Goal: Task Accomplishment & Management: Use online tool/utility

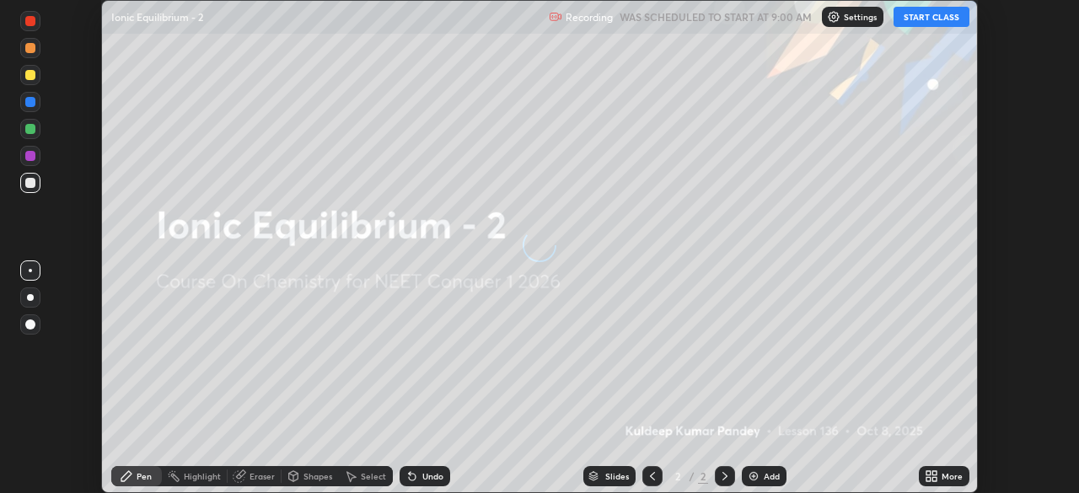
scroll to position [493, 1078]
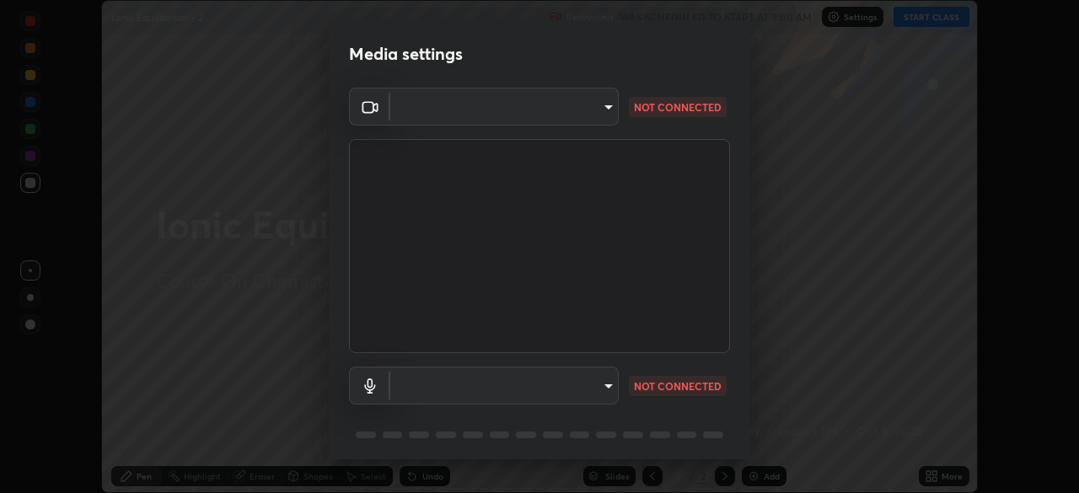
type input "6c2cbd707de14d6f22ad6aa38dcece7be3c4addb00b53b9d4bb55d2e14cdbb5a"
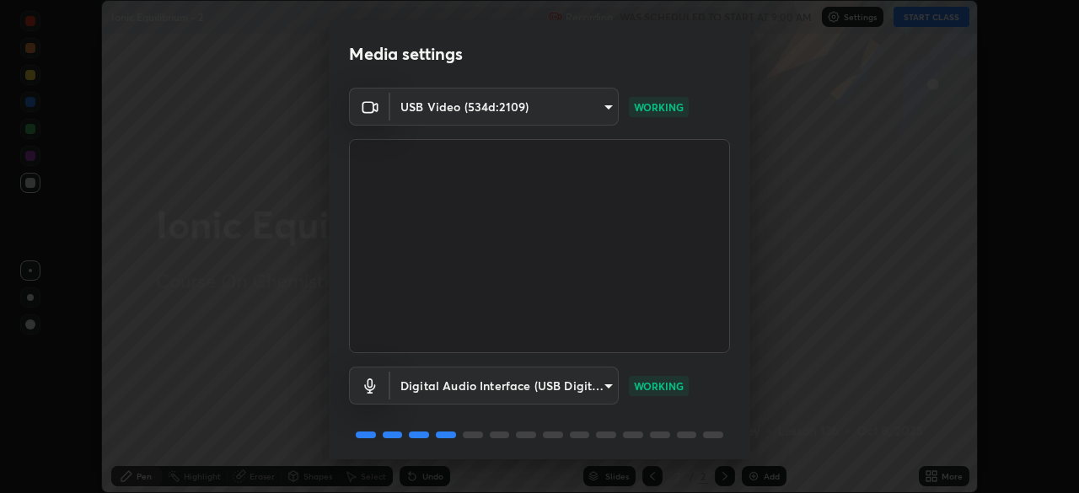
click at [592, 392] on body "Erase all Ionic Equilibrium - 2 Recording WAS SCHEDULED TO START AT 9:00 AM Set…" at bounding box center [539, 246] width 1079 height 493
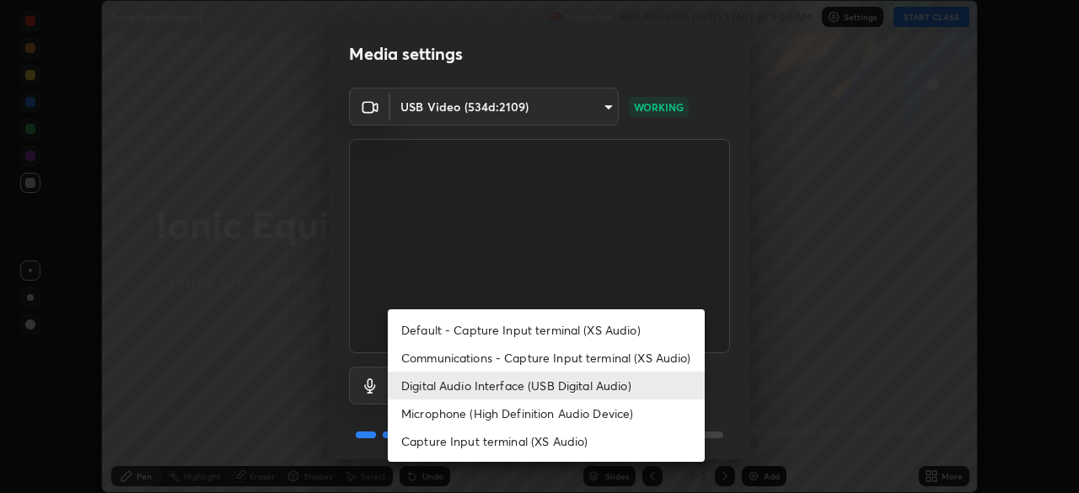
click at [651, 360] on li "Communications - Capture Input terminal (XS Audio)" at bounding box center [546, 358] width 317 height 28
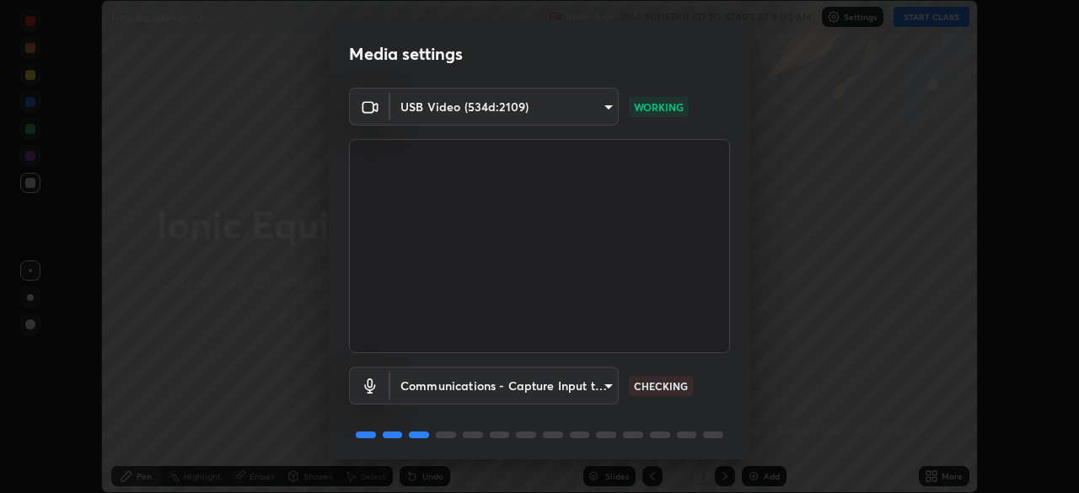
click at [613, 390] on body "Erase all Ionic Equilibrium - 2 Recording WAS SCHEDULED TO START AT 9:00 AM Set…" at bounding box center [539, 246] width 1079 height 493
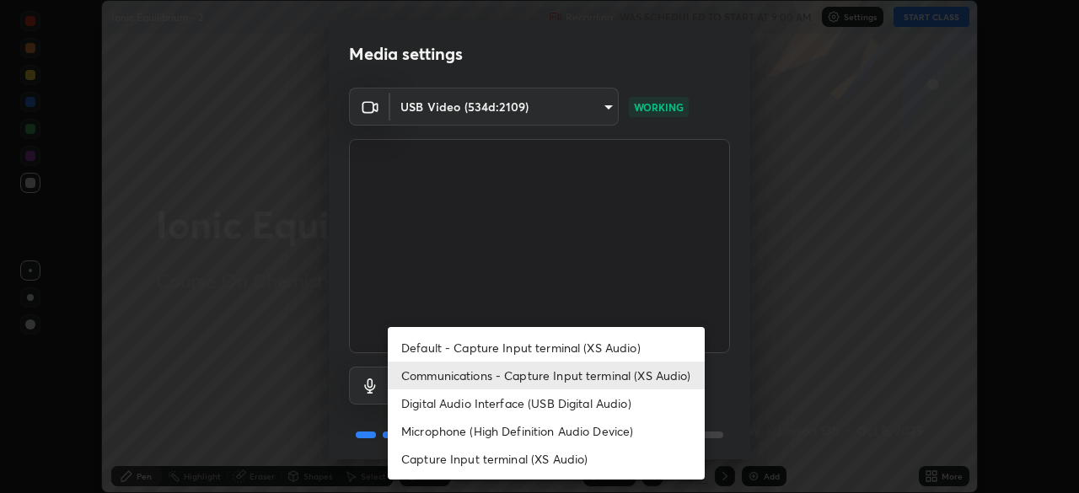
click at [630, 402] on li "Digital Audio Interface (USB Digital Audio)" at bounding box center [546, 403] width 317 height 28
type input "a04182e21108c85d7916f07b11aecbae7481a943fa3278afba10e3a8588275b1"
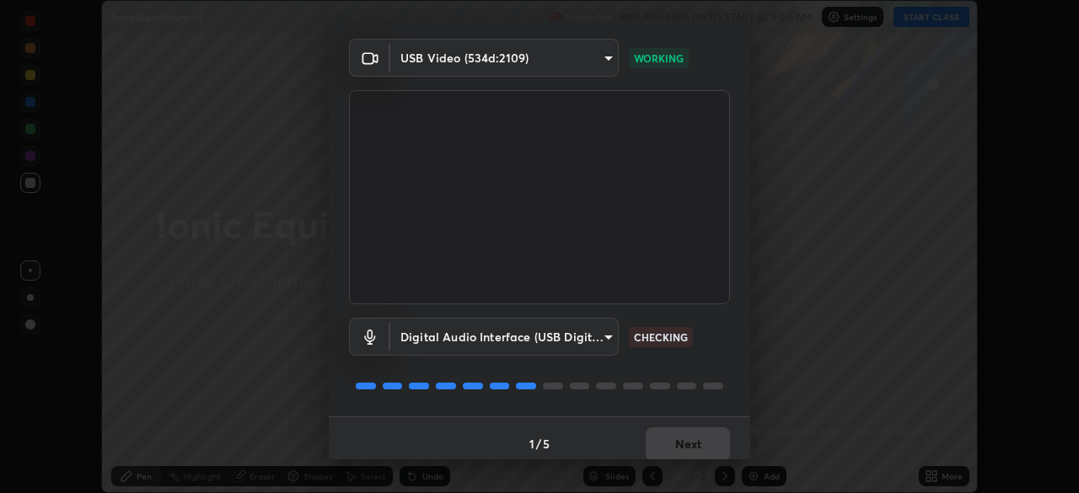
scroll to position [60, 0]
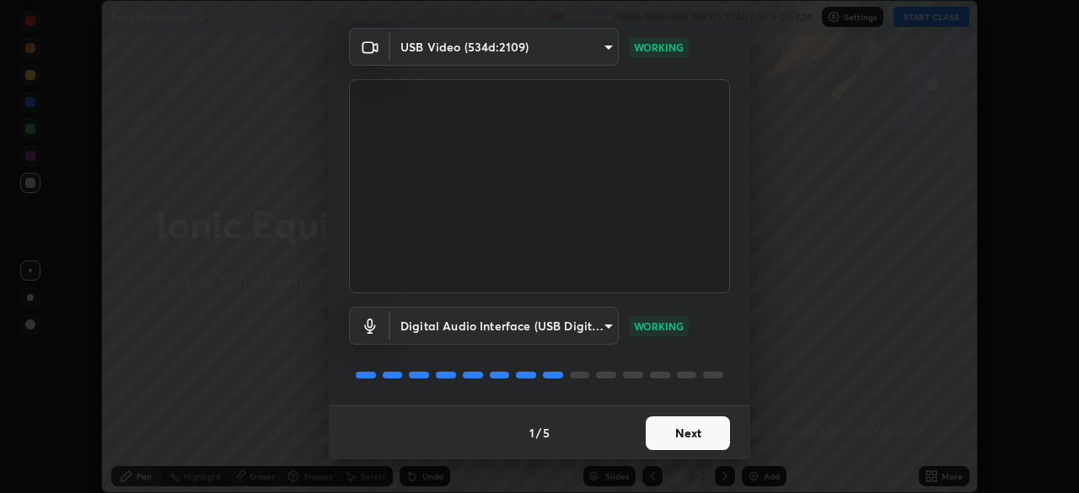
click at [668, 433] on button "Next" at bounding box center [688, 433] width 84 height 34
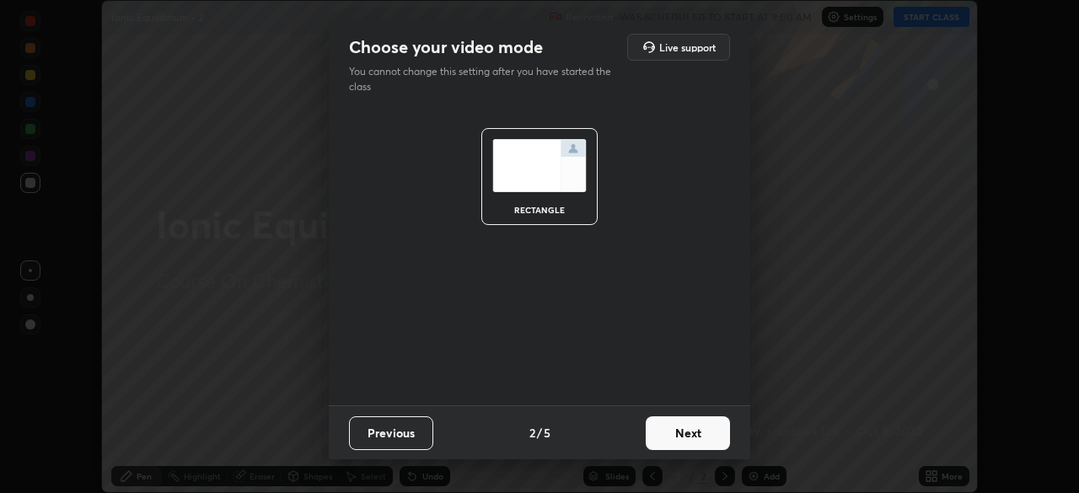
scroll to position [0, 0]
click at [679, 437] on button "Next" at bounding box center [688, 433] width 84 height 34
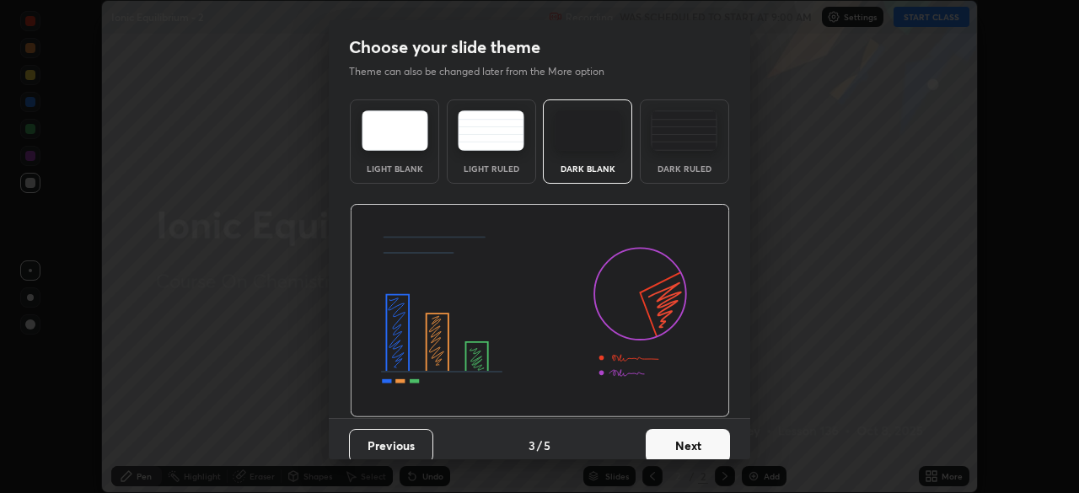
click at [684, 447] on button "Next" at bounding box center [688, 446] width 84 height 34
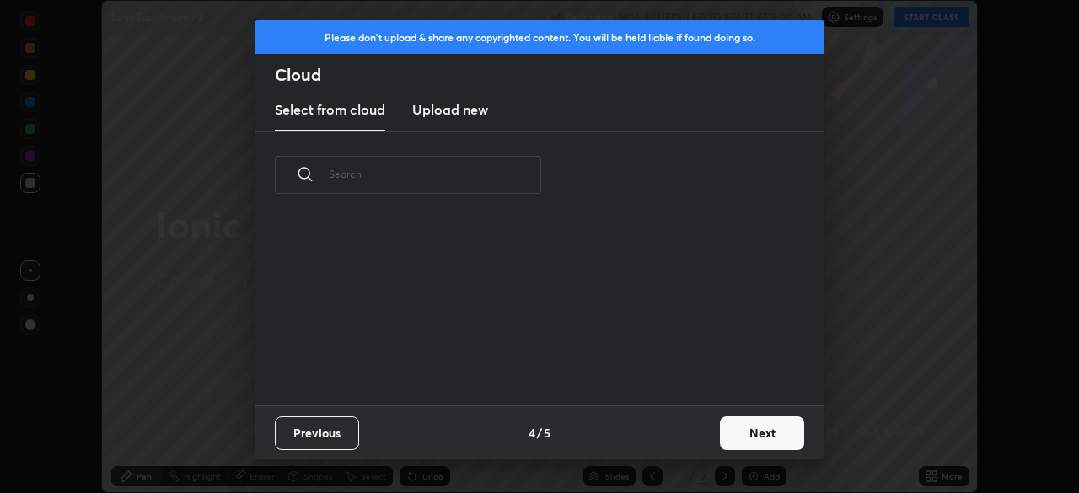
scroll to position [187, 541]
click at [750, 432] on button "Next" at bounding box center [762, 433] width 84 height 34
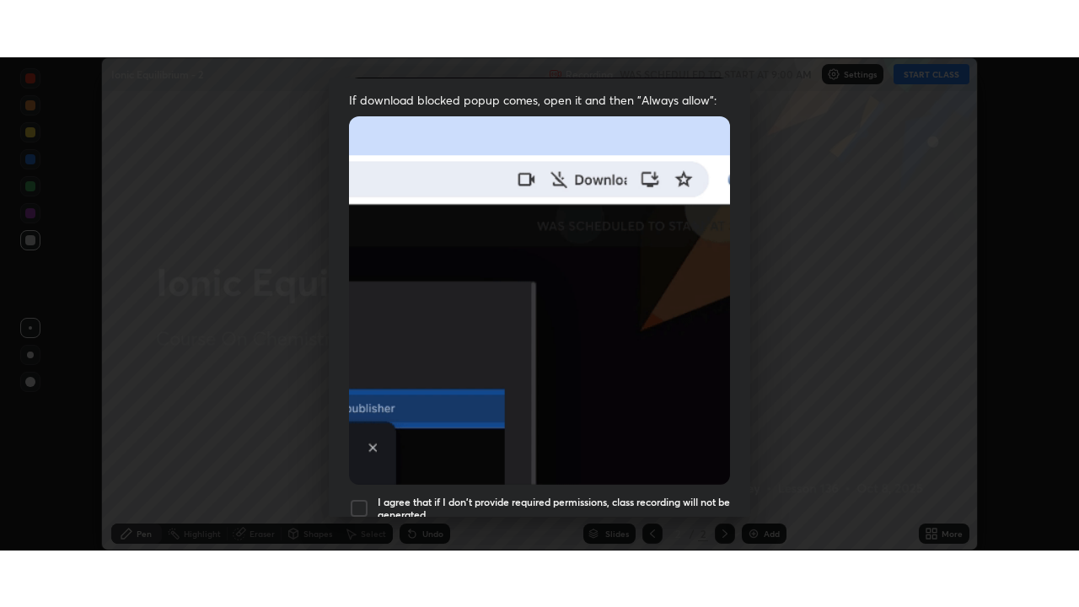
scroll to position [404, 0]
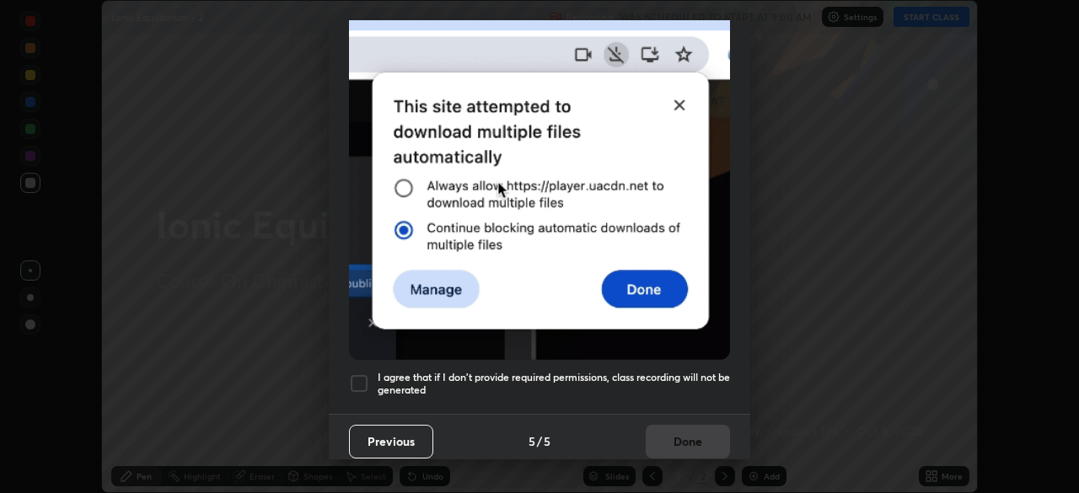
click at [582, 380] on h5 "I agree that if I don't provide required permissions, class recording will not …" at bounding box center [554, 384] width 352 height 26
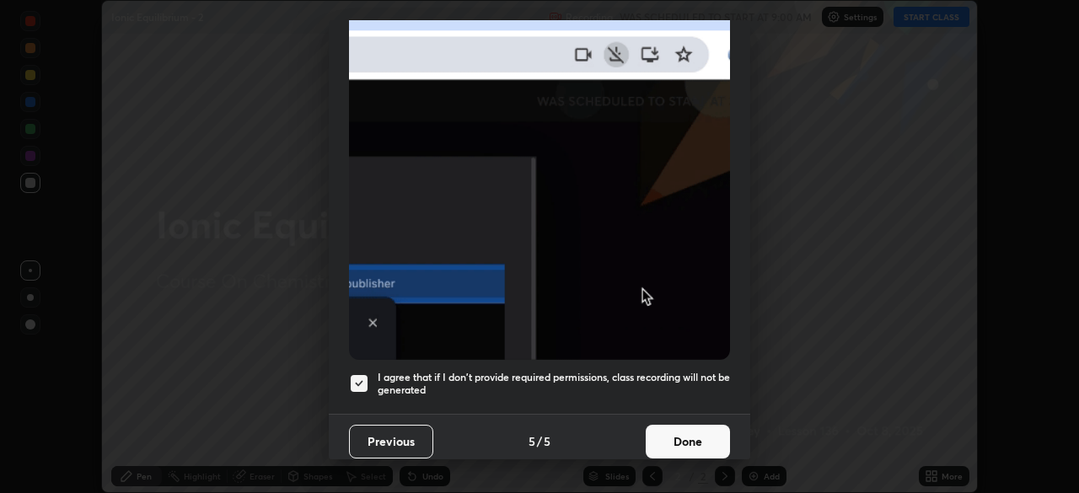
click at [689, 440] on button "Done" at bounding box center [688, 442] width 84 height 34
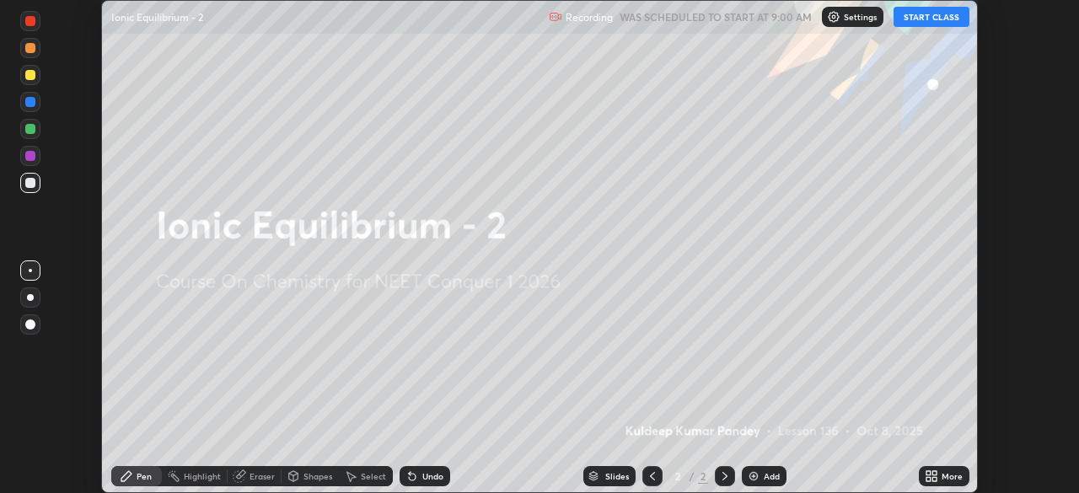
click at [930, 18] on button "START CLASS" at bounding box center [931, 17] width 76 height 20
click at [946, 473] on div "More" at bounding box center [951, 476] width 21 height 8
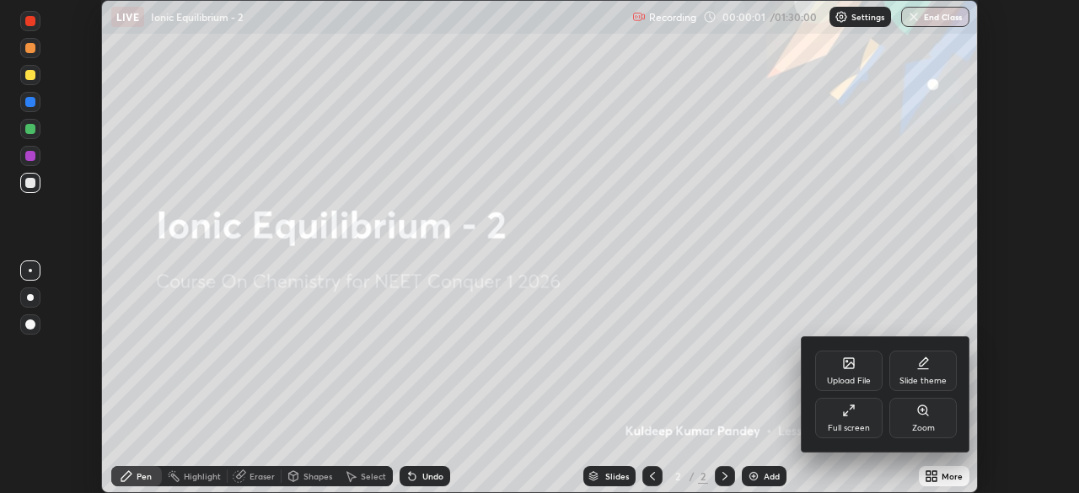
click at [870, 415] on div "Full screen" at bounding box center [848, 418] width 67 height 40
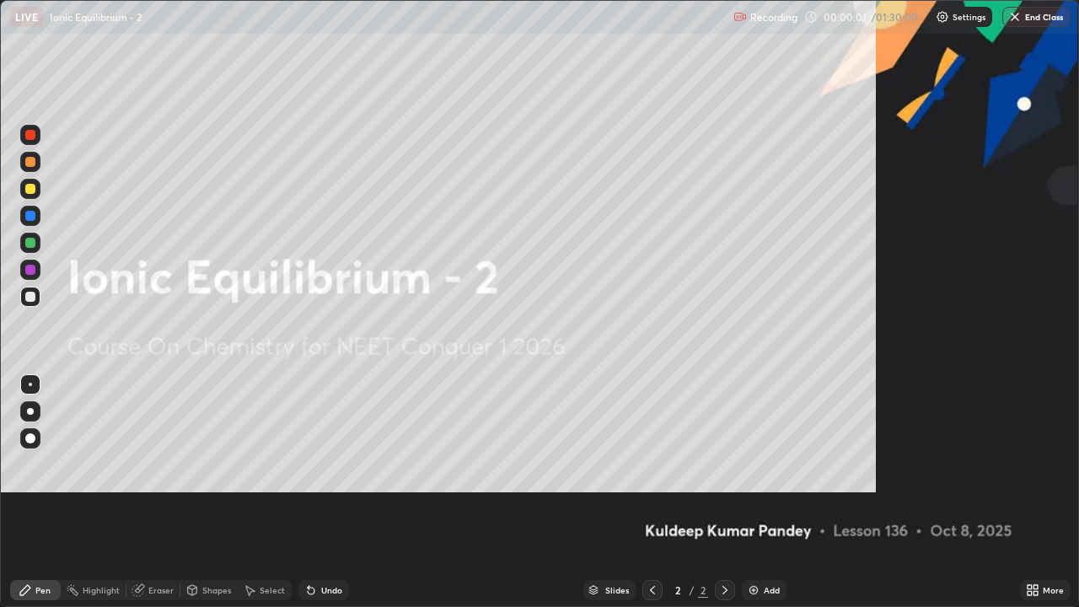
scroll to position [607, 1079]
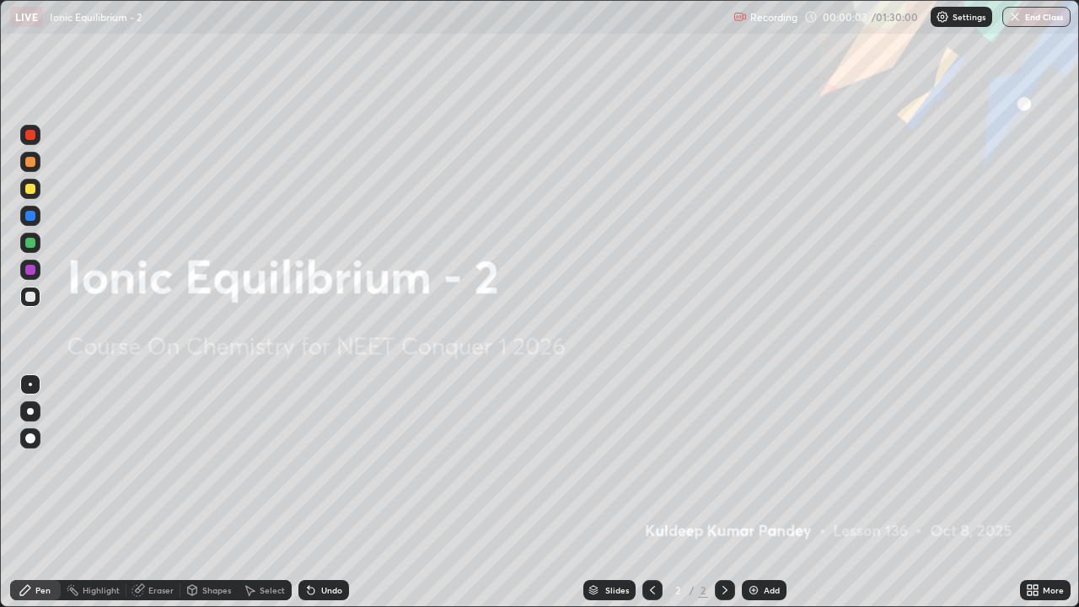
click at [757, 492] on img at bounding box center [753, 589] width 13 height 13
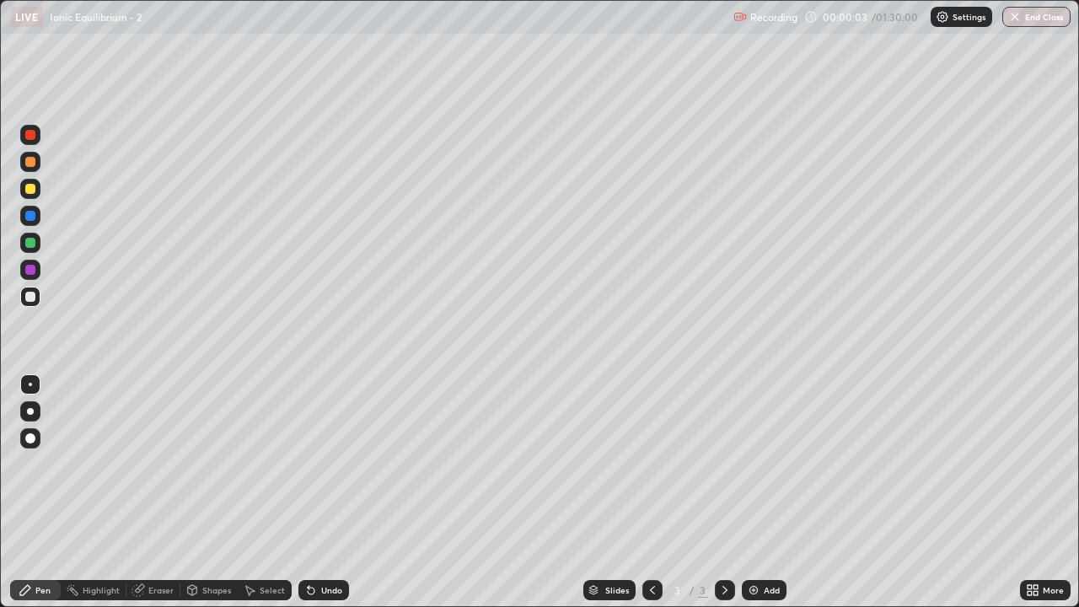
click at [756, 492] on img at bounding box center [753, 589] width 13 height 13
click at [753, 492] on img at bounding box center [753, 589] width 13 height 13
click at [750, 492] on img at bounding box center [753, 589] width 13 height 13
click at [753, 492] on img at bounding box center [753, 589] width 13 height 13
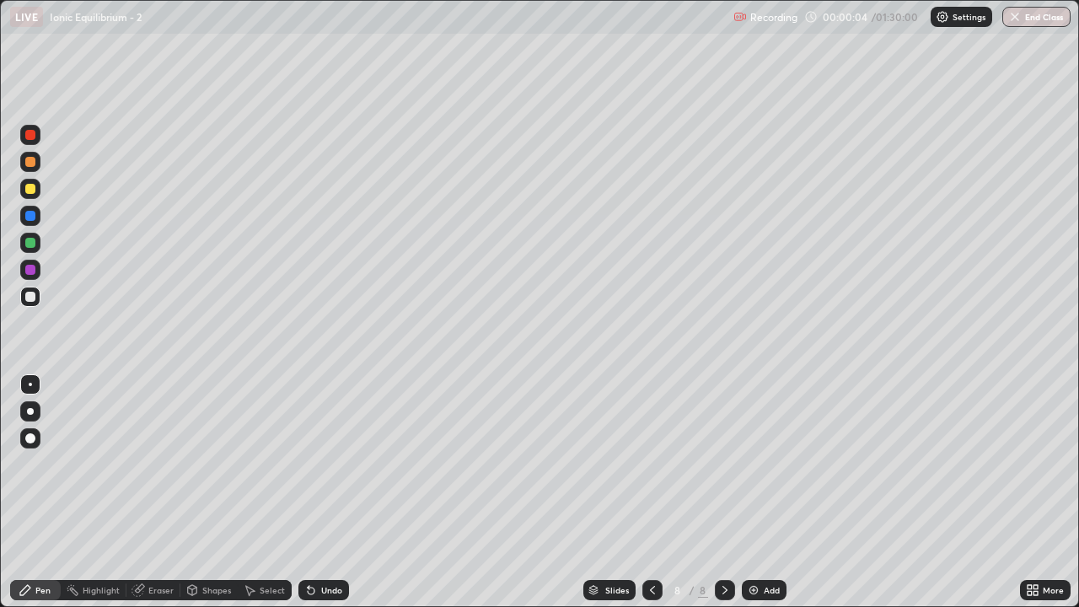
click at [754, 492] on img at bounding box center [753, 589] width 13 height 13
click at [757, 492] on img at bounding box center [753, 589] width 13 height 13
click at [755, 492] on img at bounding box center [753, 589] width 13 height 13
click at [753, 492] on img at bounding box center [753, 589] width 13 height 13
click at [749, 492] on img at bounding box center [753, 589] width 13 height 13
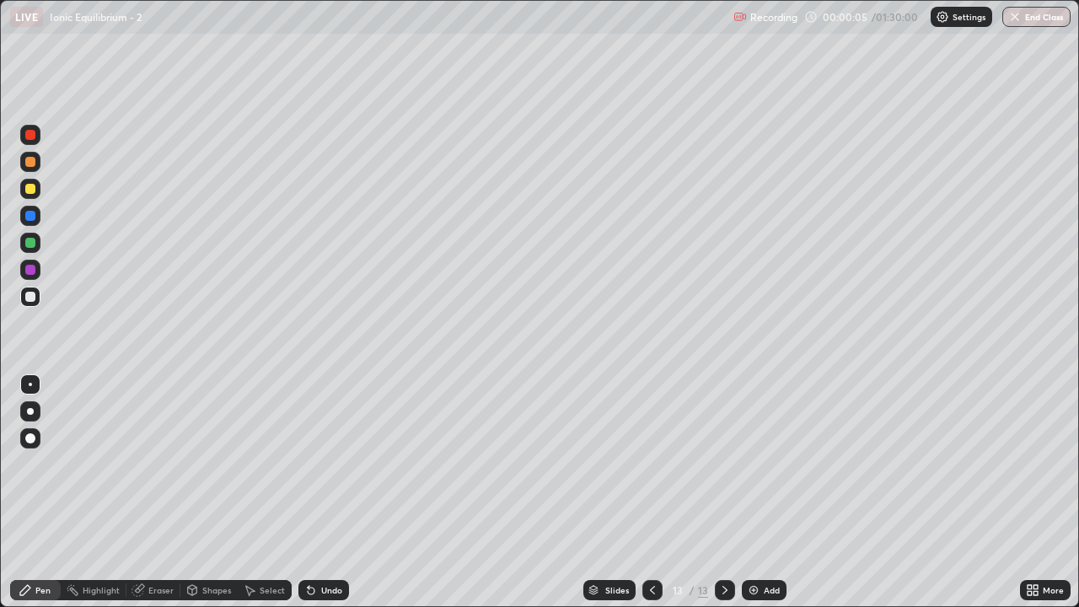
click at [748, 492] on img at bounding box center [753, 589] width 13 height 13
click at [751, 492] on img at bounding box center [753, 589] width 13 height 13
click at [754, 492] on img at bounding box center [753, 589] width 13 height 13
click at [756, 492] on img at bounding box center [753, 589] width 13 height 13
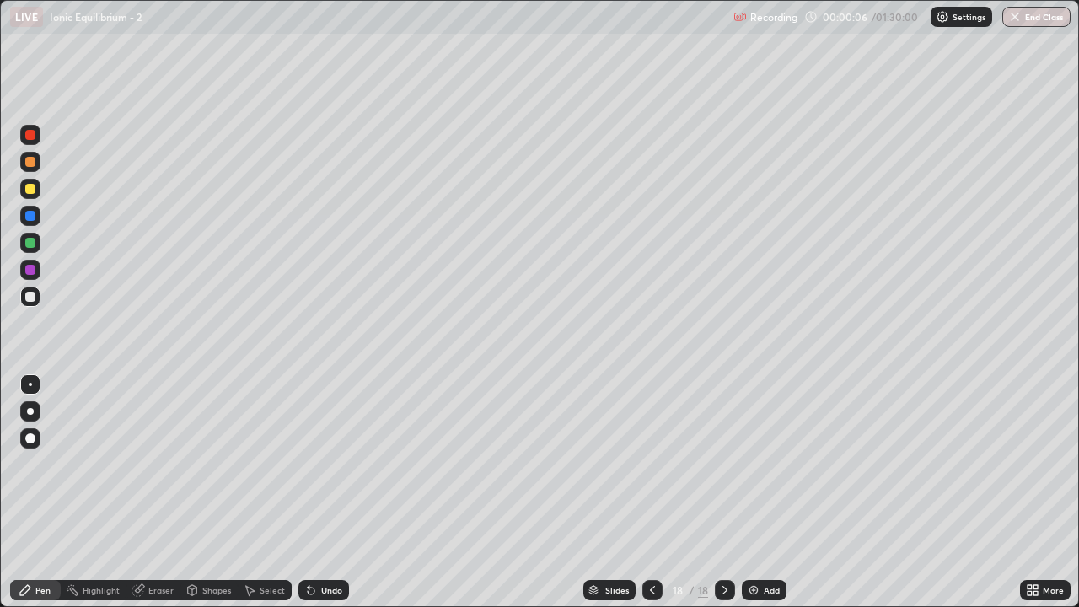
click at [752, 492] on img at bounding box center [753, 589] width 13 height 13
click at [753, 492] on img at bounding box center [753, 589] width 13 height 13
click at [750, 492] on img at bounding box center [754, 589] width 13 height 13
click at [749, 492] on img at bounding box center [753, 589] width 13 height 13
click at [748, 492] on img at bounding box center [753, 589] width 13 height 13
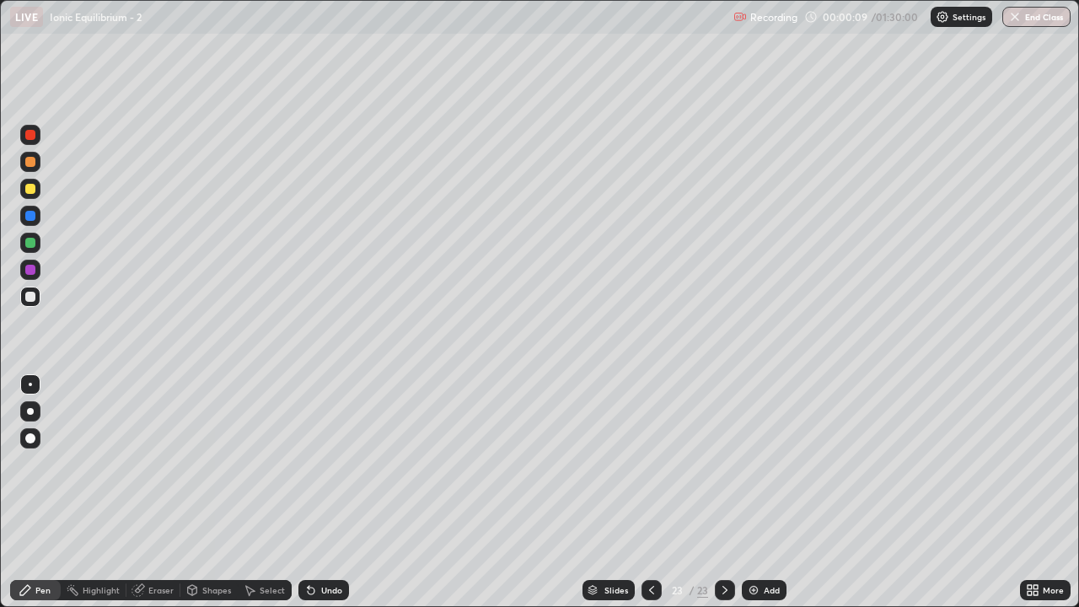
click at [650, 492] on icon at bounding box center [651, 589] width 13 height 13
click at [651, 492] on icon at bounding box center [651, 589] width 13 height 13
click at [649, 492] on icon at bounding box center [651, 590] width 5 height 8
click at [650, 492] on icon at bounding box center [651, 589] width 13 height 13
click at [647, 492] on icon at bounding box center [651, 589] width 13 height 13
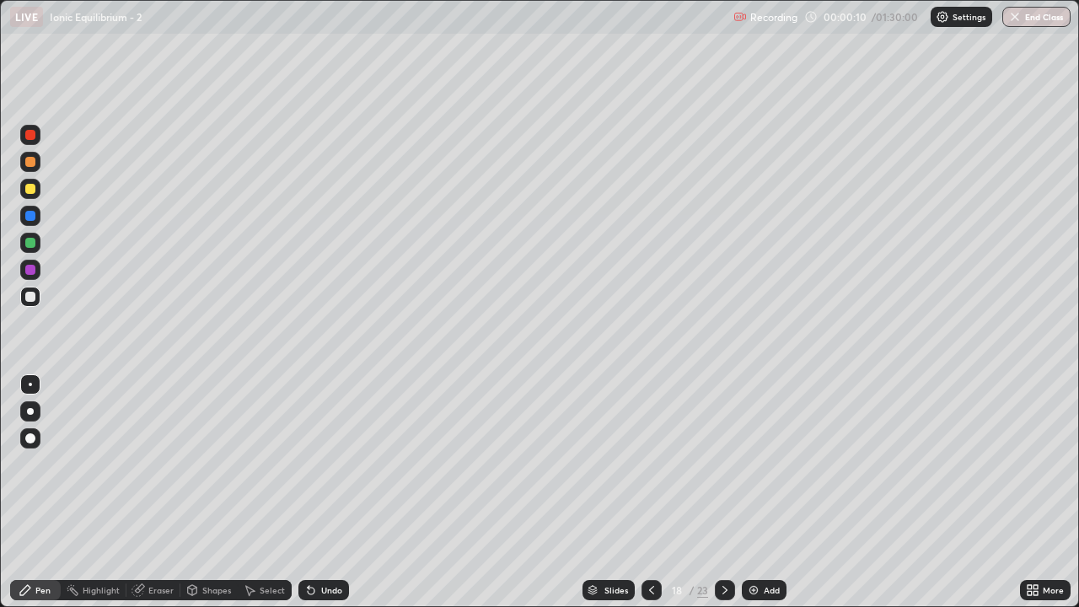
click at [648, 492] on icon at bounding box center [651, 589] width 13 height 13
click at [649, 492] on icon at bounding box center [651, 590] width 5 height 8
click at [647, 492] on icon at bounding box center [651, 589] width 13 height 13
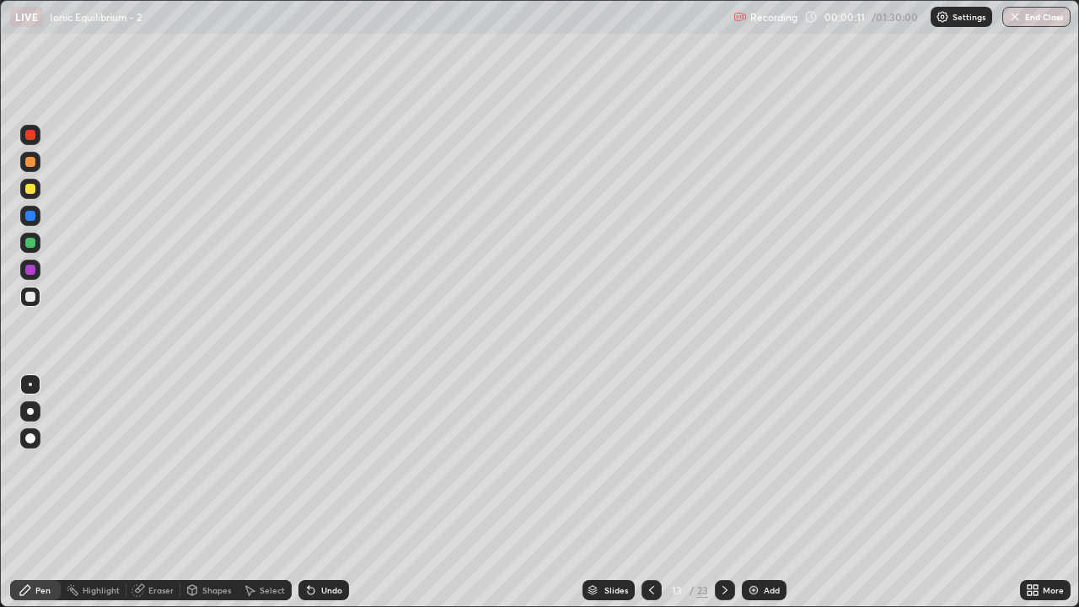
click at [647, 492] on icon at bounding box center [651, 589] width 13 height 13
click at [650, 492] on icon at bounding box center [651, 589] width 13 height 13
click at [649, 492] on icon at bounding box center [651, 590] width 5 height 8
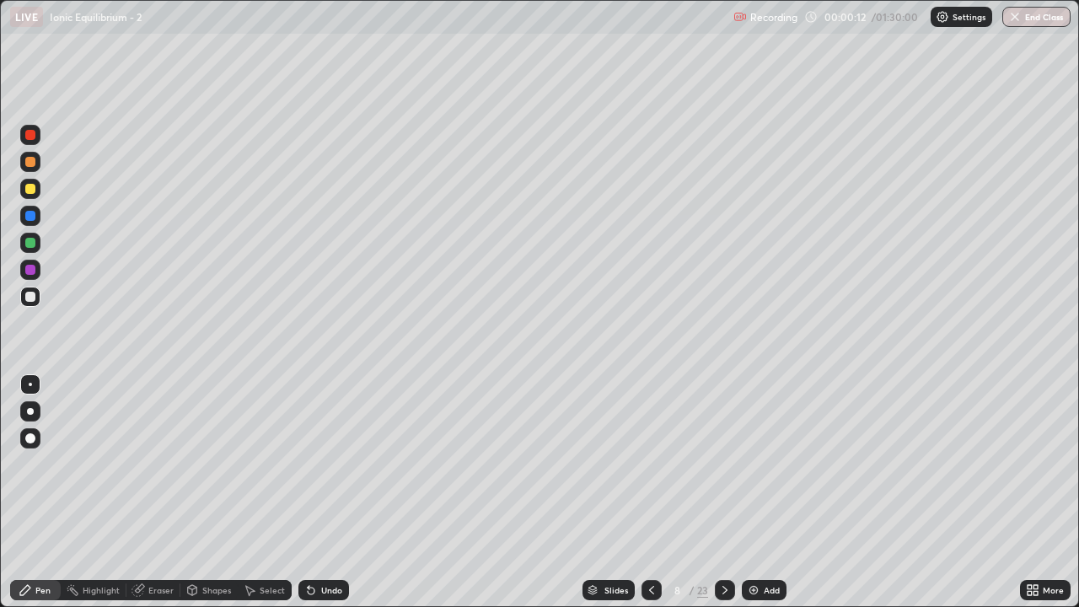
click at [647, 492] on icon at bounding box center [651, 589] width 13 height 13
click at [648, 492] on icon at bounding box center [651, 589] width 13 height 13
click at [651, 492] on icon at bounding box center [651, 589] width 13 height 13
click at [649, 492] on icon at bounding box center [651, 590] width 5 height 8
click at [725, 492] on icon at bounding box center [724, 589] width 13 height 13
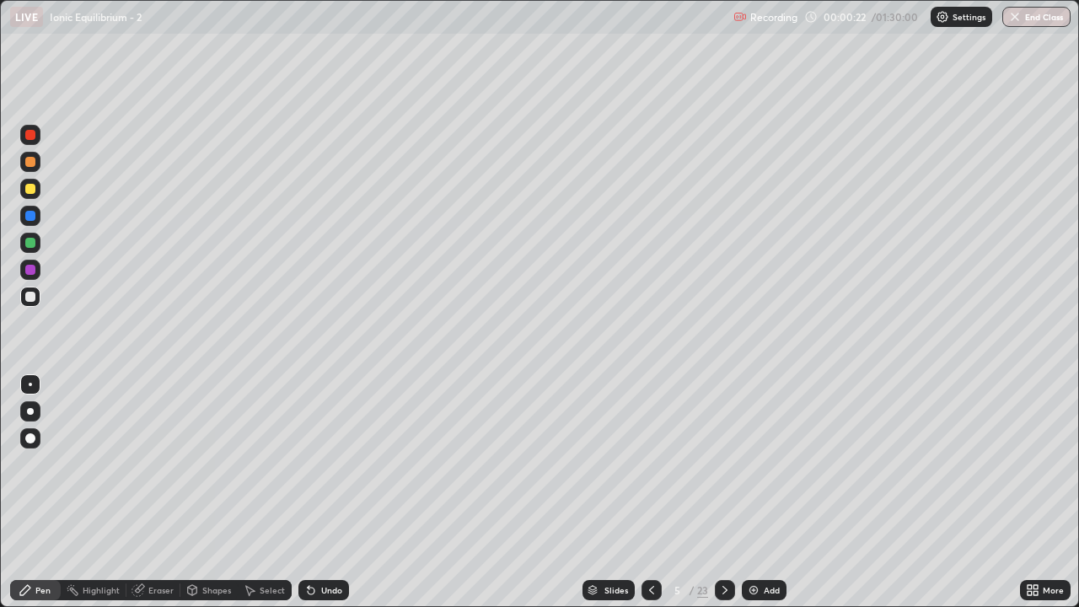
click at [35, 417] on div at bounding box center [30, 411] width 20 height 20
click at [725, 492] on icon at bounding box center [724, 589] width 13 height 13
click at [163, 492] on div "Eraser" at bounding box center [160, 590] width 25 height 8
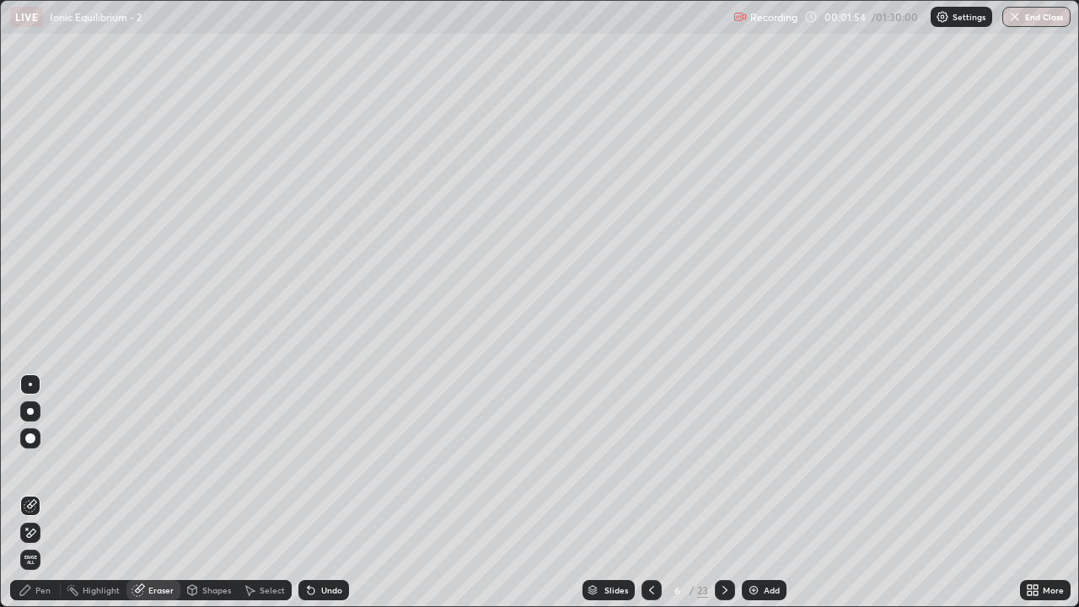
click at [56, 492] on div "Pen" at bounding box center [35, 590] width 51 height 20
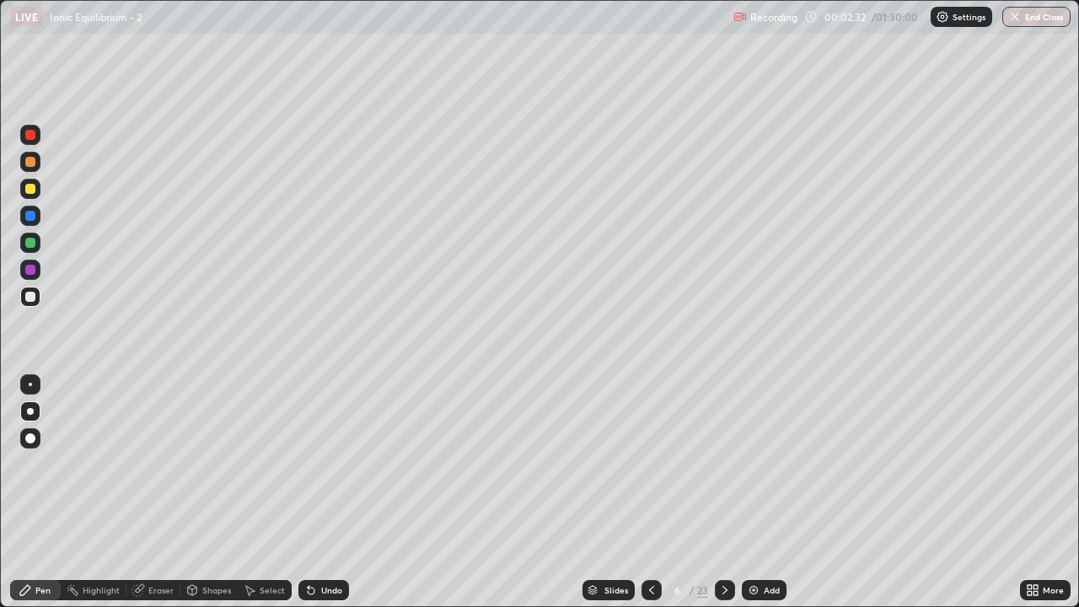
click at [171, 492] on div "Eraser" at bounding box center [153, 590] width 54 height 20
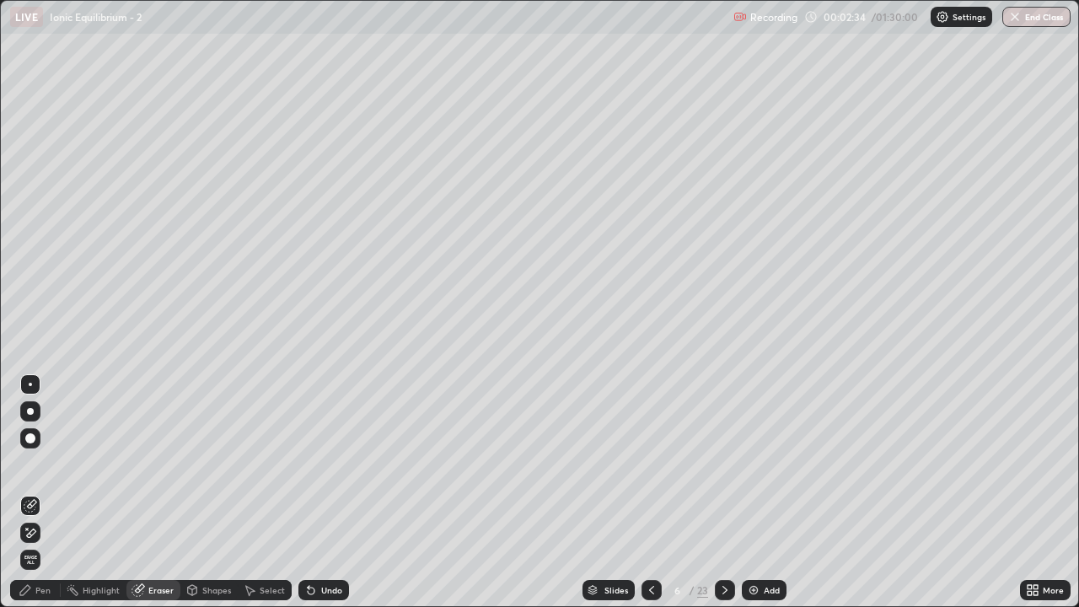
click at [40, 492] on div "Pen" at bounding box center [42, 590] width 15 height 8
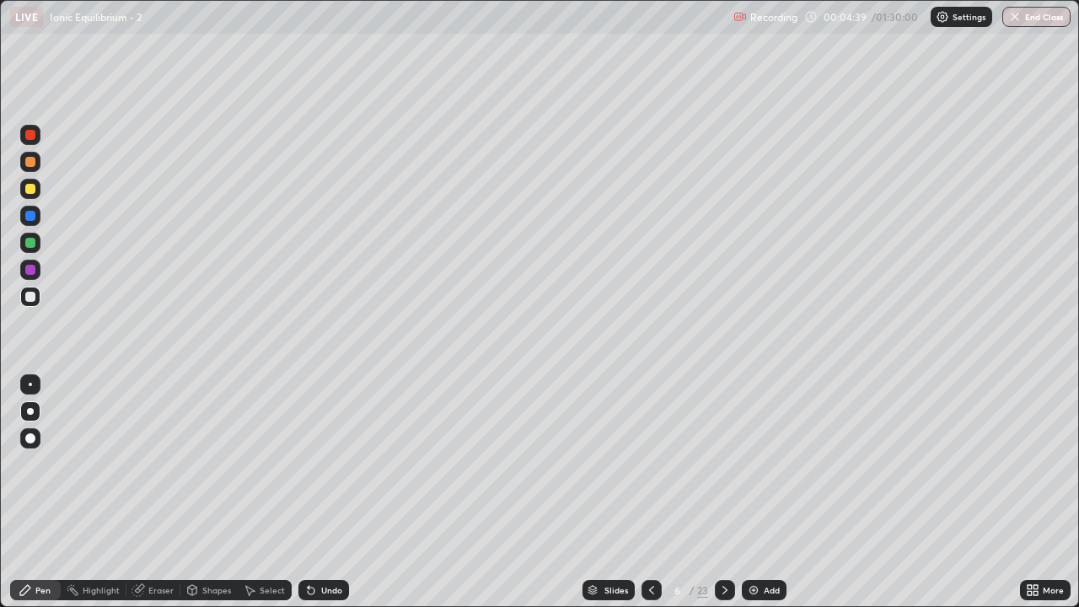
click at [158, 492] on div "Eraser" at bounding box center [160, 590] width 25 height 8
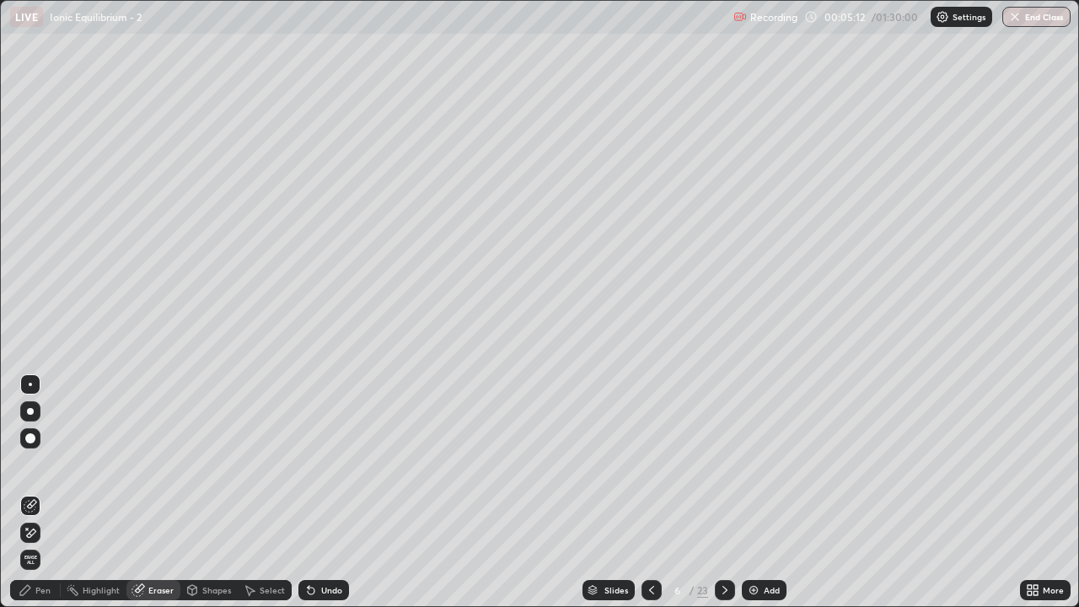
click at [49, 492] on div "Pen" at bounding box center [42, 590] width 15 height 8
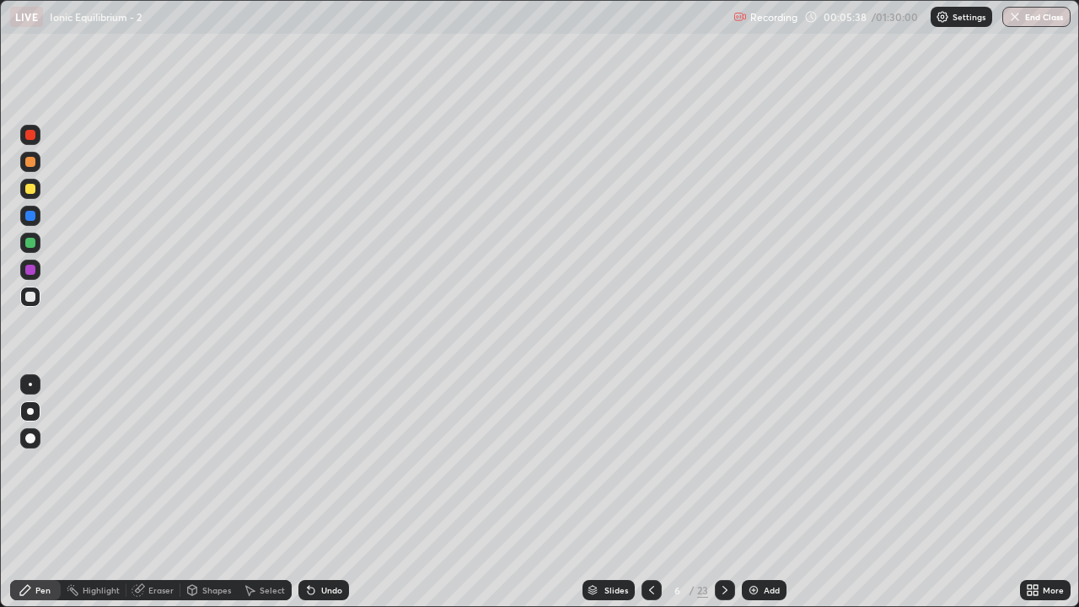
click at [167, 492] on div "Eraser" at bounding box center [160, 590] width 25 height 8
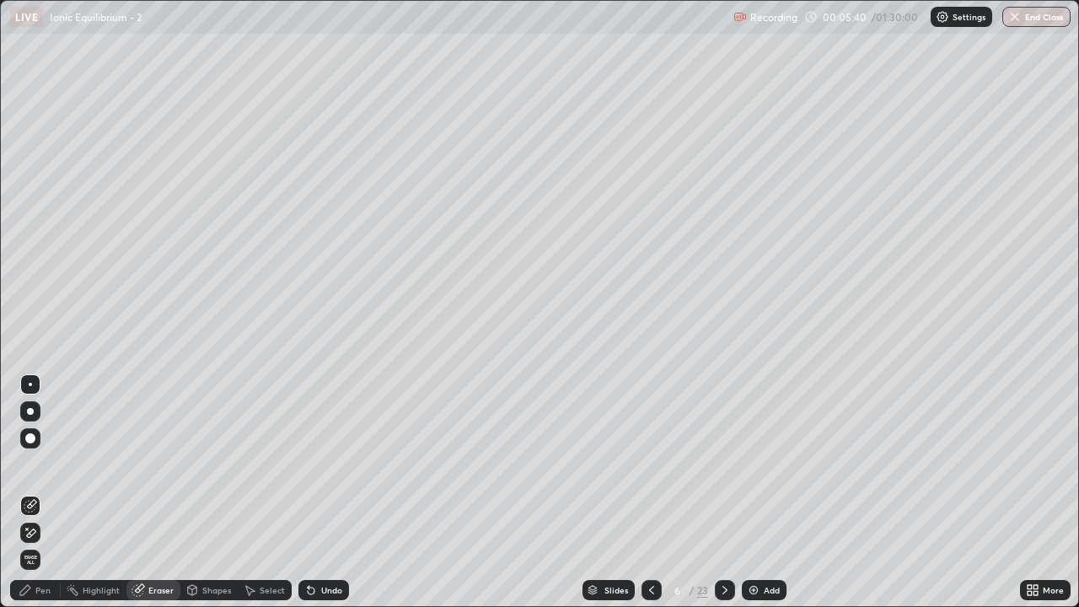
click at [46, 492] on div "Pen" at bounding box center [35, 590] width 51 height 20
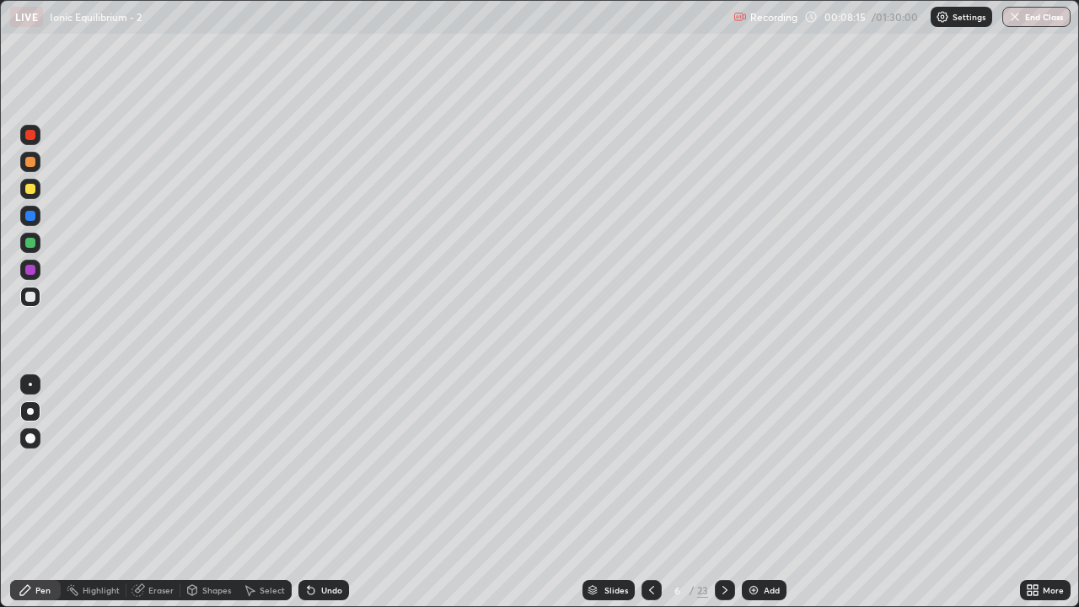
click at [160, 492] on div "Eraser" at bounding box center [160, 590] width 25 height 8
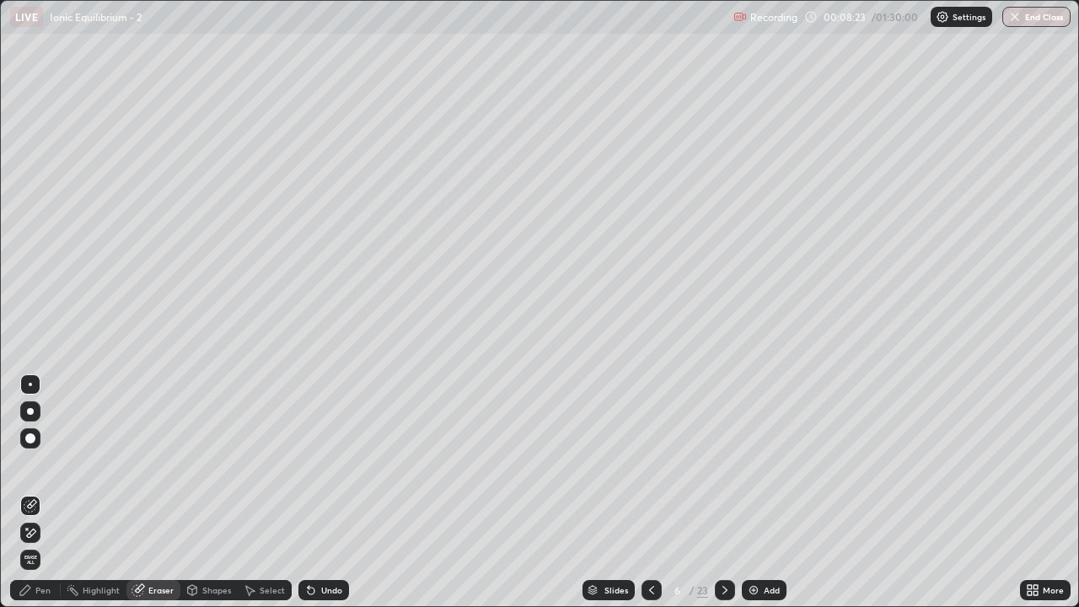
click at [45, 492] on div "Pen" at bounding box center [42, 590] width 15 height 8
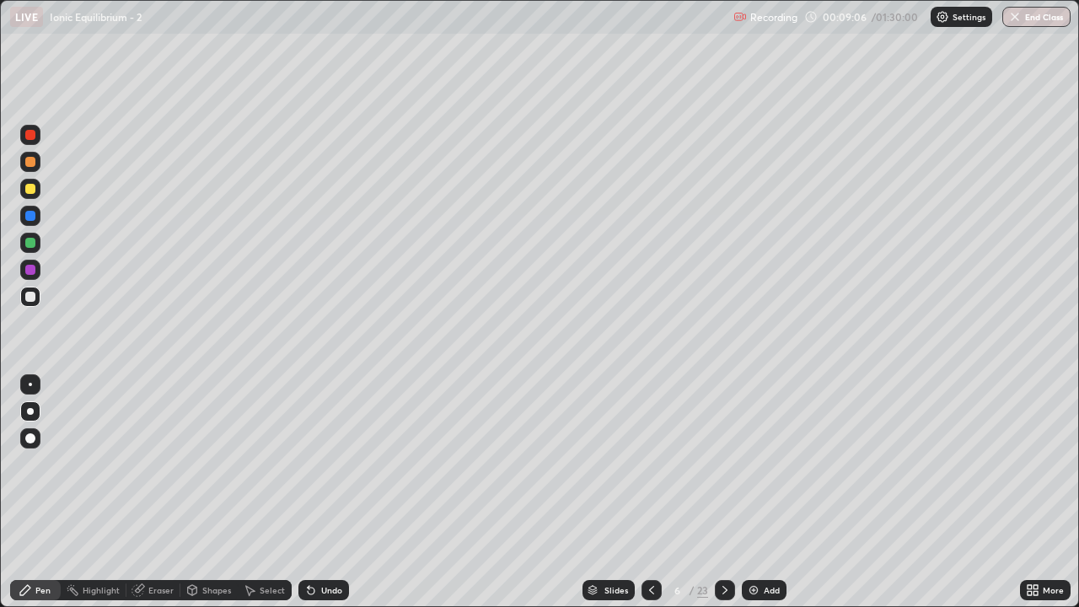
click at [162, 492] on div "Eraser" at bounding box center [160, 590] width 25 height 8
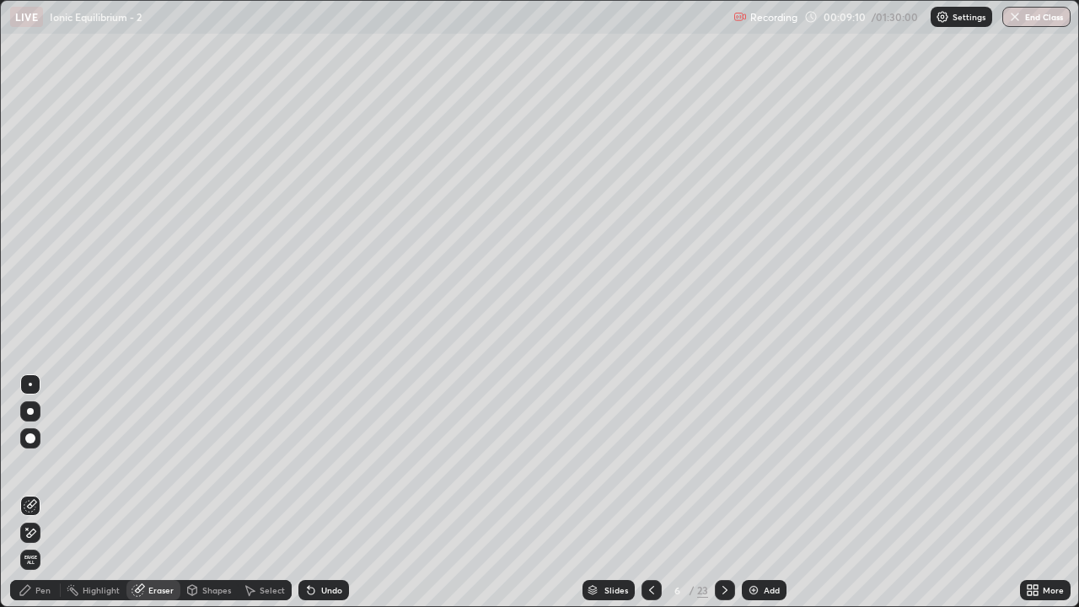
click at [41, 492] on div "Pen" at bounding box center [35, 590] width 51 height 20
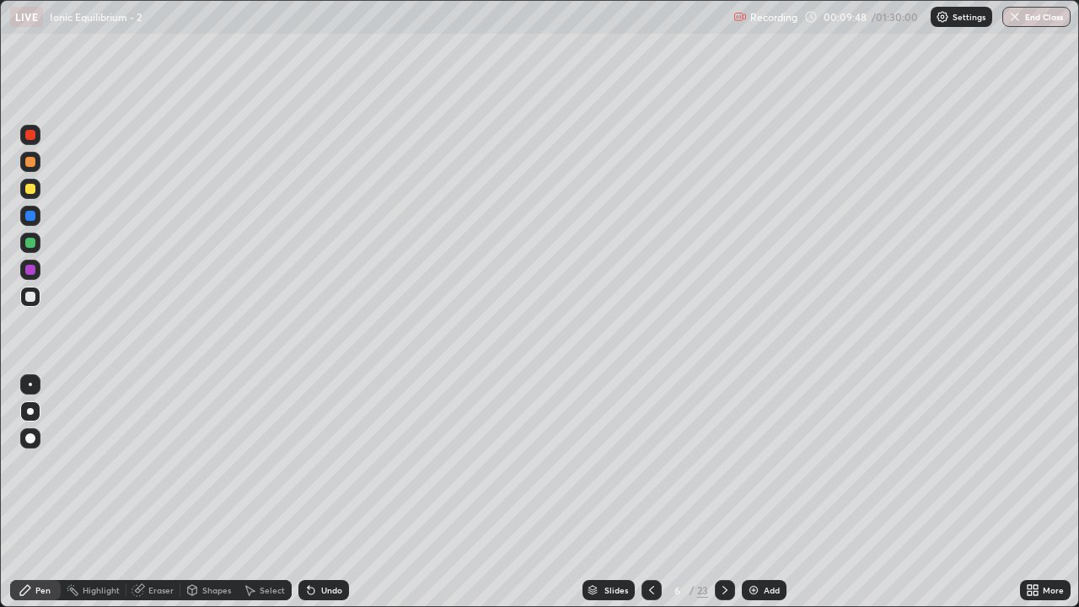
click at [159, 492] on div "Eraser" at bounding box center [153, 590] width 54 height 20
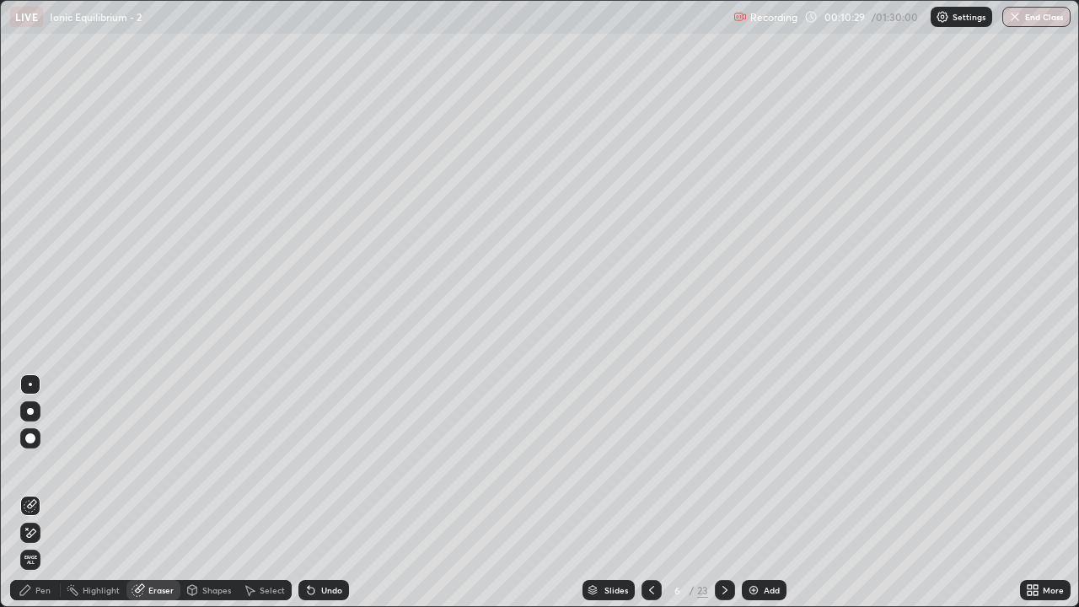
click at [153, 492] on div "Eraser" at bounding box center [160, 590] width 25 height 8
click at [43, 492] on div "Pen" at bounding box center [42, 590] width 15 height 8
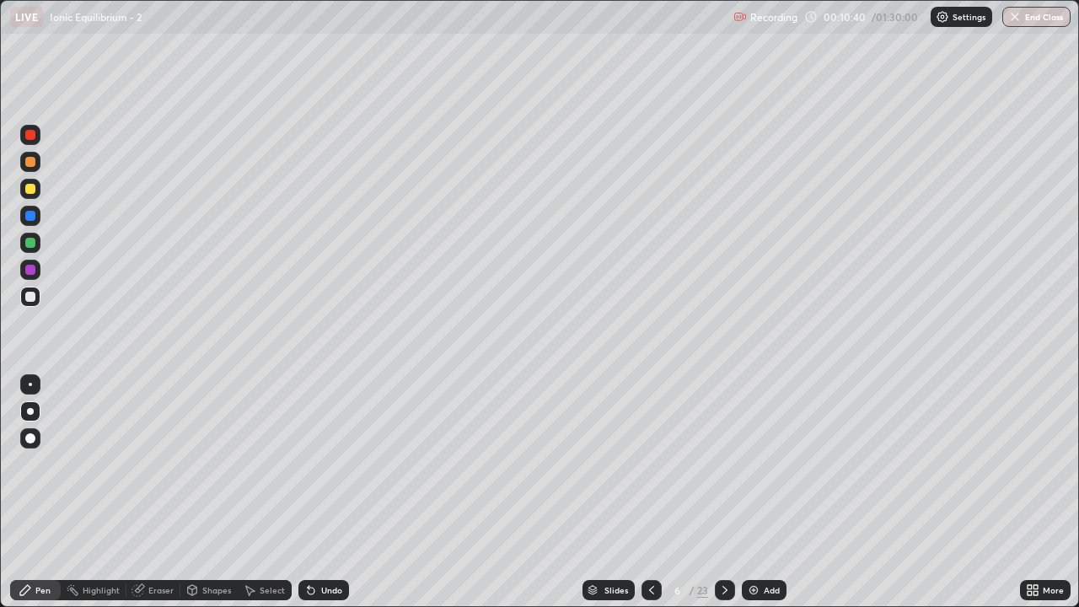
click at [155, 492] on div "Eraser" at bounding box center [160, 590] width 25 height 8
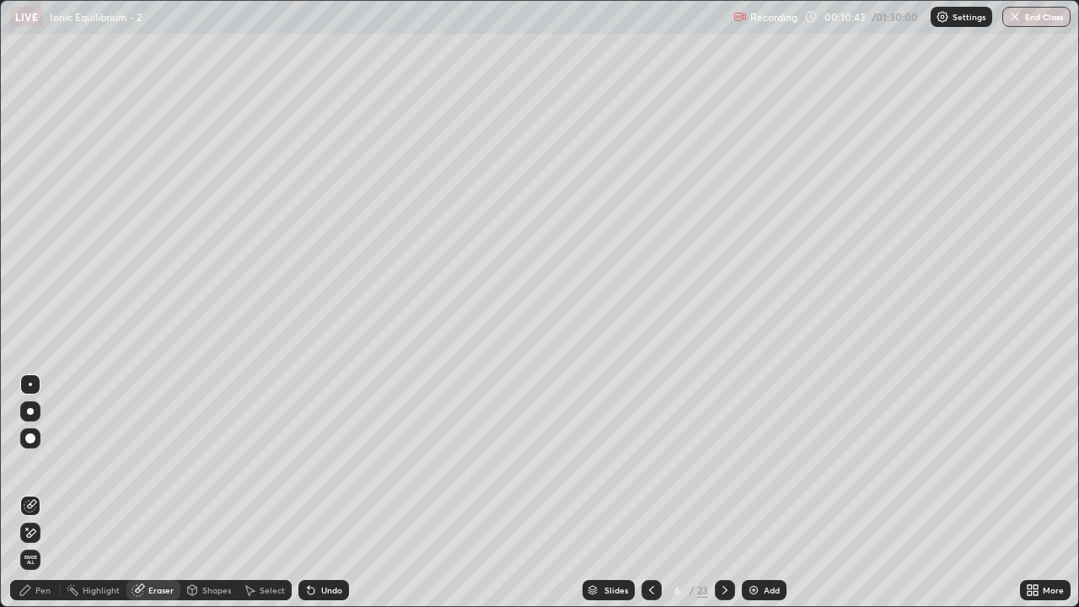
click at [46, 492] on div "Pen" at bounding box center [42, 590] width 15 height 8
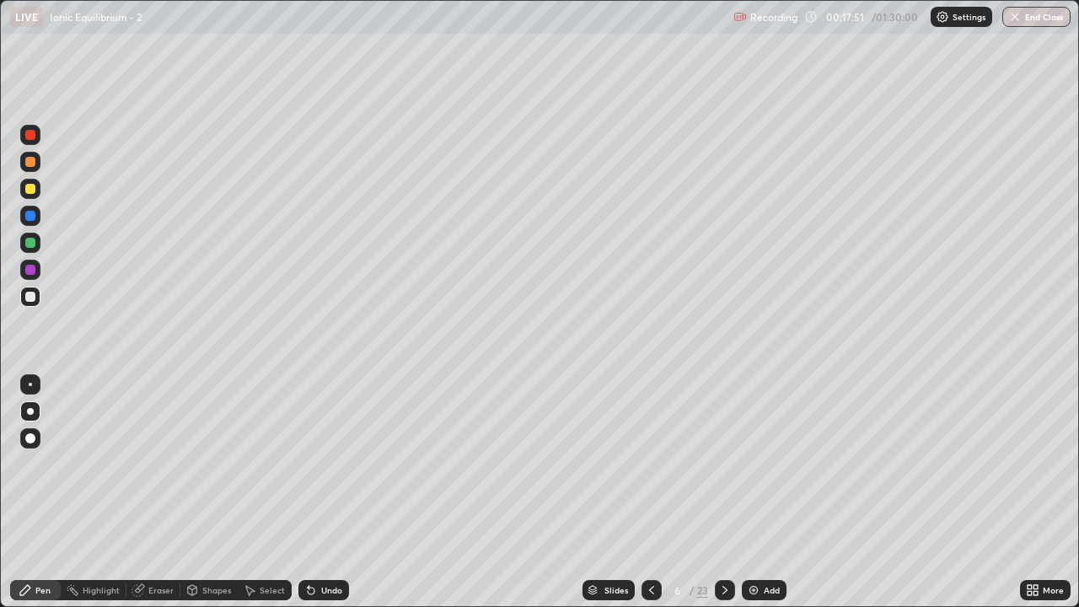
click at [854, 492] on div "Slides 6 / 23 Add" at bounding box center [684, 590] width 671 height 34
click at [856, 492] on div "Slides 6 / 23 Add" at bounding box center [684, 590] width 671 height 34
click at [916, 492] on div "Slides 6 / 23 Add" at bounding box center [684, 590] width 671 height 34
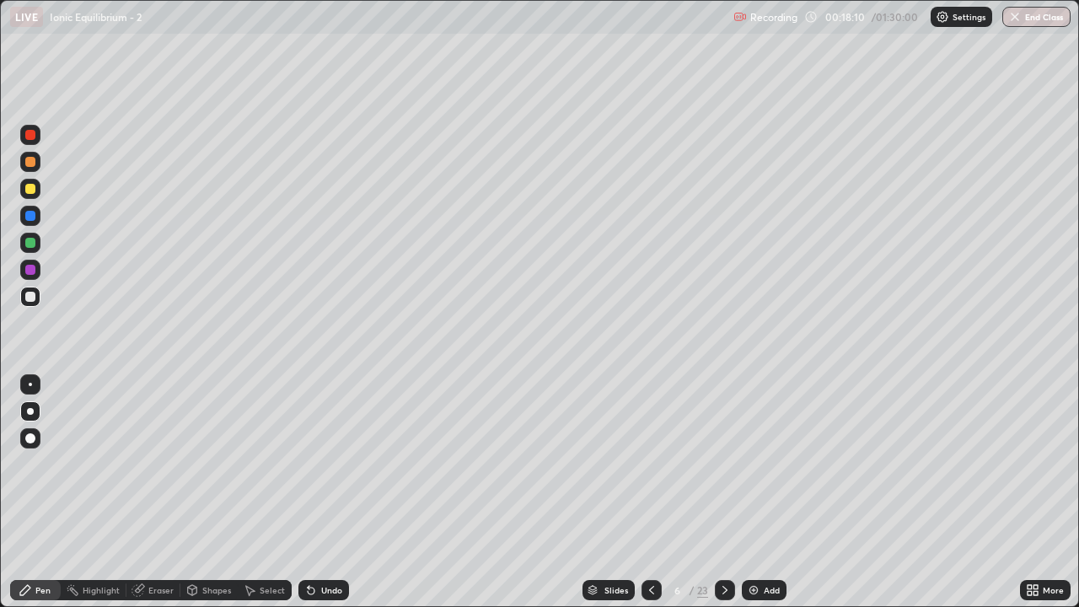
click at [874, 492] on div "Slides 6 / 23 Add" at bounding box center [684, 590] width 671 height 34
click at [726, 492] on icon at bounding box center [724, 590] width 5 height 8
click at [169, 492] on div "Eraser" at bounding box center [160, 590] width 25 height 8
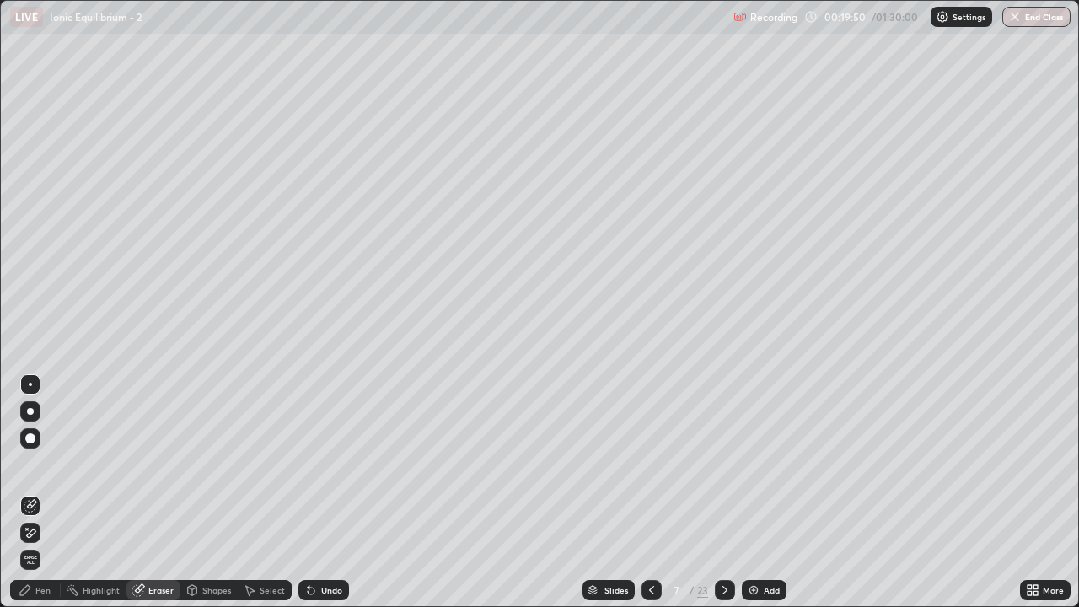
click at [51, 492] on div "Pen" at bounding box center [35, 590] width 51 height 20
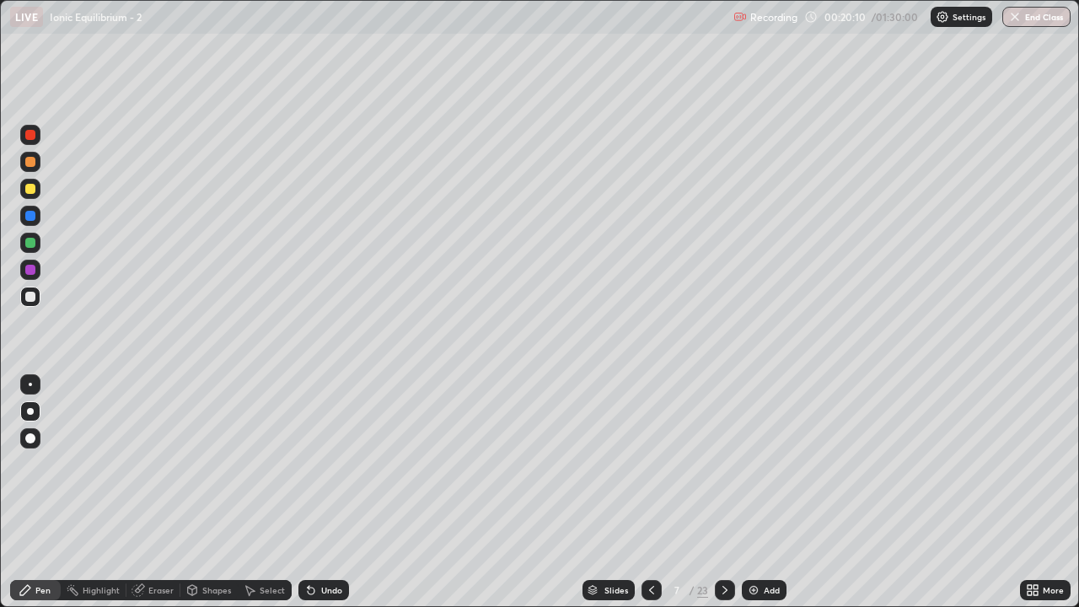
click at [161, 492] on div "Eraser" at bounding box center [160, 590] width 25 height 8
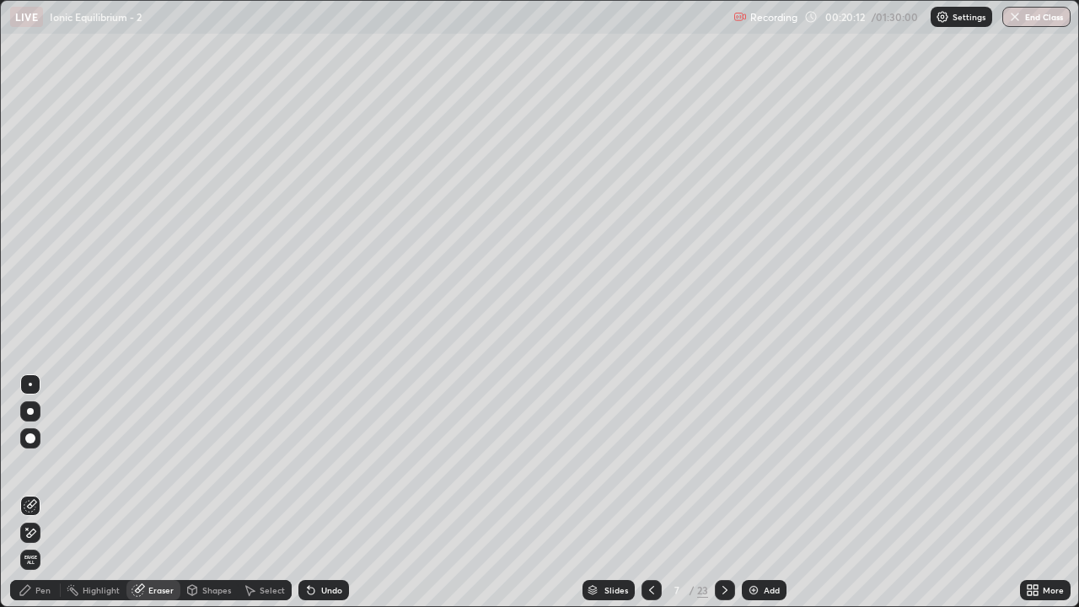
click at [44, 492] on div "Pen" at bounding box center [42, 590] width 15 height 8
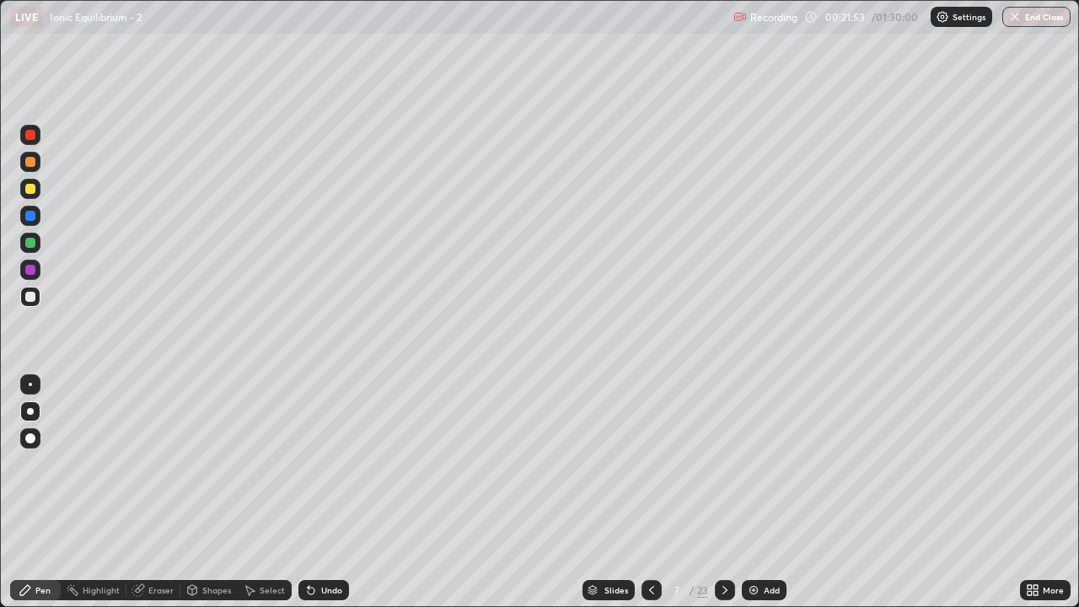
click at [723, 492] on icon at bounding box center [724, 589] width 13 height 13
click at [154, 492] on div "Eraser" at bounding box center [153, 590] width 54 height 20
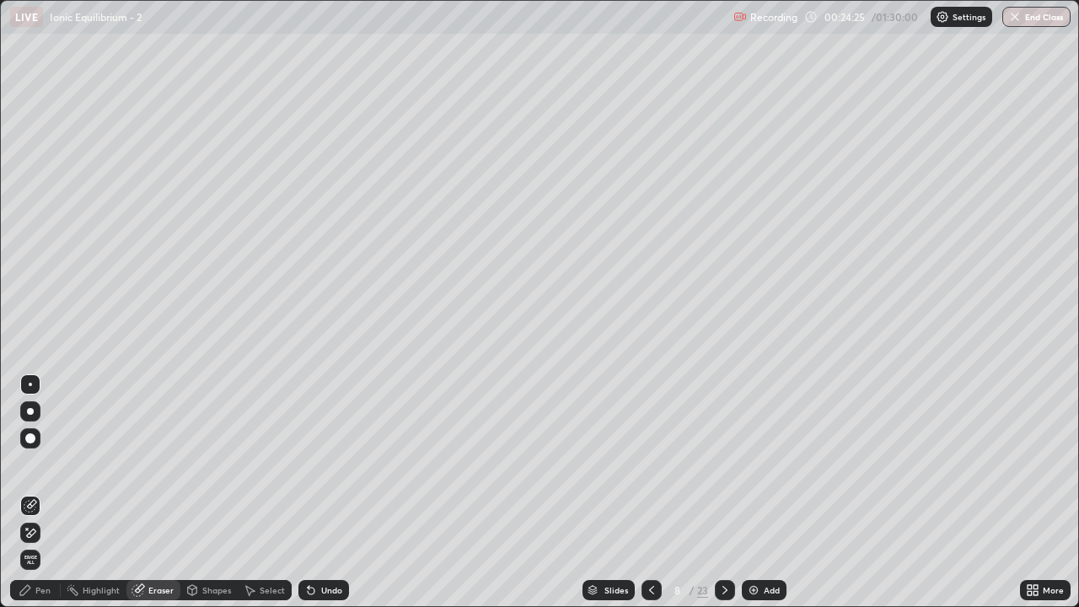
click at [42, 492] on div "Pen" at bounding box center [42, 590] width 15 height 8
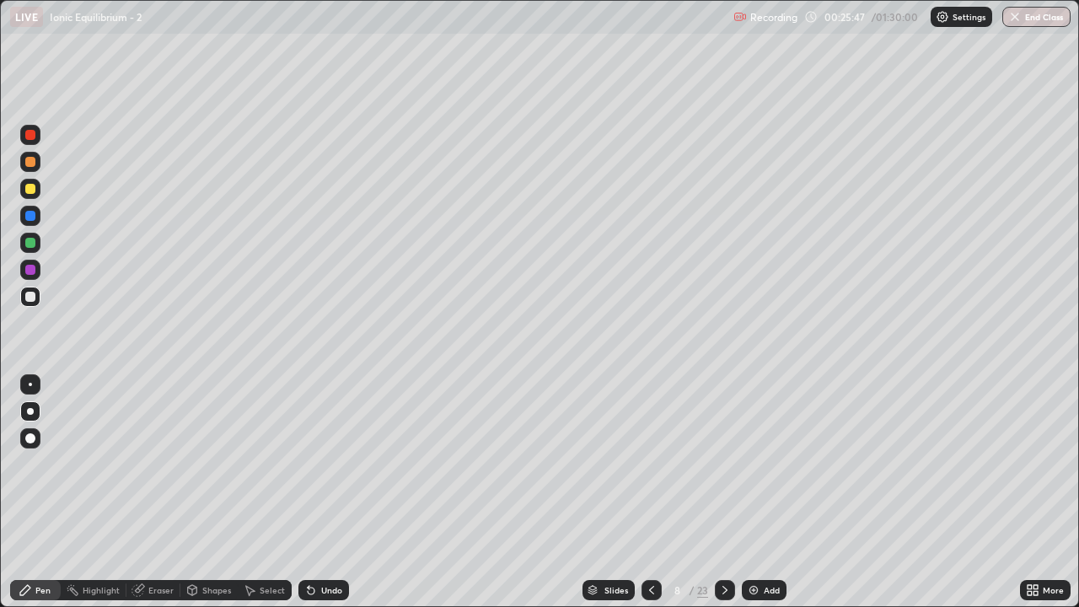
click at [650, 492] on icon at bounding box center [651, 589] width 13 height 13
click at [723, 492] on icon at bounding box center [724, 589] width 13 height 13
click at [151, 492] on div "Eraser" at bounding box center [160, 590] width 25 height 8
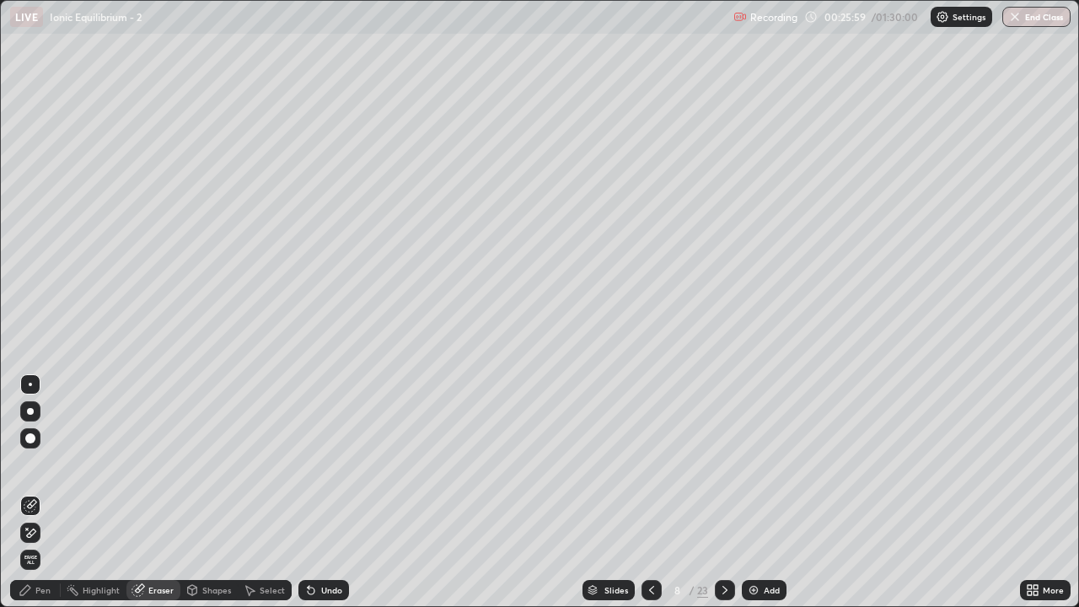
click at [49, 492] on div "Pen" at bounding box center [42, 590] width 15 height 8
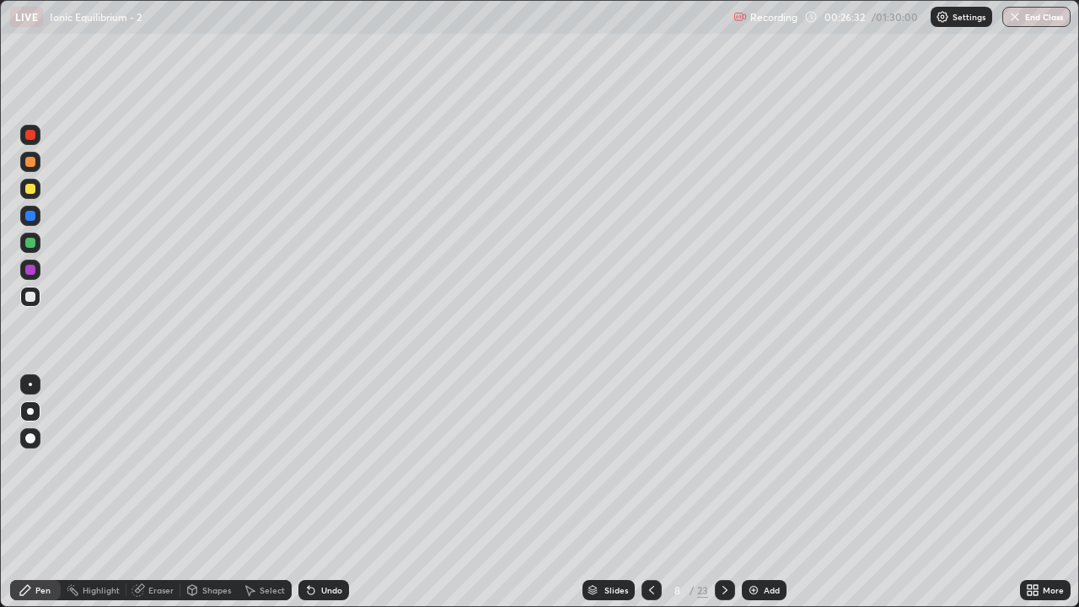
click at [158, 492] on div "Eraser" at bounding box center [160, 590] width 25 height 8
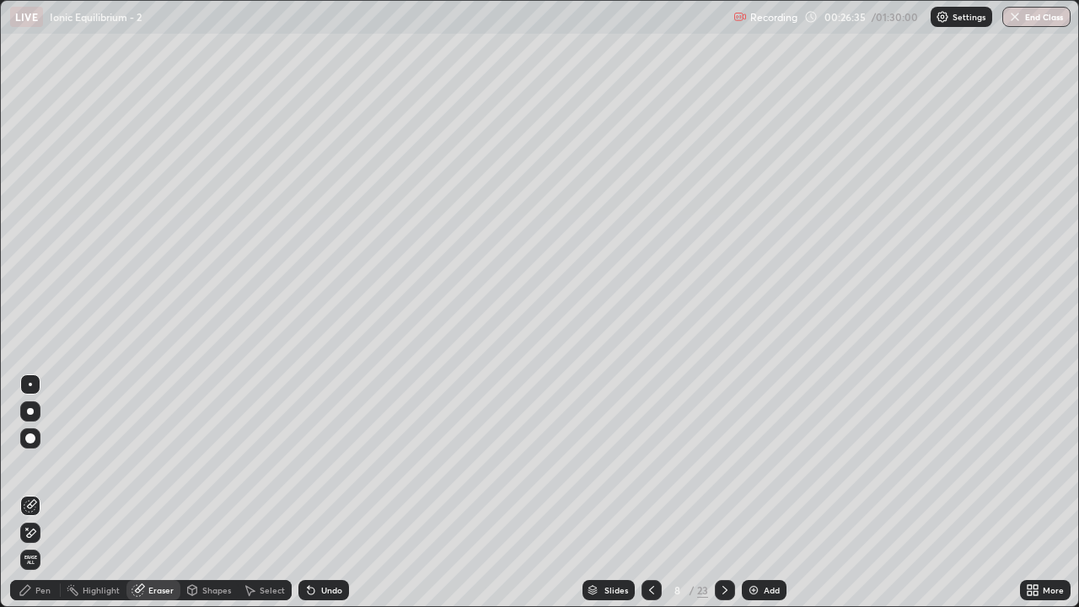
click at [47, 492] on div "Pen" at bounding box center [42, 590] width 15 height 8
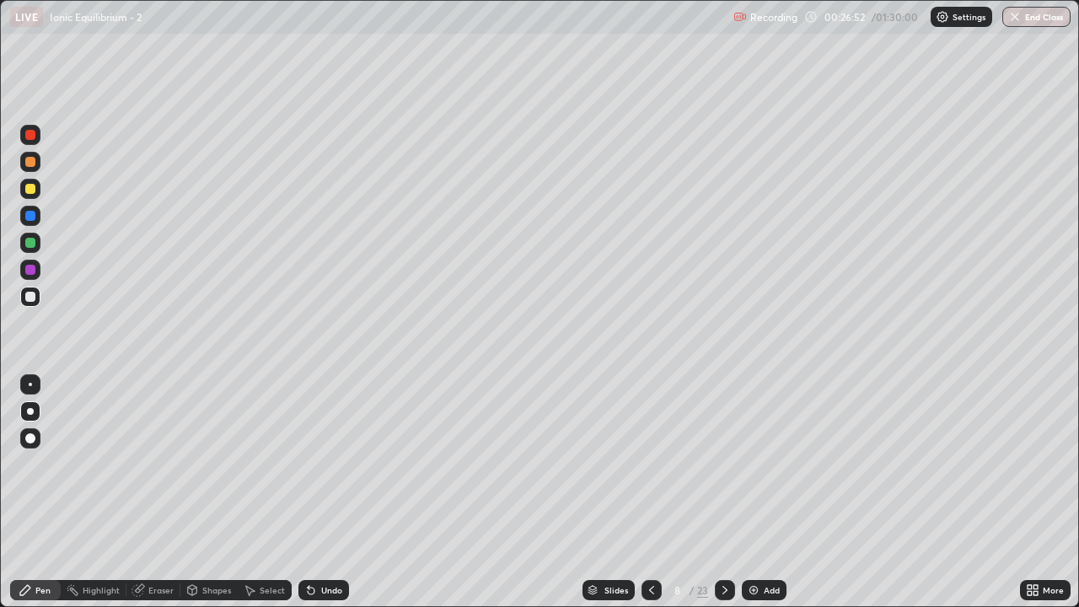
click at [722, 492] on icon at bounding box center [724, 589] width 13 height 13
click at [652, 492] on icon at bounding box center [651, 589] width 13 height 13
click at [727, 492] on icon at bounding box center [724, 589] width 13 height 13
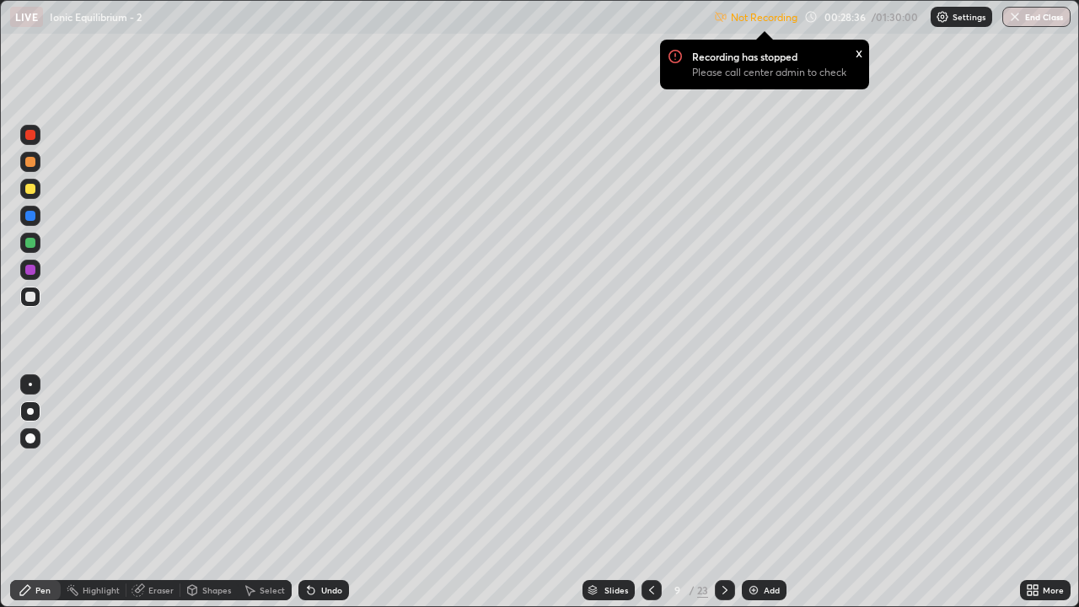
click at [969, 16] on p "Settings" at bounding box center [968, 17] width 33 height 8
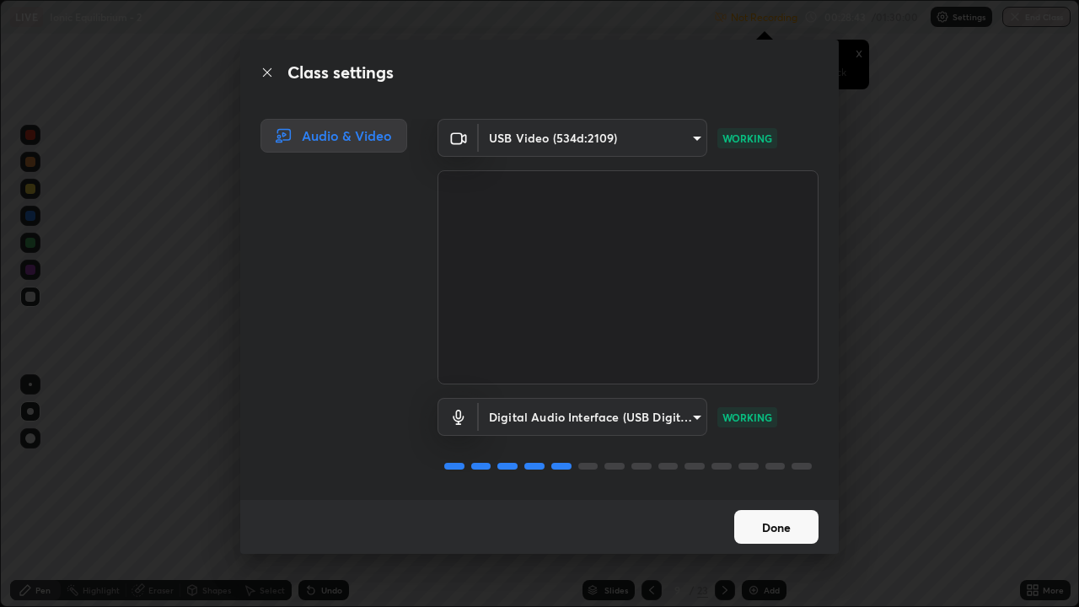
click at [753, 492] on button "Done" at bounding box center [776, 527] width 84 height 34
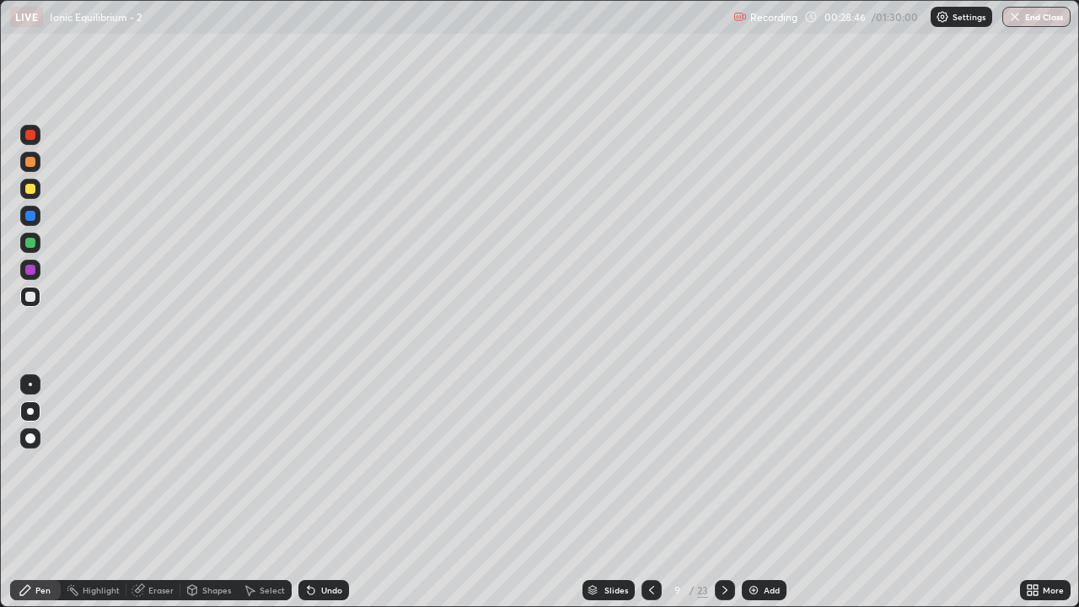
click at [726, 492] on icon at bounding box center [724, 589] width 13 height 13
click at [630, 492] on div "Slides" at bounding box center [608, 590] width 52 height 20
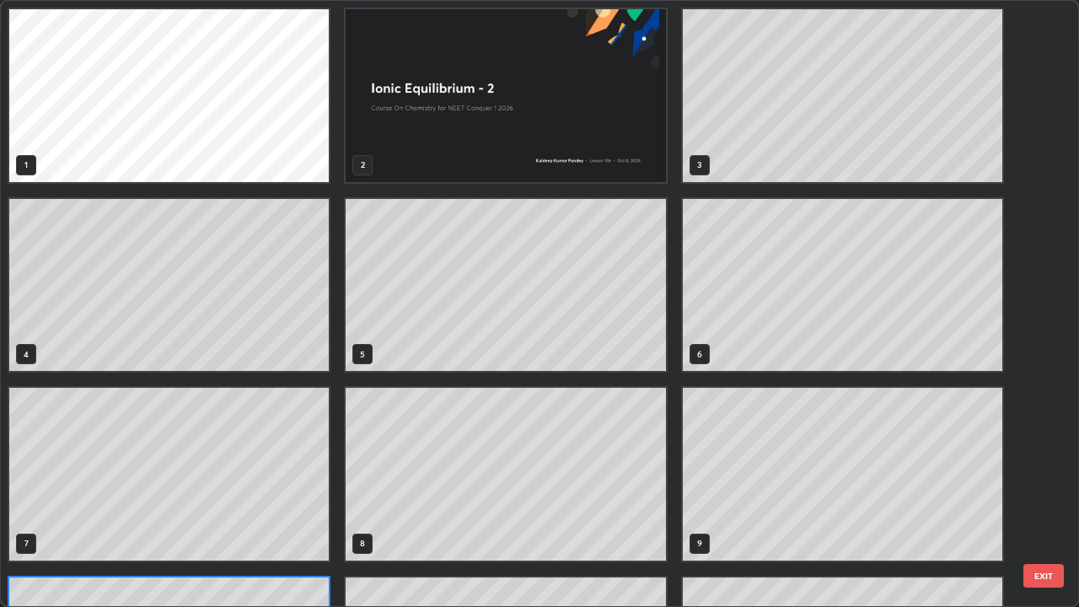
scroll to position [600, 1069]
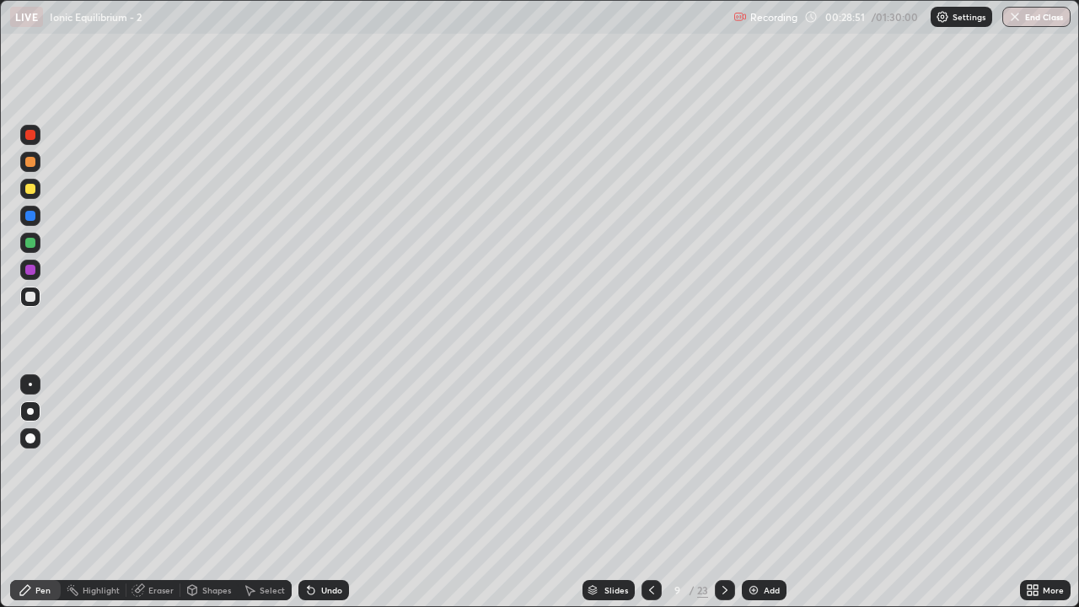
click at [653, 492] on icon at bounding box center [651, 589] width 13 height 13
click at [723, 492] on icon at bounding box center [724, 589] width 13 height 13
click at [724, 492] on icon at bounding box center [724, 589] width 13 height 13
click at [721, 492] on icon at bounding box center [724, 589] width 13 height 13
click at [649, 492] on div at bounding box center [651, 590] width 20 height 20
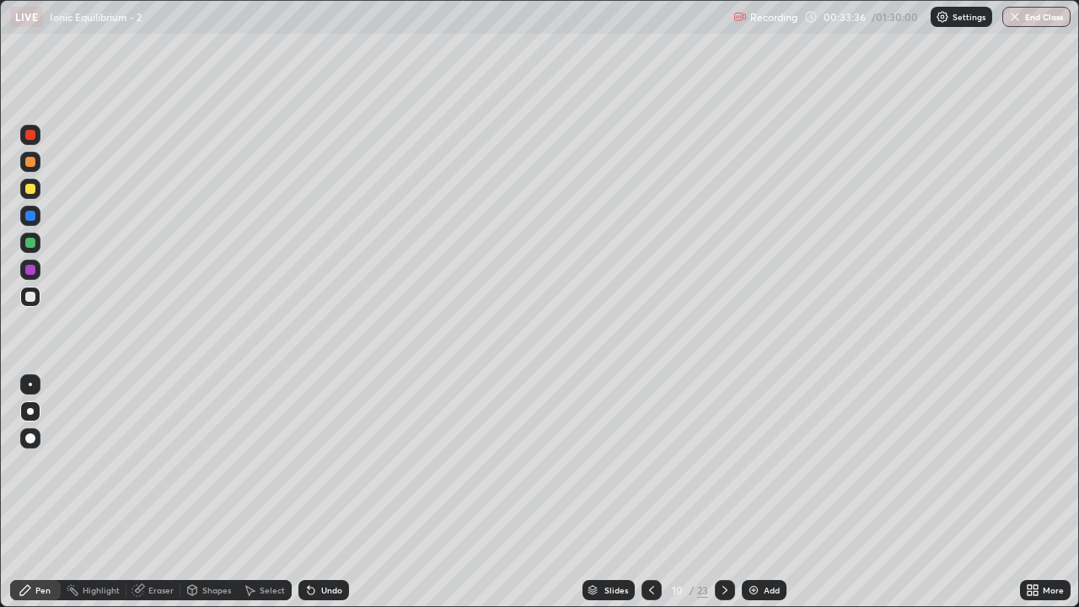
click at [724, 492] on icon at bounding box center [724, 589] width 13 height 13
click at [650, 492] on icon at bounding box center [651, 589] width 13 height 13
click at [726, 492] on div at bounding box center [725, 590] width 20 height 20
click at [722, 492] on icon at bounding box center [724, 589] width 13 height 13
click at [153, 492] on div "Eraser" at bounding box center [160, 590] width 25 height 8
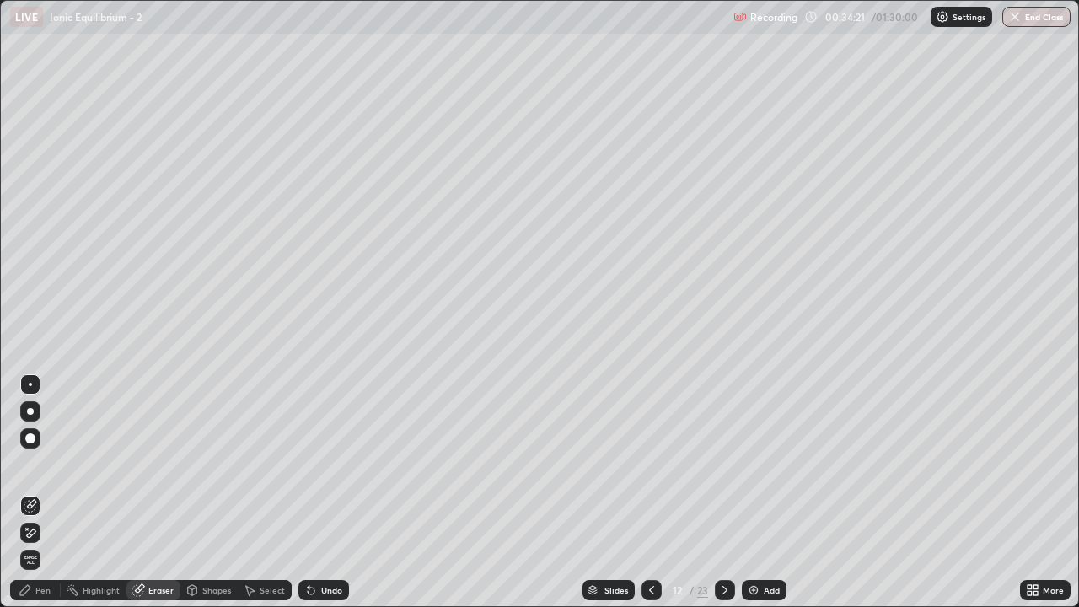
click at [153, 492] on div "Eraser" at bounding box center [153, 590] width 54 height 20
click at [49, 492] on div "Pen" at bounding box center [42, 590] width 15 height 8
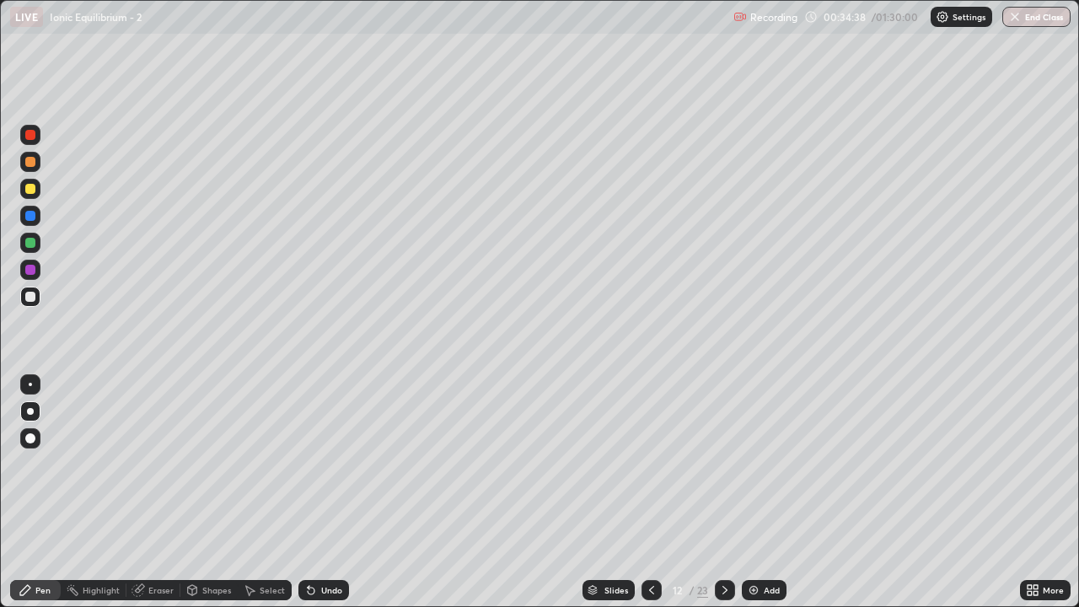
click at [647, 492] on icon at bounding box center [651, 589] width 13 height 13
click at [651, 492] on icon at bounding box center [651, 589] width 13 height 13
click at [650, 492] on icon at bounding box center [651, 589] width 13 height 13
click at [652, 492] on icon at bounding box center [651, 589] width 13 height 13
click at [723, 492] on icon at bounding box center [724, 589] width 13 height 13
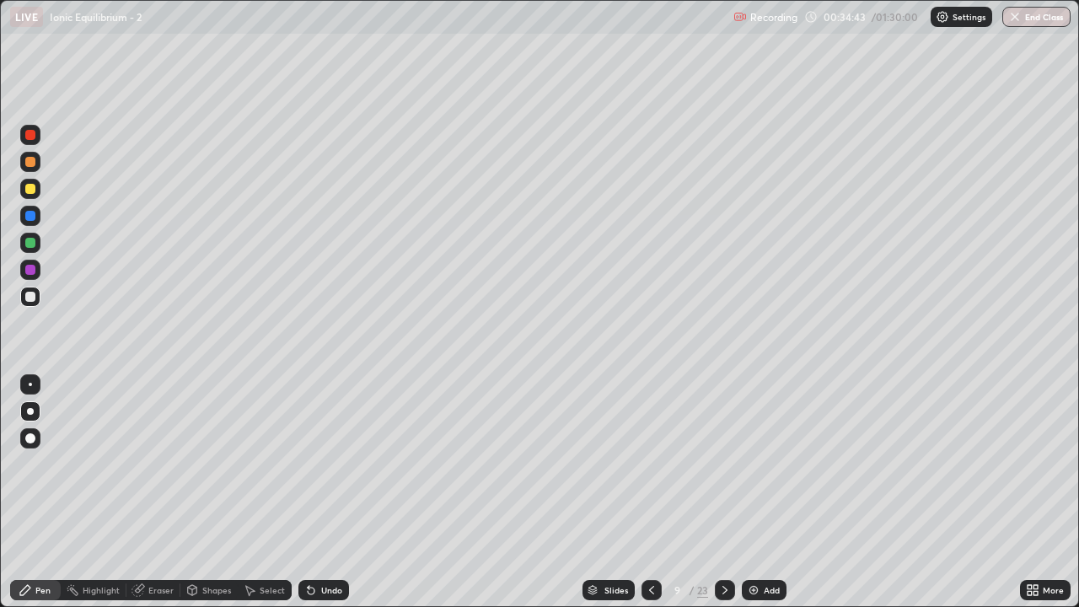
click at [723, 492] on icon at bounding box center [724, 589] width 13 height 13
click at [649, 492] on icon at bounding box center [651, 590] width 5 height 8
click at [650, 492] on icon at bounding box center [651, 590] width 5 height 8
click at [649, 492] on icon at bounding box center [651, 589] width 13 height 13
click at [721, 492] on icon at bounding box center [724, 589] width 13 height 13
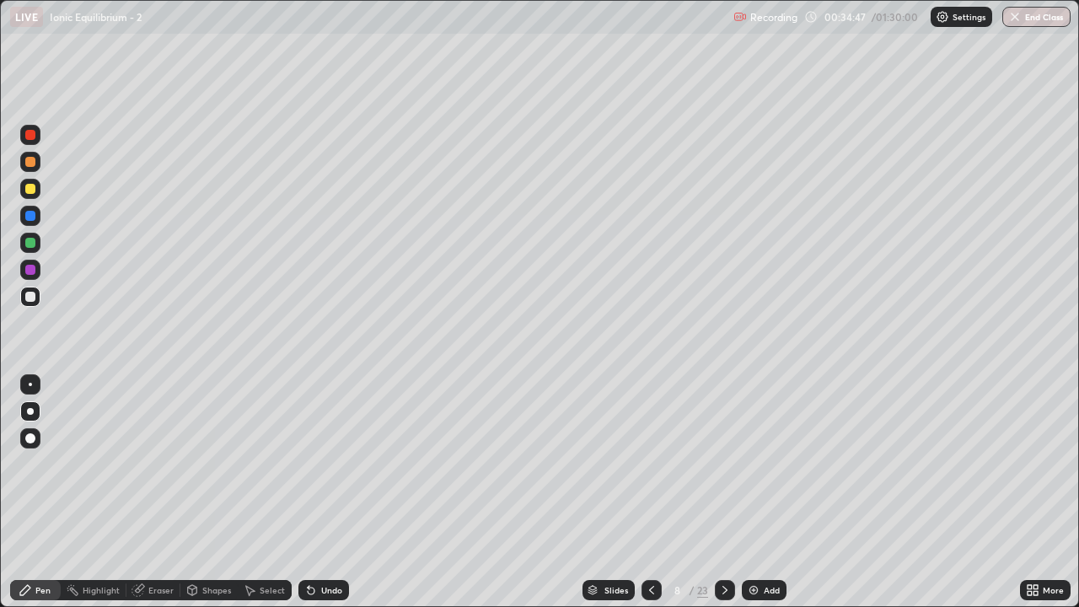
click at [722, 492] on icon at bounding box center [724, 589] width 13 height 13
click at [723, 492] on icon at bounding box center [724, 589] width 13 height 13
click at [724, 492] on icon at bounding box center [724, 589] width 13 height 13
click at [724, 492] on icon at bounding box center [724, 590] width 5 height 8
click at [650, 492] on icon at bounding box center [651, 589] width 13 height 13
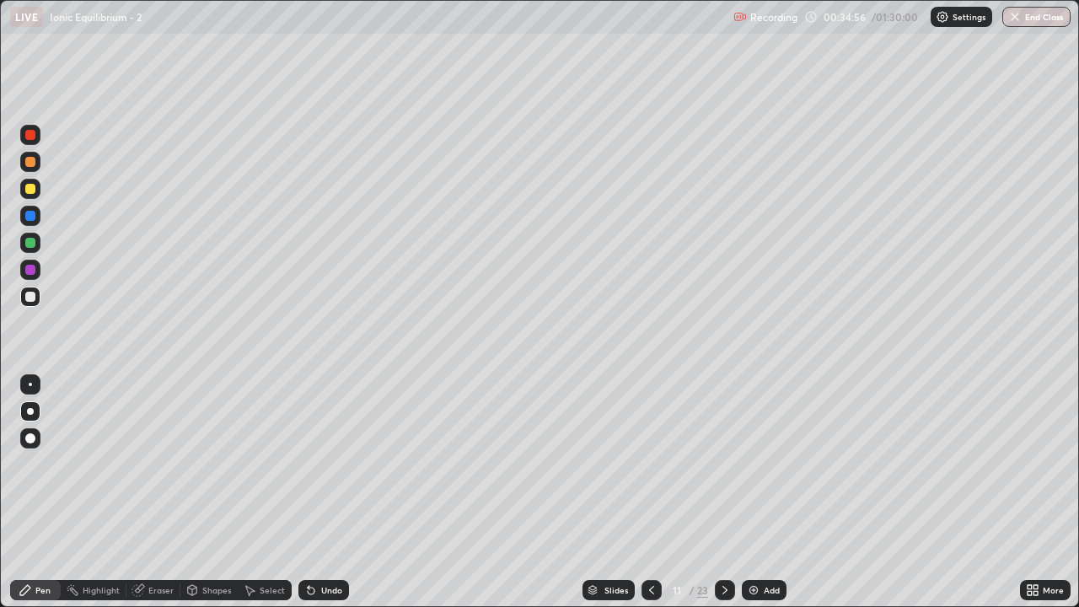
click at [651, 492] on icon at bounding box center [651, 589] width 13 height 13
click at [649, 492] on icon at bounding box center [651, 590] width 5 height 8
click at [722, 492] on icon at bounding box center [724, 589] width 13 height 13
click at [725, 492] on icon at bounding box center [724, 590] width 5 height 8
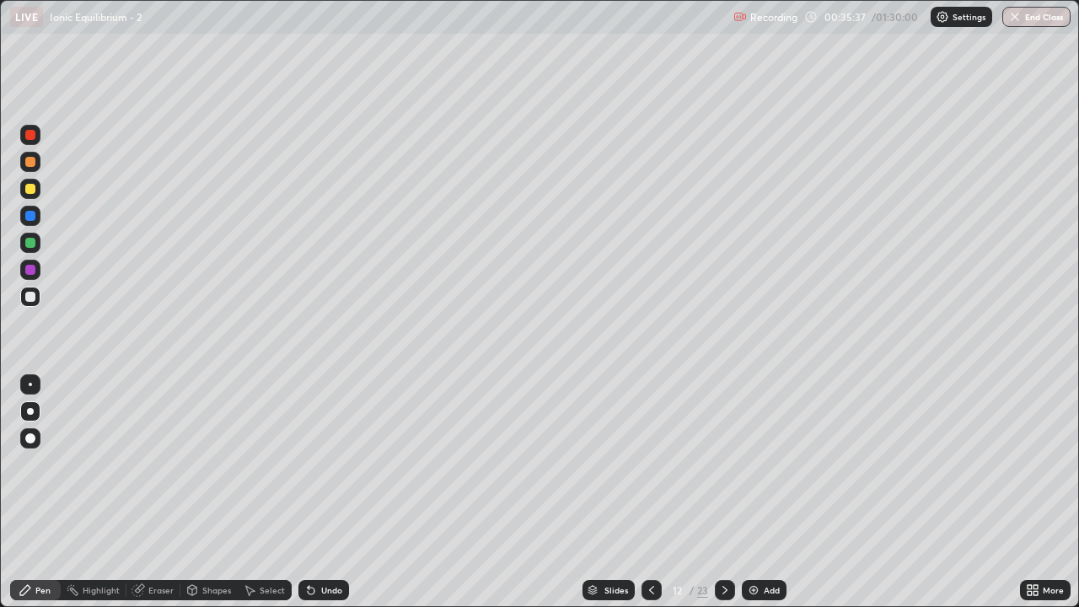
click at [650, 492] on icon at bounding box center [651, 589] width 13 height 13
click at [723, 492] on icon at bounding box center [724, 589] width 13 height 13
click at [652, 492] on icon at bounding box center [651, 589] width 13 height 13
click at [724, 492] on icon at bounding box center [724, 589] width 13 height 13
click at [650, 492] on icon at bounding box center [651, 590] width 5 height 8
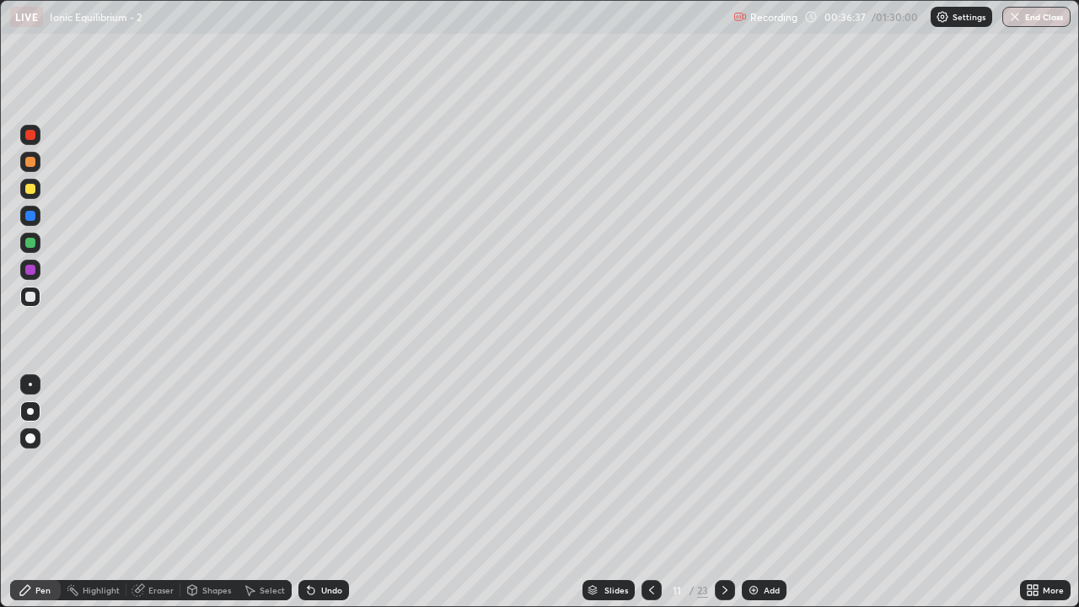
click at [650, 492] on icon at bounding box center [651, 589] width 13 height 13
click at [645, 492] on div at bounding box center [651, 590] width 20 height 20
click at [721, 492] on icon at bounding box center [724, 589] width 13 height 13
click at [721, 492] on div at bounding box center [725, 590] width 20 height 20
click at [723, 492] on div at bounding box center [725, 590] width 20 height 20
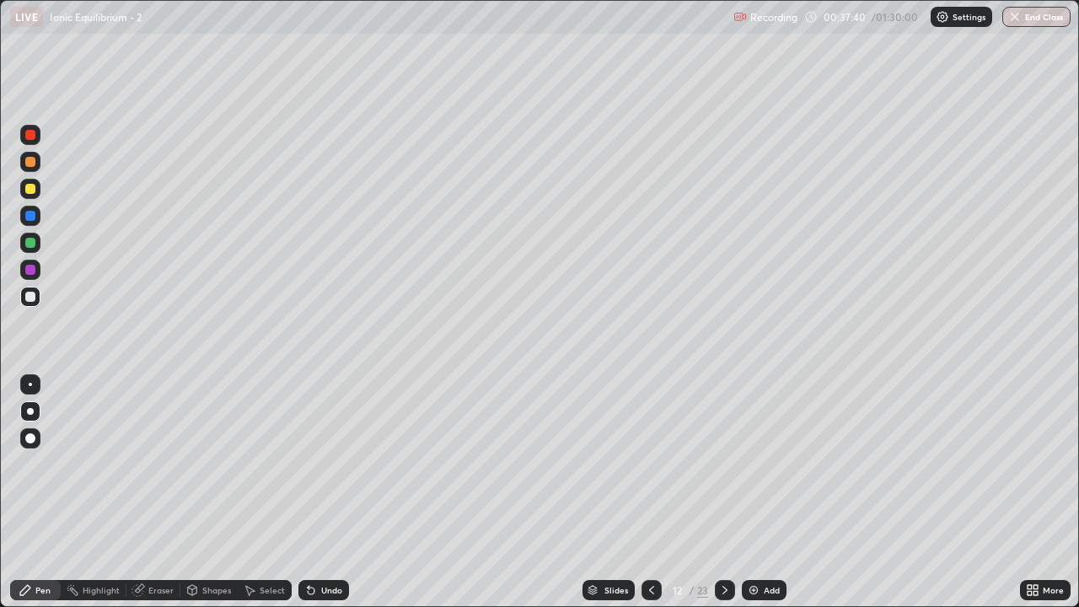
click at [650, 492] on icon at bounding box center [651, 589] width 13 height 13
click at [723, 492] on icon at bounding box center [724, 589] width 13 height 13
click at [649, 492] on icon at bounding box center [651, 589] width 13 height 13
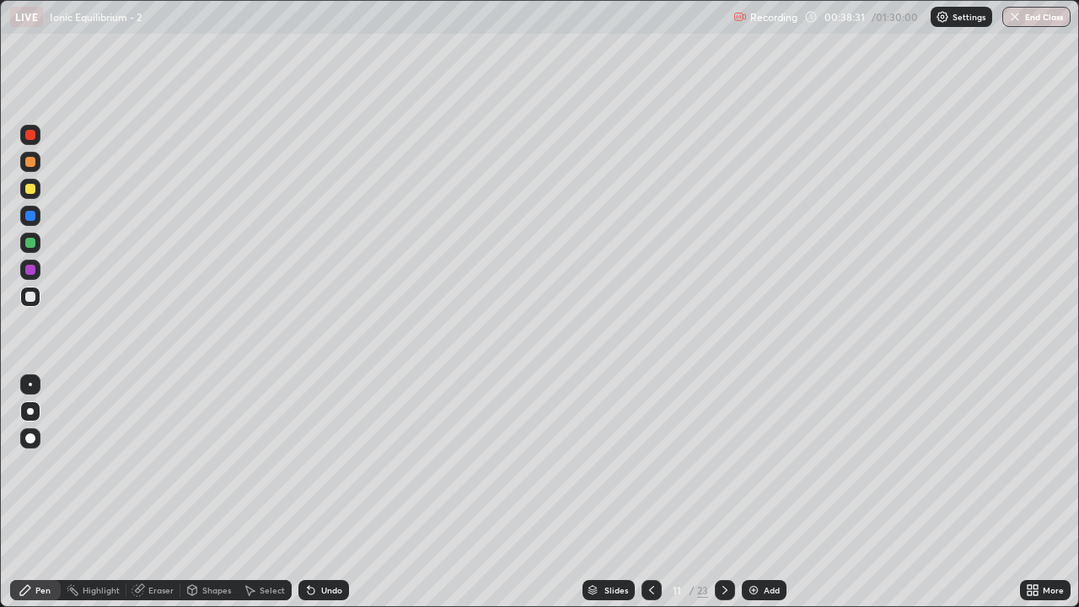
click at [649, 492] on icon at bounding box center [651, 589] width 13 height 13
click at [648, 492] on icon at bounding box center [651, 589] width 13 height 13
click at [164, 492] on div "Eraser" at bounding box center [153, 590] width 54 height 20
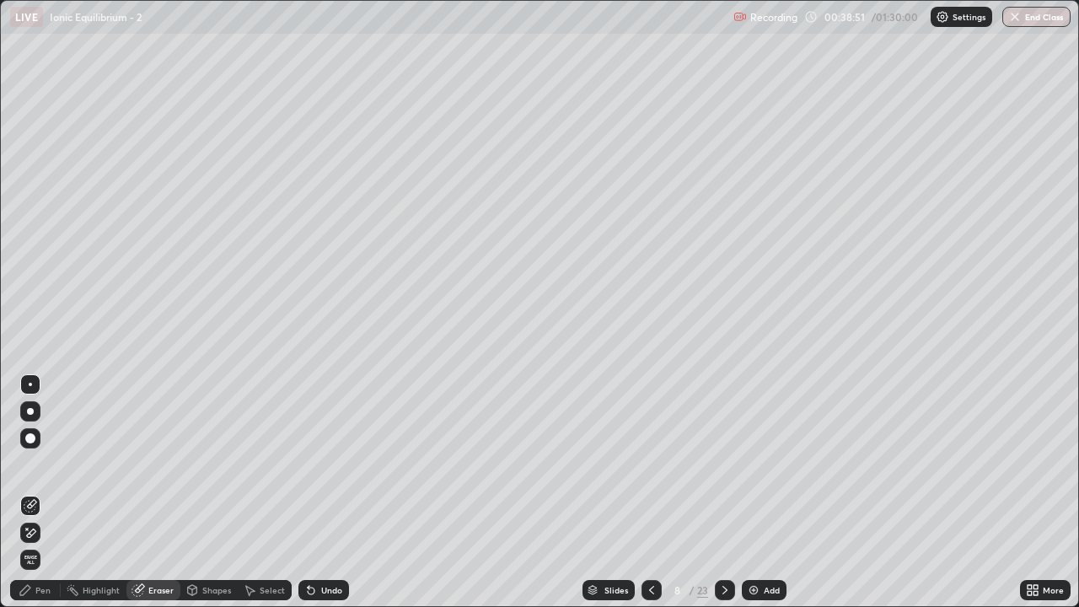
click at [19, 492] on icon at bounding box center [25, 589] width 13 height 13
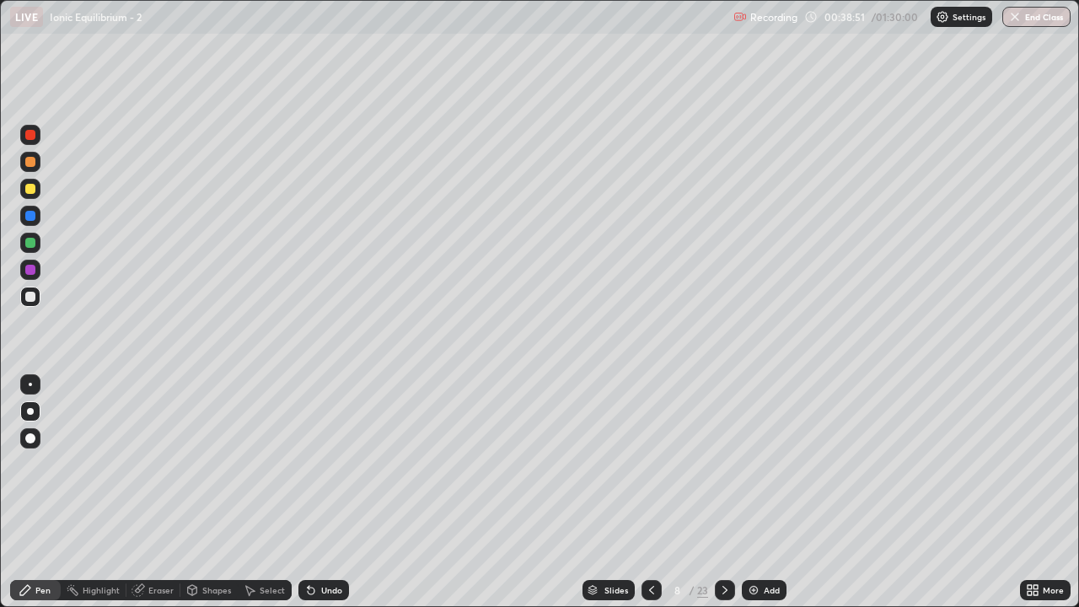
click at [43, 492] on div "Pen" at bounding box center [42, 590] width 15 height 8
click at [723, 492] on icon at bounding box center [724, 590] width 5 height 8
click at [154, 492] on div "Eraser" at bounding box center [153, 590] width 54 height 20
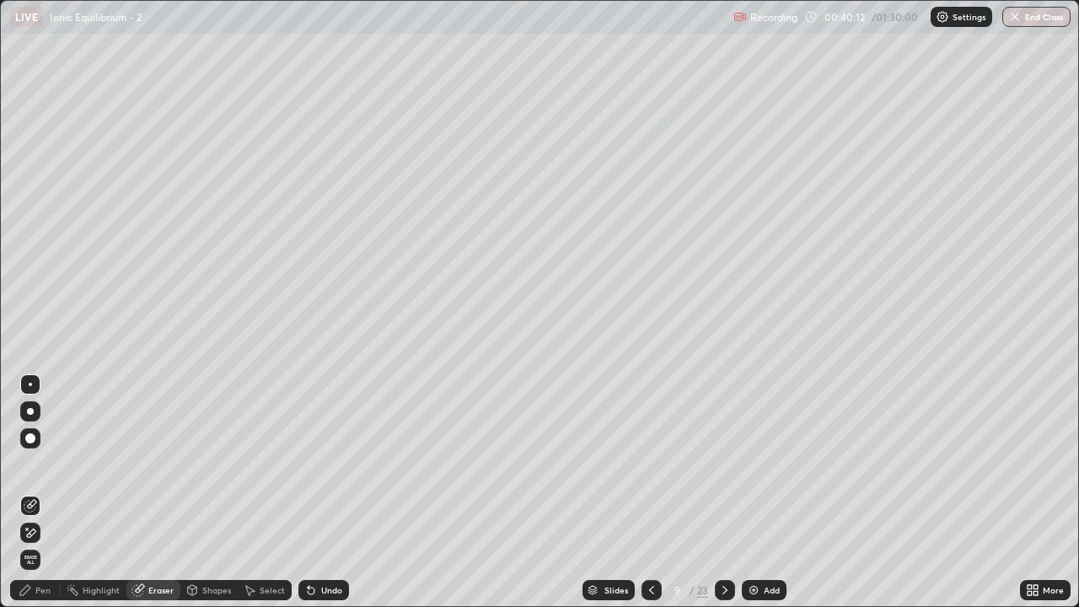
click at [36, 492] on div "Pen" at bounding box center [35, 590] width 51 height 20
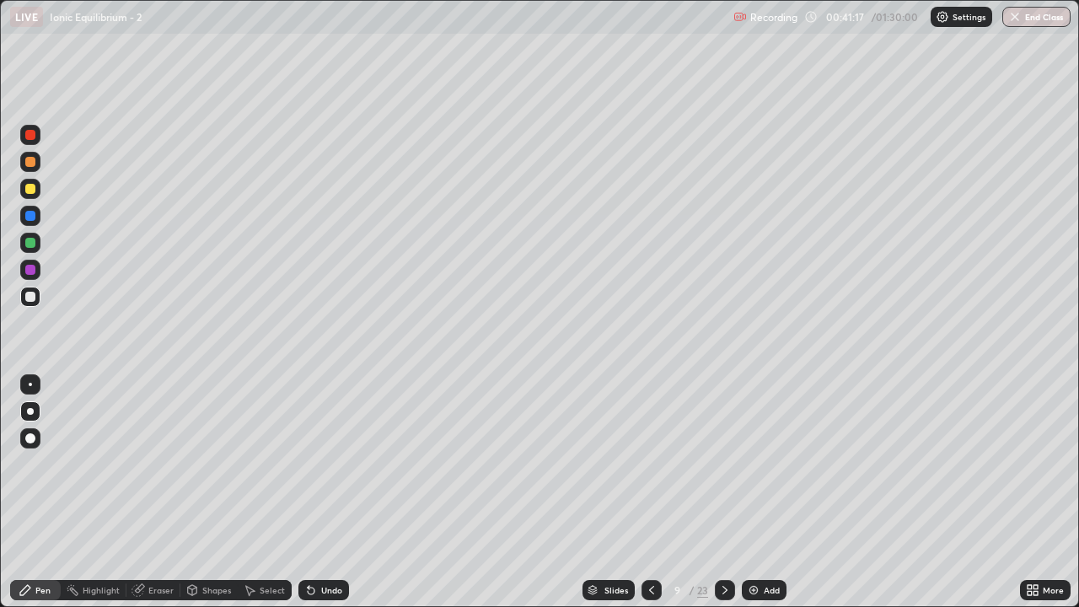
click at [722, 492] on icon at bounding box center [724, 589] width 13 height 13
click at [158, 492] on div "Eraser" at bounding box center [153, 590] width 54 height 20
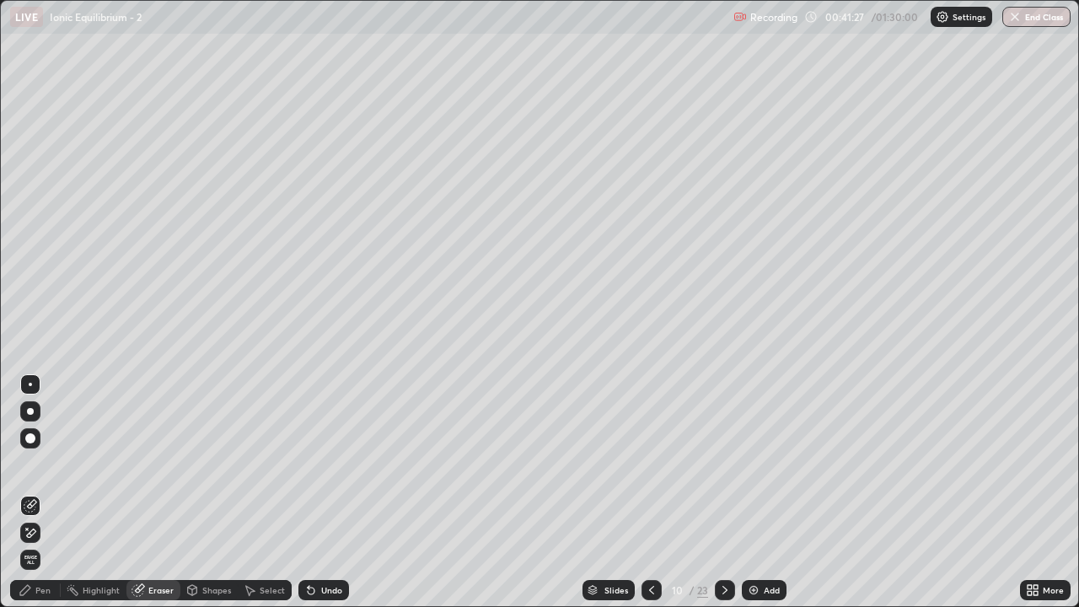
click at [161, 492] on div "Eraser" at bounding box center [153, 590] width 54 height 20
click at [43, 492] on div "Pen" at bounding box center [42, 590] width 15 height 8
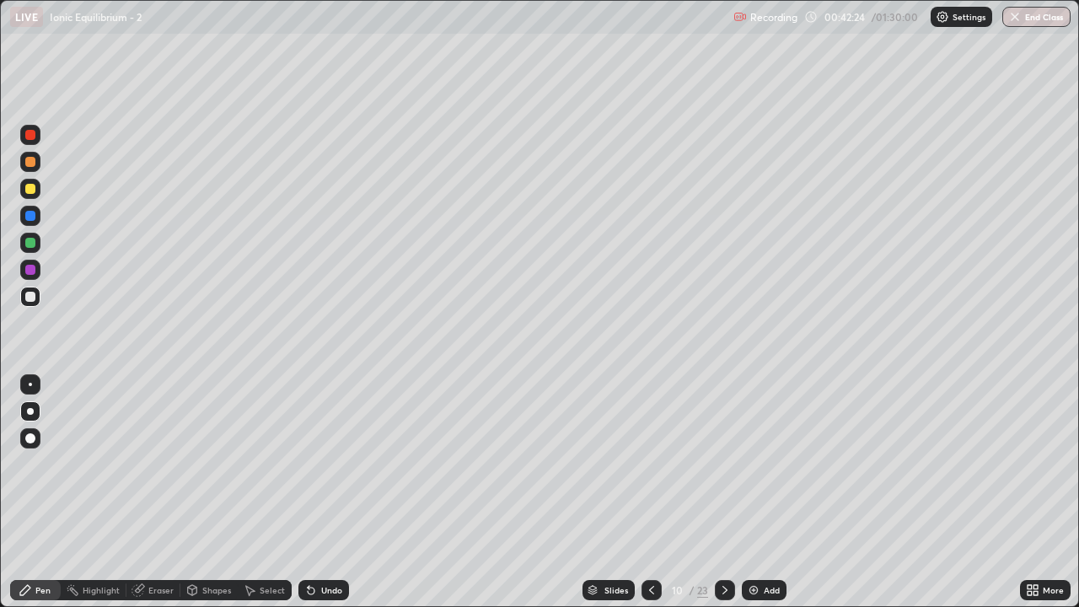
click at [154, 492] on div "Eraser" at bounding box center [160, 590] width 25 height 8
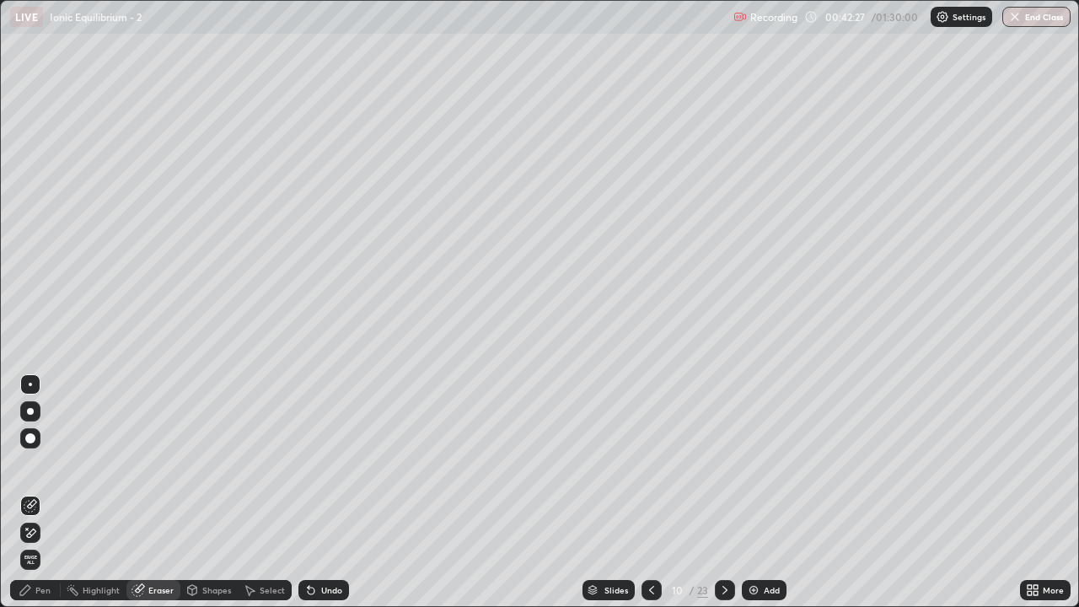
click at [45, 492] on div "Pen" at bounding box center [35, 590] width 51 height 20
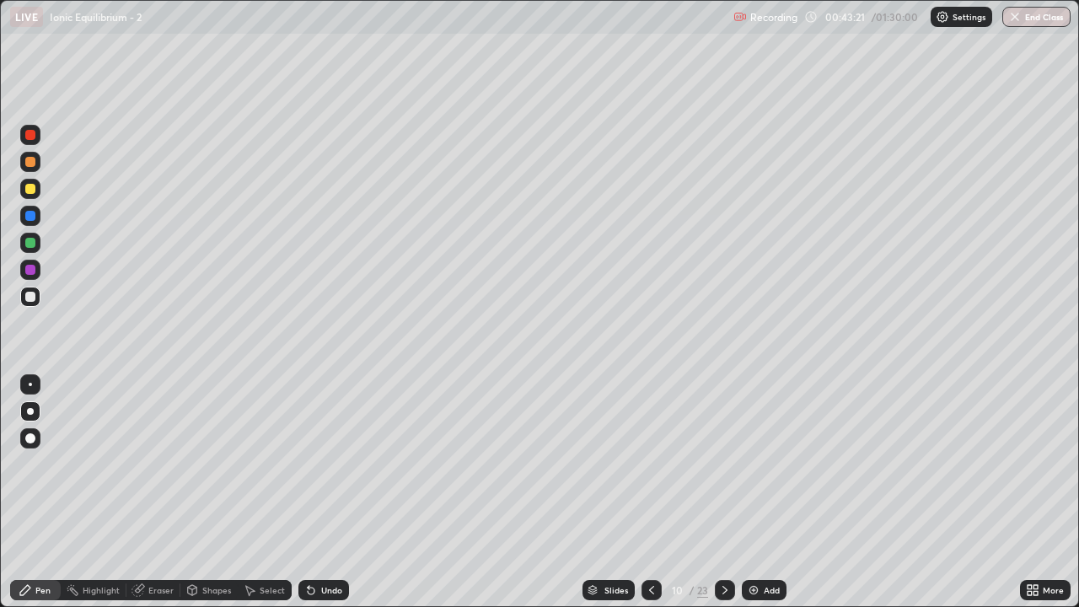
click at [728, 492] on icon at bounding box center [724, 589] width 13 height 13
click at [649, 492] on icon at bounding box center [651, 590] width 5 height 8
click at [726, 492] on icon at bounding box center [724, 589] width 13 height 13
click at [721, 492] on icon at bounding box center [724, 589] width 13 height 13
click at [160, 492] on div "Eraser" at bounding box center [160, 590] width 25 height 8
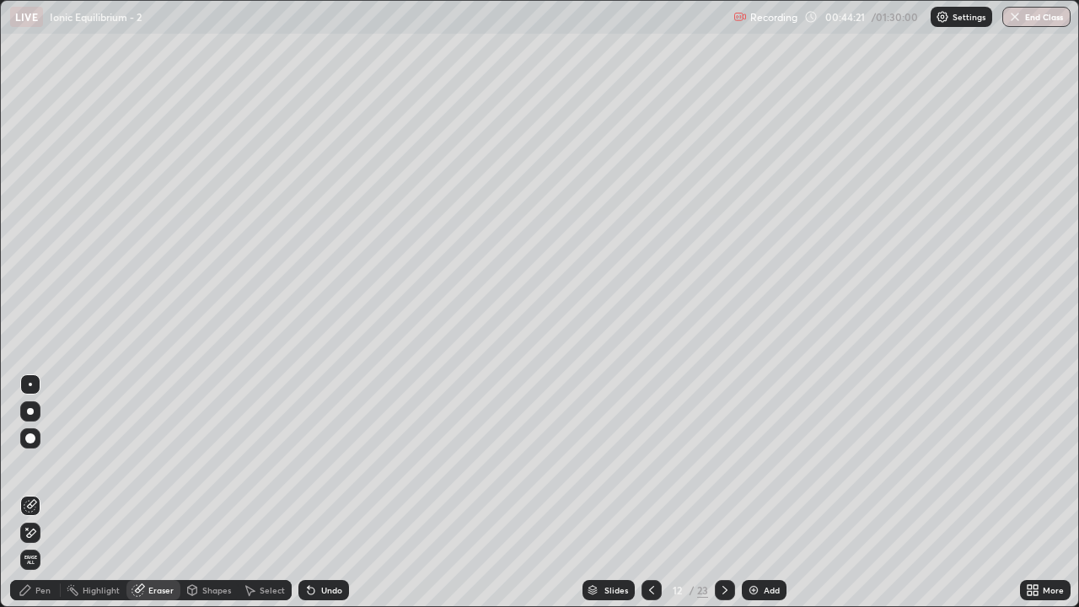
click at [41, 492] on div "Pen" at bounding box center [35, 590] width 51 height 20
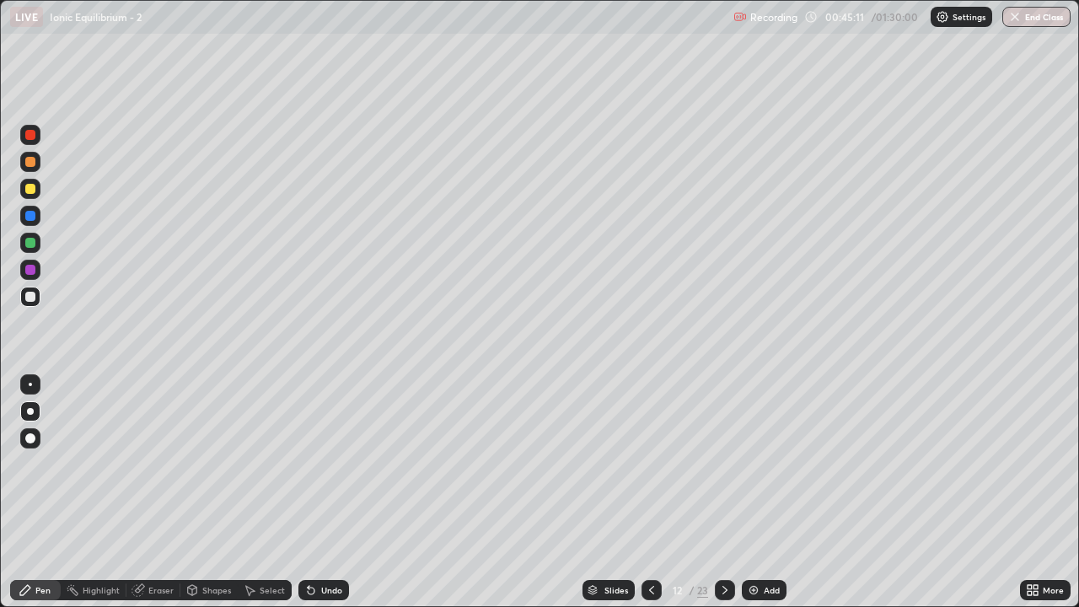
click at [153, 492] on div "Eraser" at bounding box center [153, 590] width 54 height 20
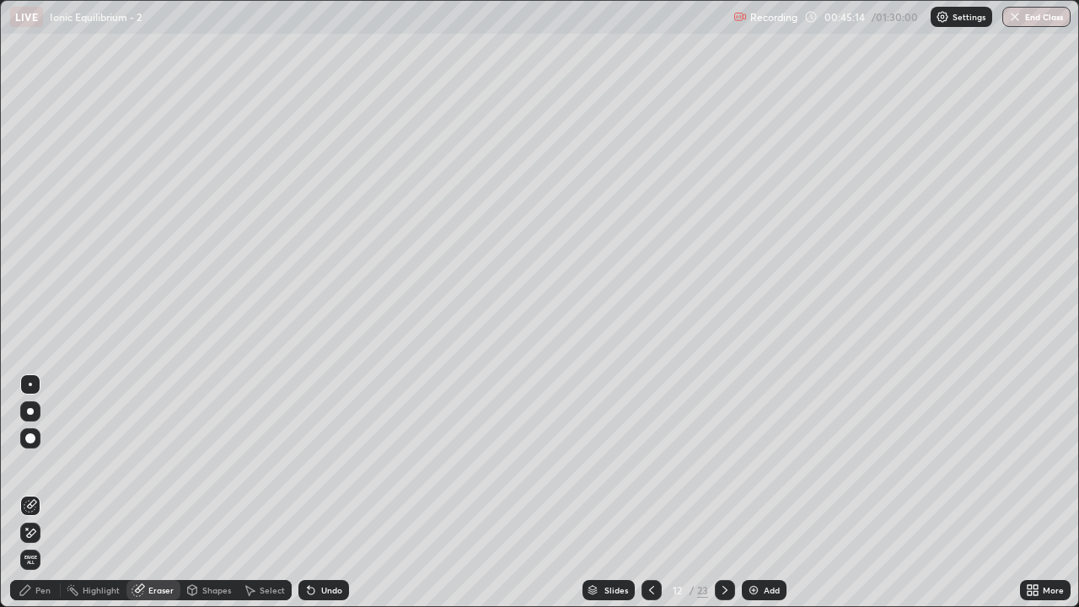
click at [42, 492] on div "Pen" at bounding box center [42, 590] width 15 height 8
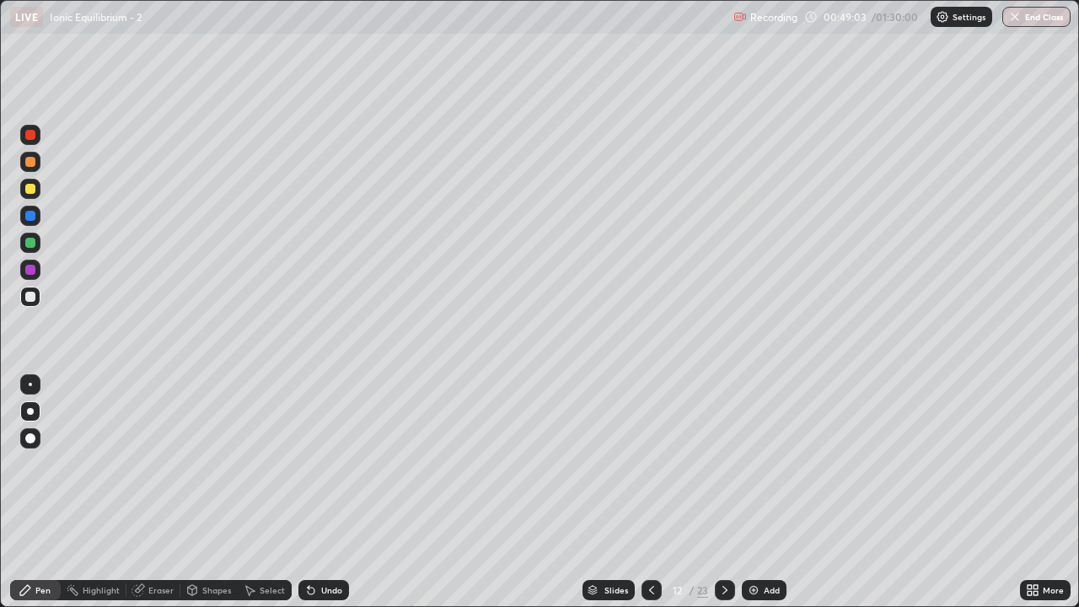
click at [724, 492] on icon at bounding box center [724, 589] width 13 height 13
click at [721, 492] on icon at bounding box center [724, 589] width 13 height 13
click at [649, 492] on icon at bounding box center [651, 589] width 13 height 13
click at [727, 492] on icon at bounding box center [724, 589] width 13 height 13
click at [651, 492] on icon at bounding box center [651, 589] width 13 height 13
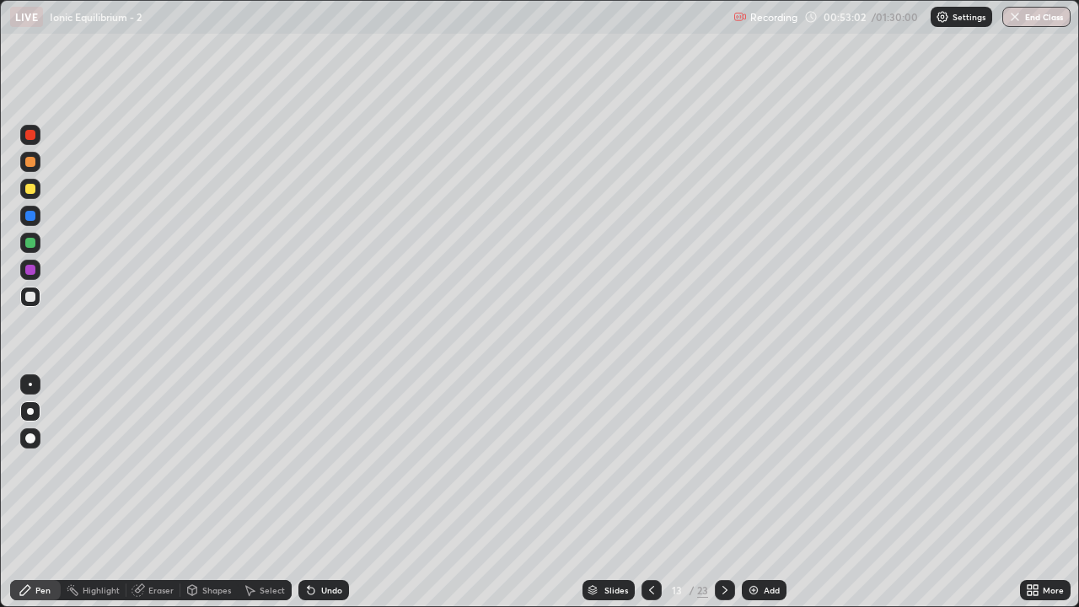
click at [721, 492] on icon at bounding box center [724, 589] width 13 height 13
click at [657, 492] on div at bounding box center [651, 590] width 20 height 20
click at [723, 492] on icon at bounding box center [724, 589] width 13 height 13
click at [722, 492] on icon at bounding box center [724, 590] width 5 height 8
click at [723, 492] on icon at bounding box center [724, 589] width 13 height 13
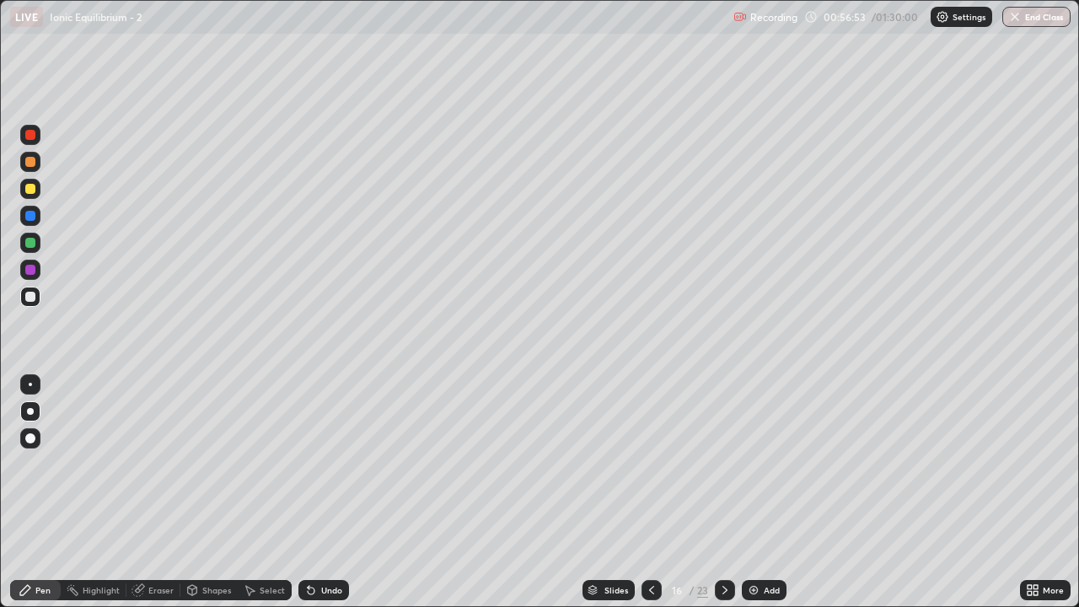
click at [165, 492] on div "Eraser" at bounding box center [160, 590] width 25 height 8
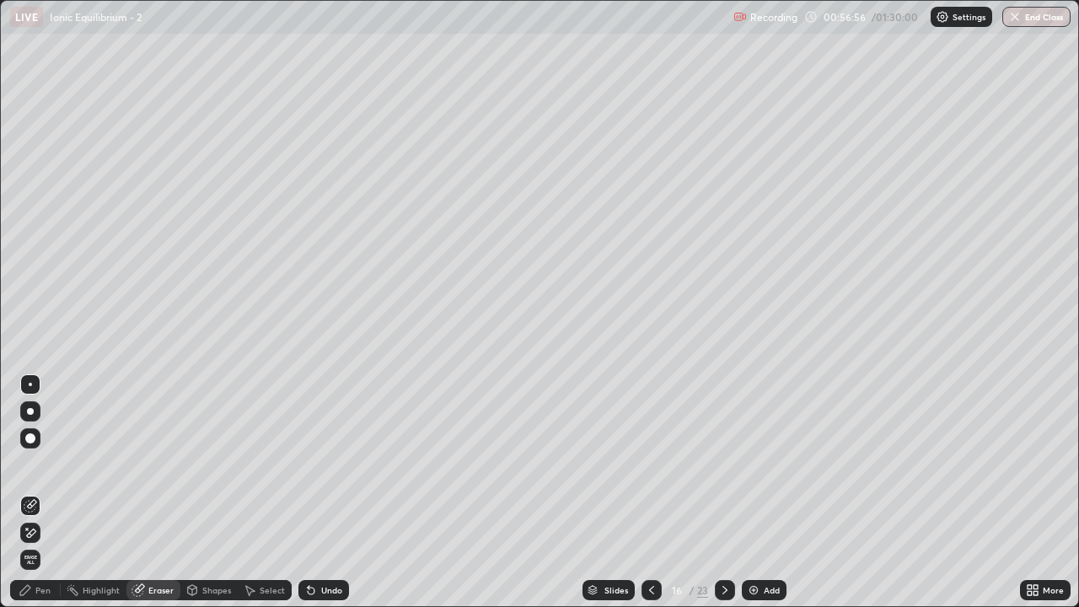
click at [41, 492] on div "Pen" at bounding box center [42, 590] width 15 height 8
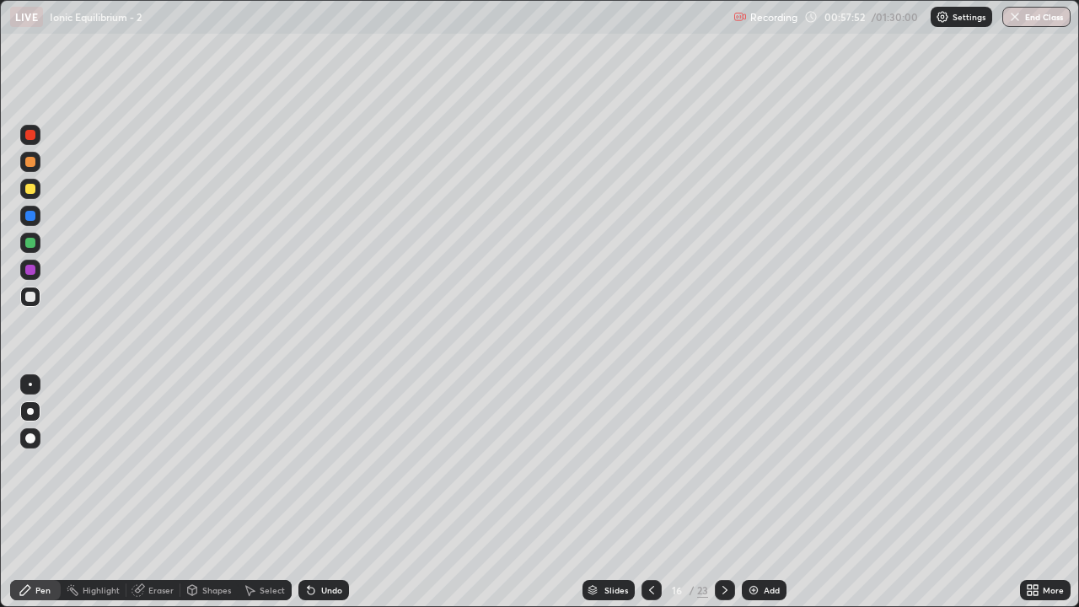
click at [164, 492] on div "Eraser" at bounding box center [160, 590] width 25 height 8
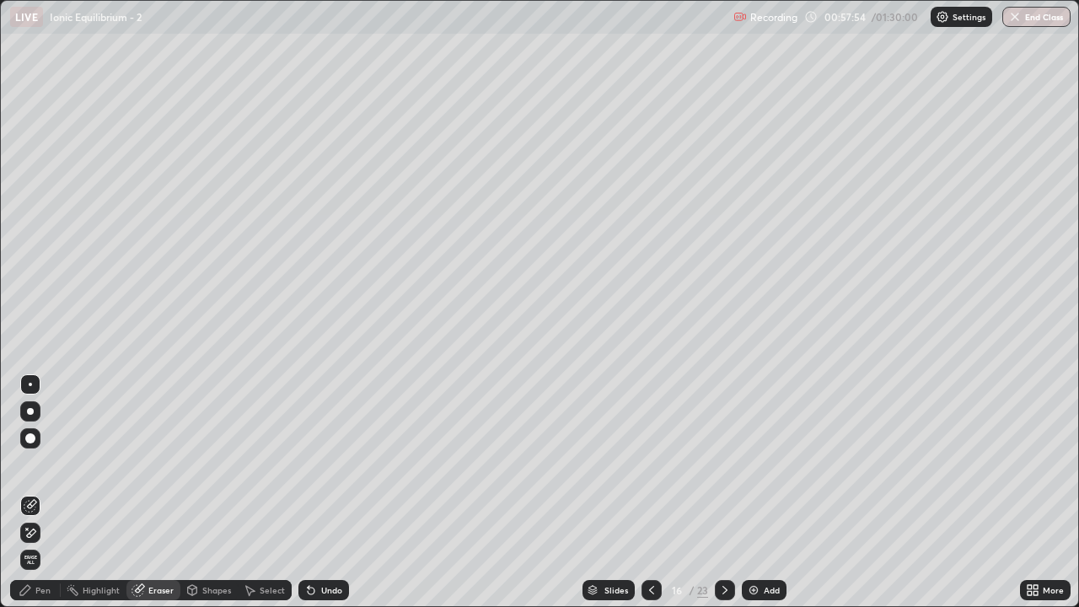
click at [50, 492] on div "Pen" at bounding box center [42, 590] width 15 height 8
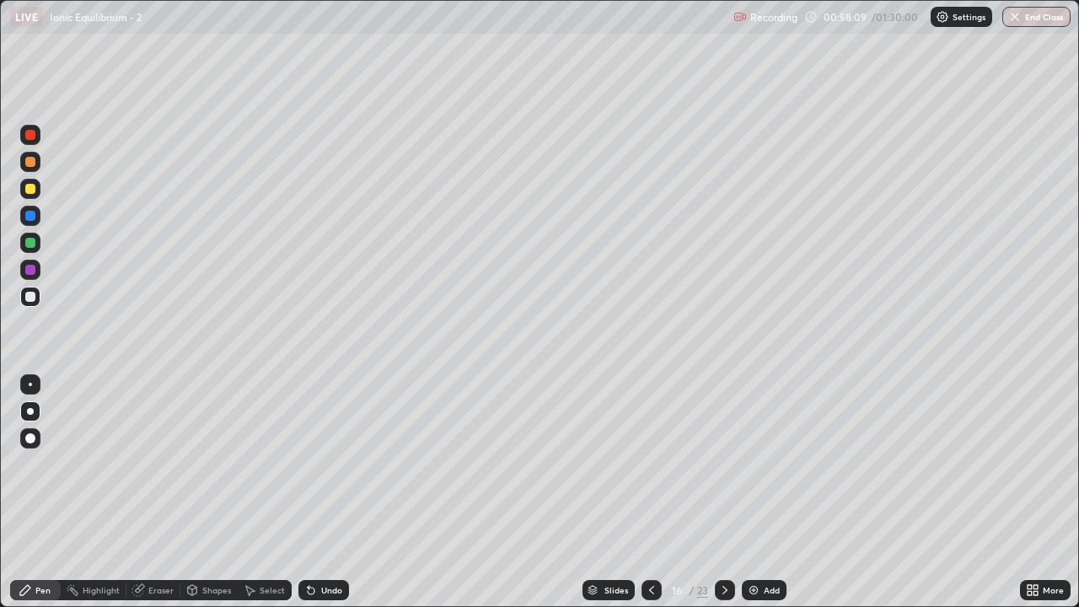
click at [162, 492] on div "Eraser" at bounding box center [153, 590] width 54 height 20
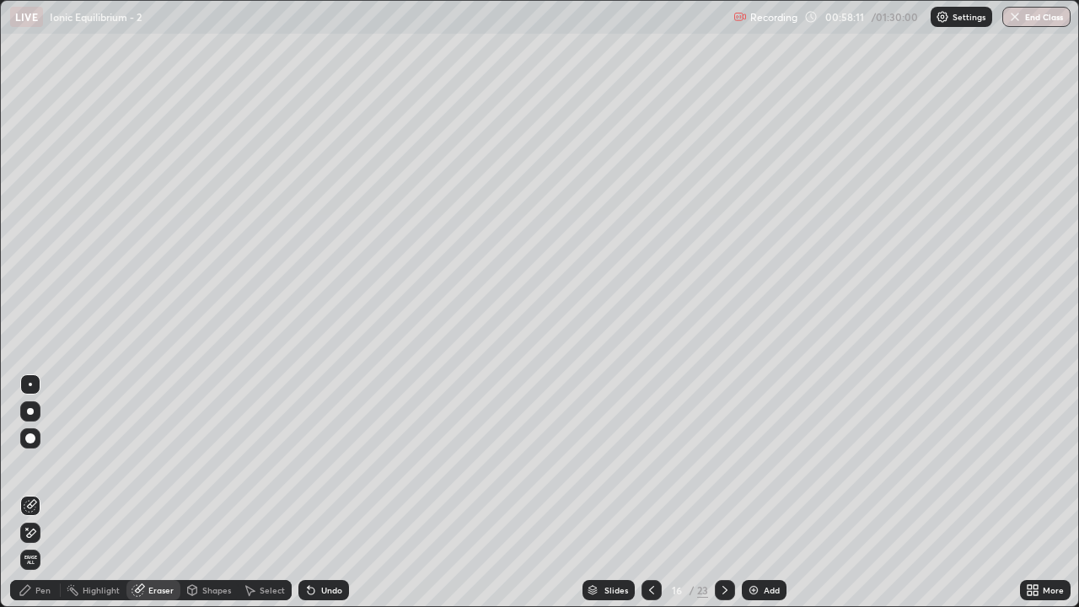
click at [49, 492] on div "Pen" at bounding box center [35, 590] width 51 height 20
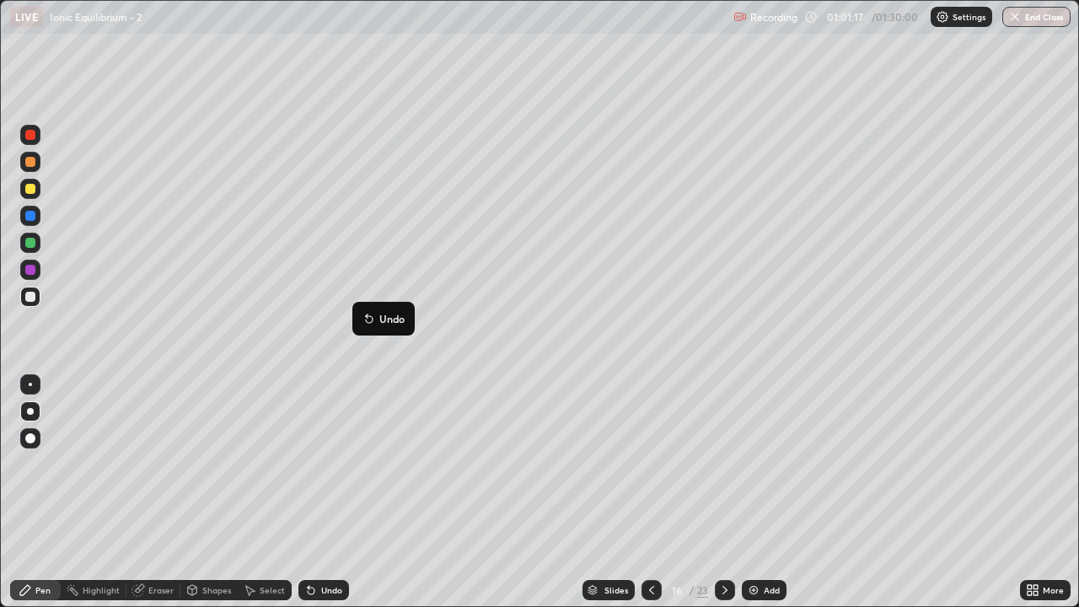
click at [725, 492] on icon at bounding box center [724, 590] width 5 height 8
click at [652, 492] on icon at bounding box center [651, 589] width 13 height 13
click at [723, 492] on icon at bounding box center [724, 589] width 13 height 13
click at [650, 492] on icon at bounding box center [651, 589] width 13 height 13
click at [723, 492] on icon at bounding box center [724, 589] width 13 height 13
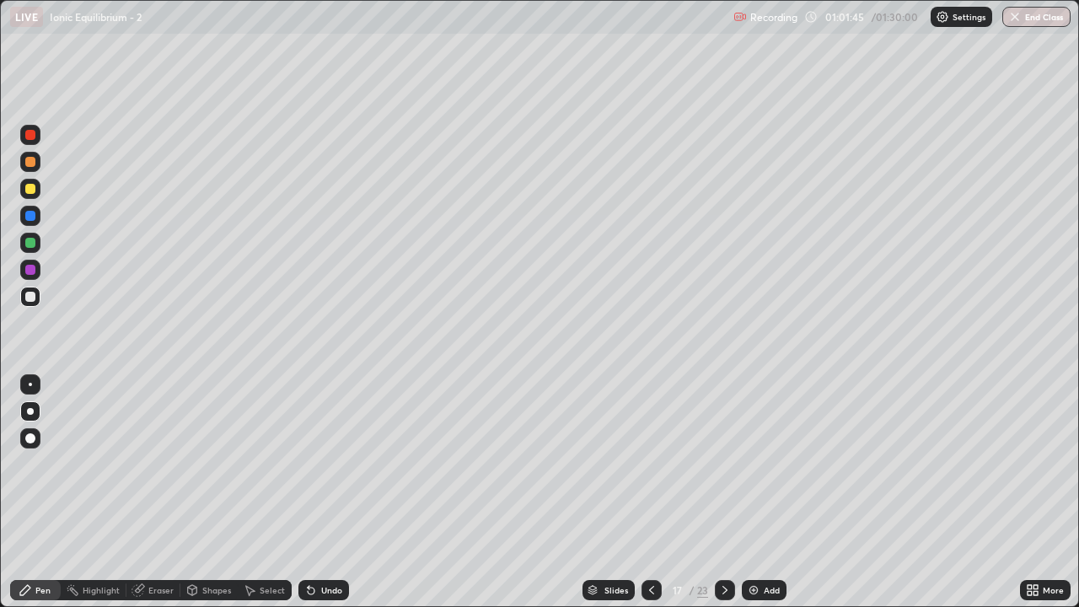
click at [650, 492] on icon at bounding box center [651, 590] width 5 height 8
click at [725, 492] on icon at bounding box center [724, 589] width 13 height 13
click at [732, 492] on div at bounding box center [725, 590] width 20 height 20
click at [27, 190] on div at bounding box center [30, 189] width 10 height 10
click at [158, 492] on div "Eraser" at bounding box center [160, 590] width 25 height 8
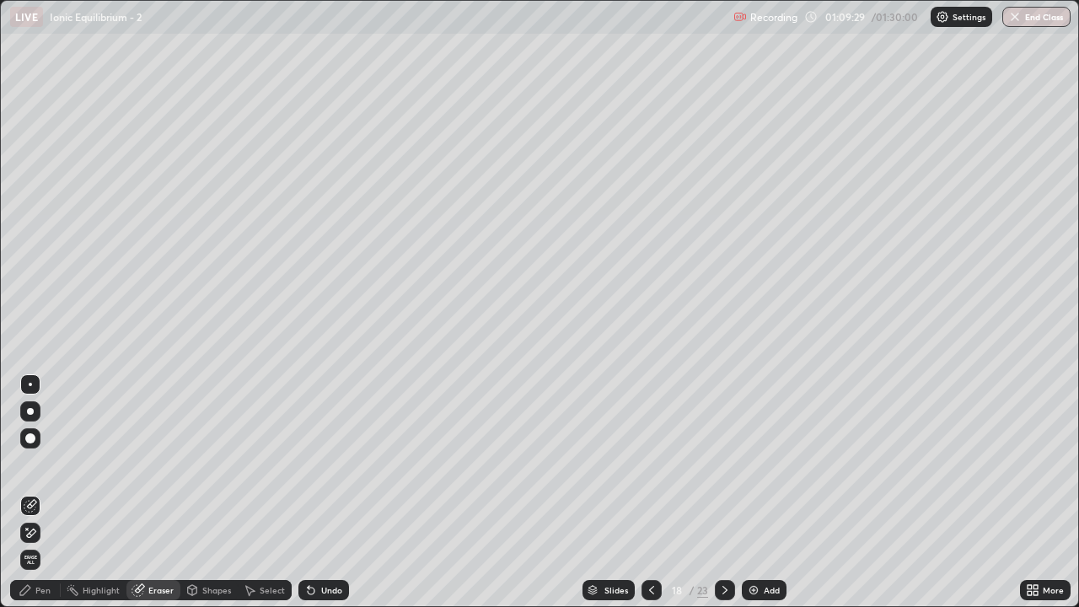
click at [42, 492] on div "Pen" at bounding box center [42, 590] width 15 height 8
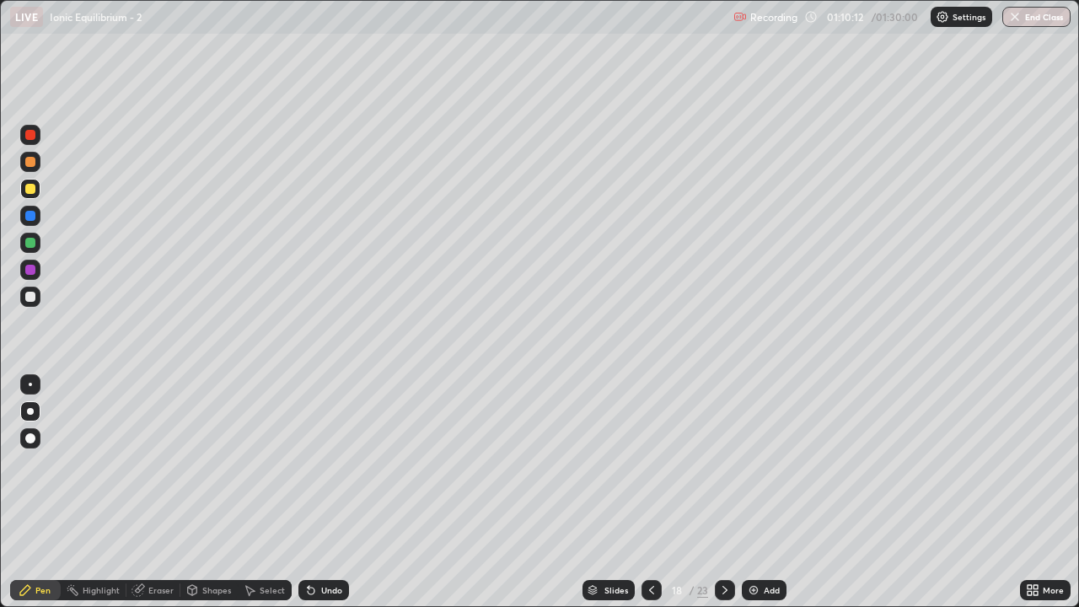
click at [723, 492] on icon at bounding box center [724, 589] width 13 height 13
click at [171, 492] on div "Eraser" at bounding box center [153, 590] width 54 height 20
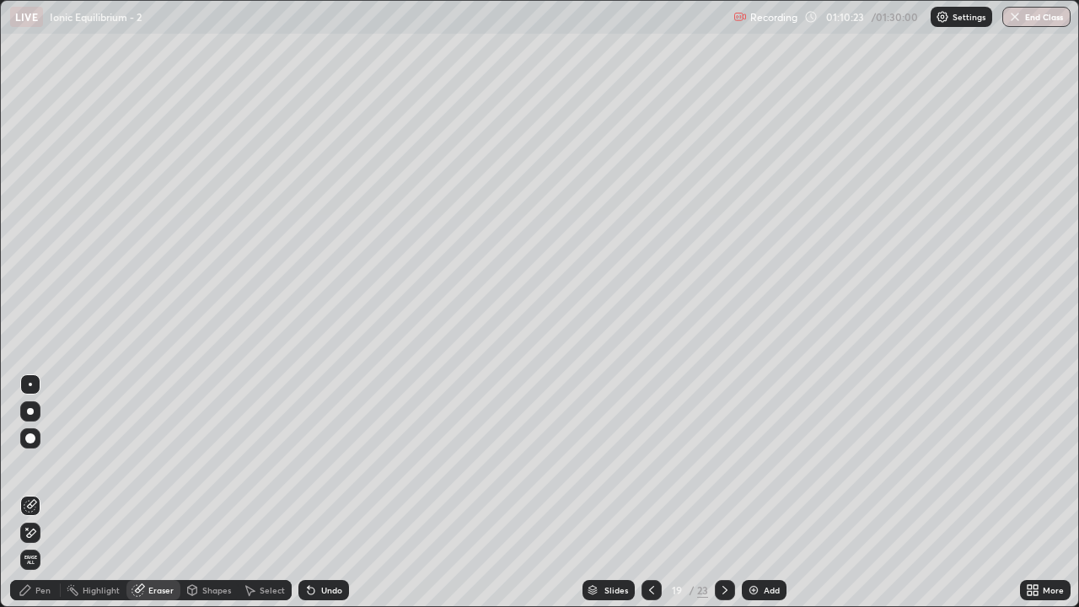
click at [46, 492] on div "Pen" at bounding box center [42, 590] width 15 height 8
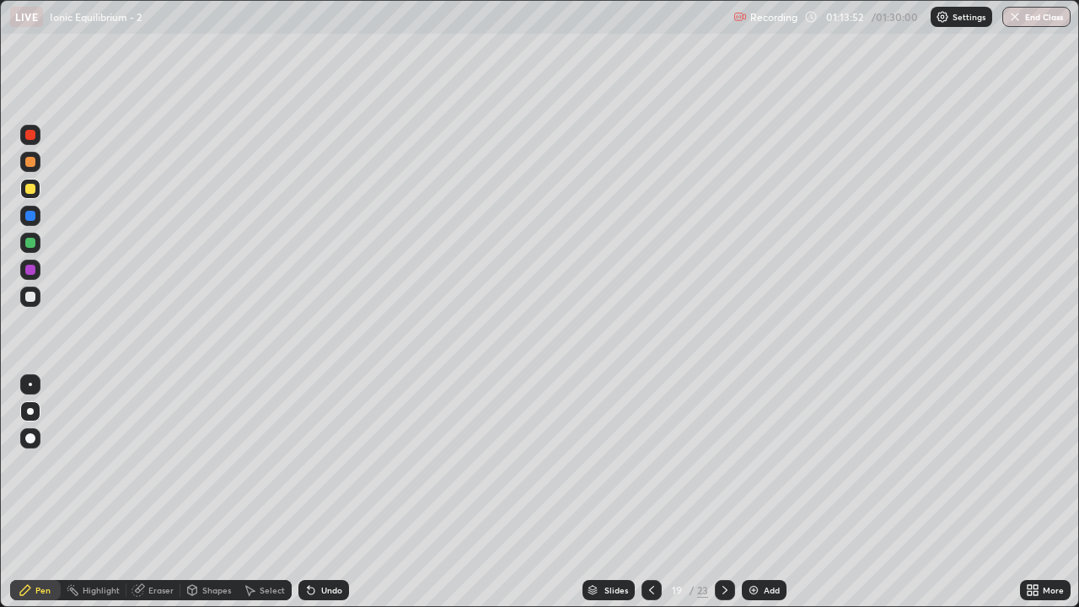
click at [722, 492] on icon at bounding box center [724, 589] width 13 height 13
click at [162, 492] on div "Eraser" at bounding box center [160, 590] width 25 height 8
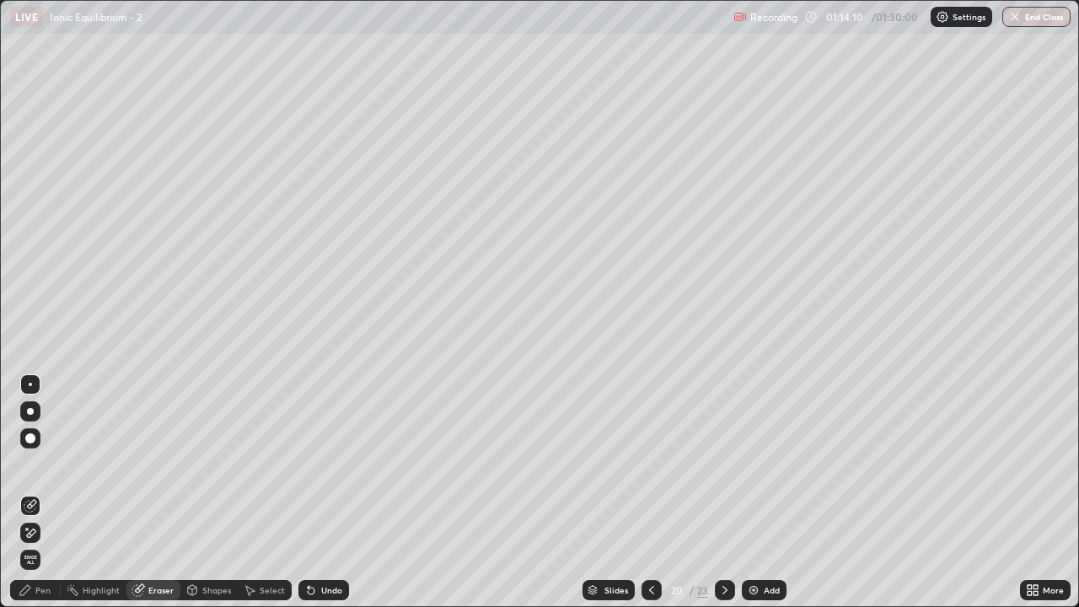
click at [47, 492] on div "Pen" at bounding box center [42, 590] width 15 height 8
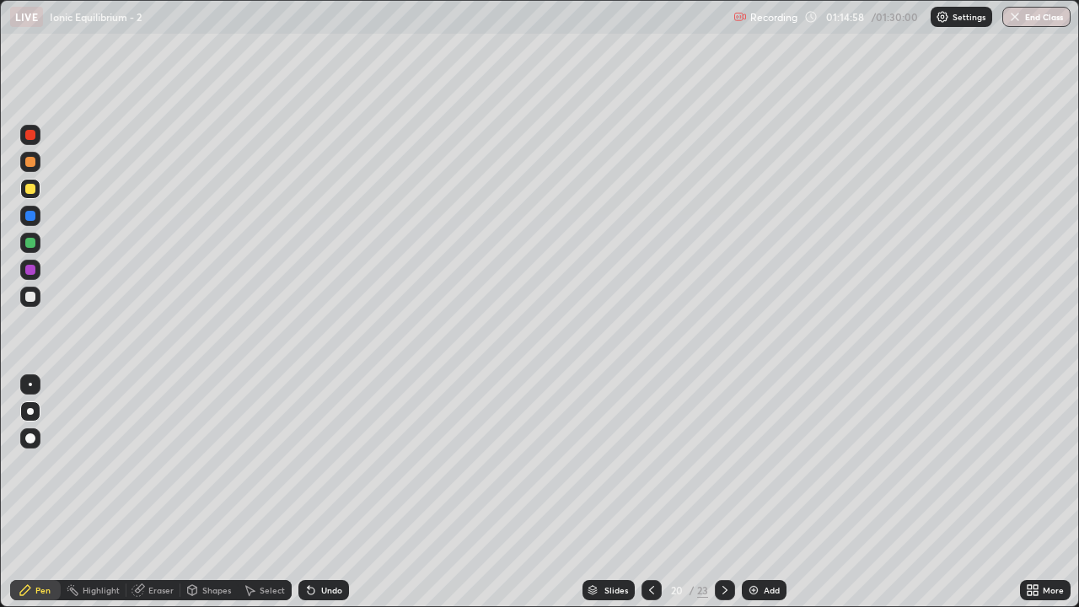
click at [156, 492] on div "Eraser" at bounding box center [160, 590] width 25 height 8
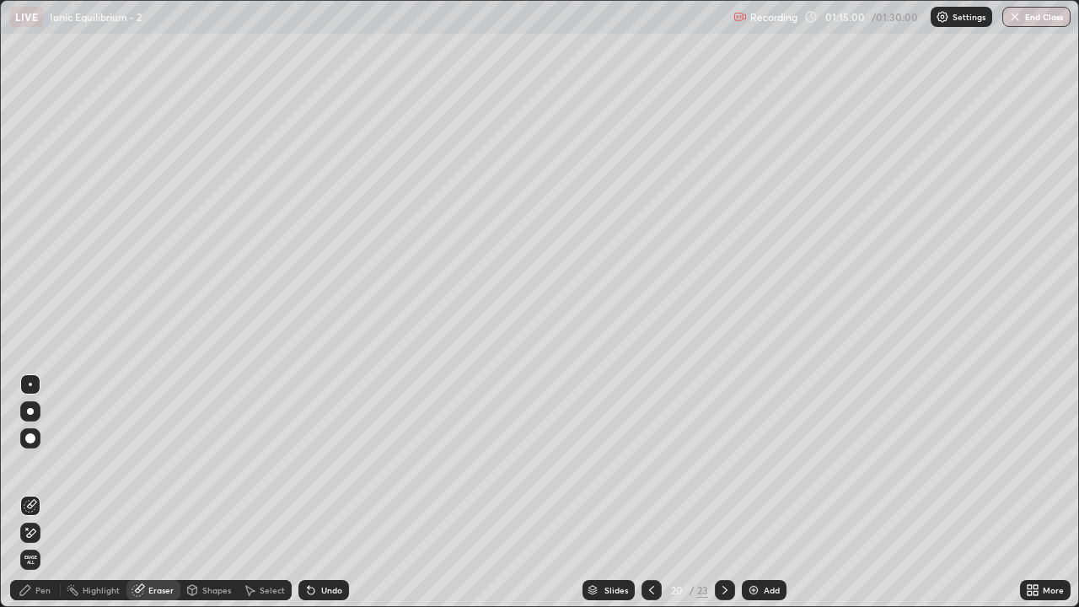
click at [47, 492] on div "Pen" at bounding box center [42, 590] width 15 height 8
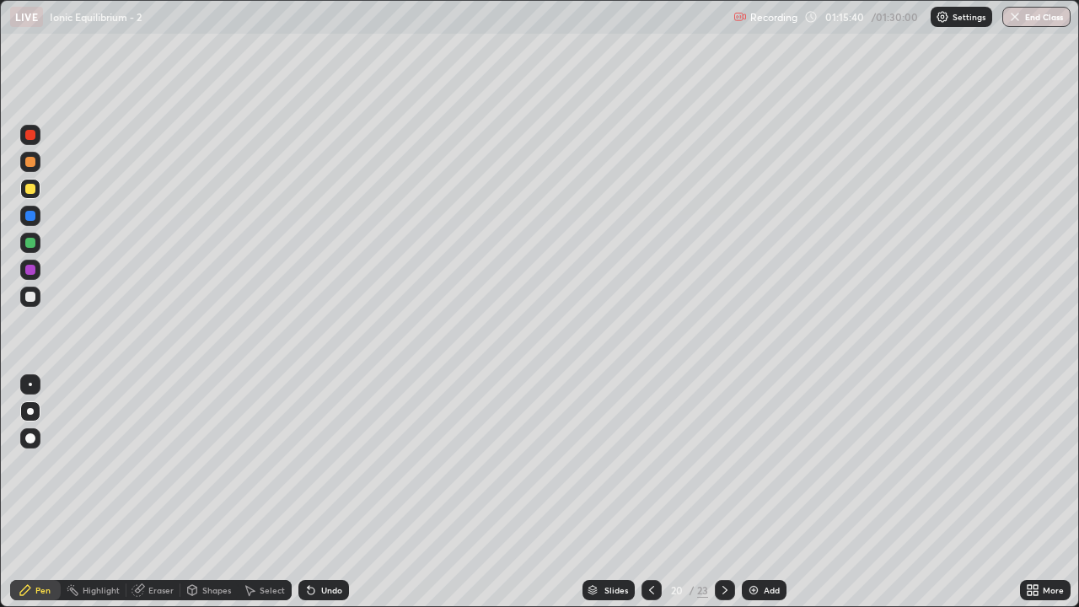
click at [43, 492] on div "Pen" at bounding box center [42, 590] width 15 height 8
click at [726, 492] on icon at bounding box center [724, 589] width 13 height 13
click at [650, 492] on icon at bounding box center [651, 589] width 13 height 13
click at [723, 492] on icon at bounding box center [724, 589] width 13 height 13
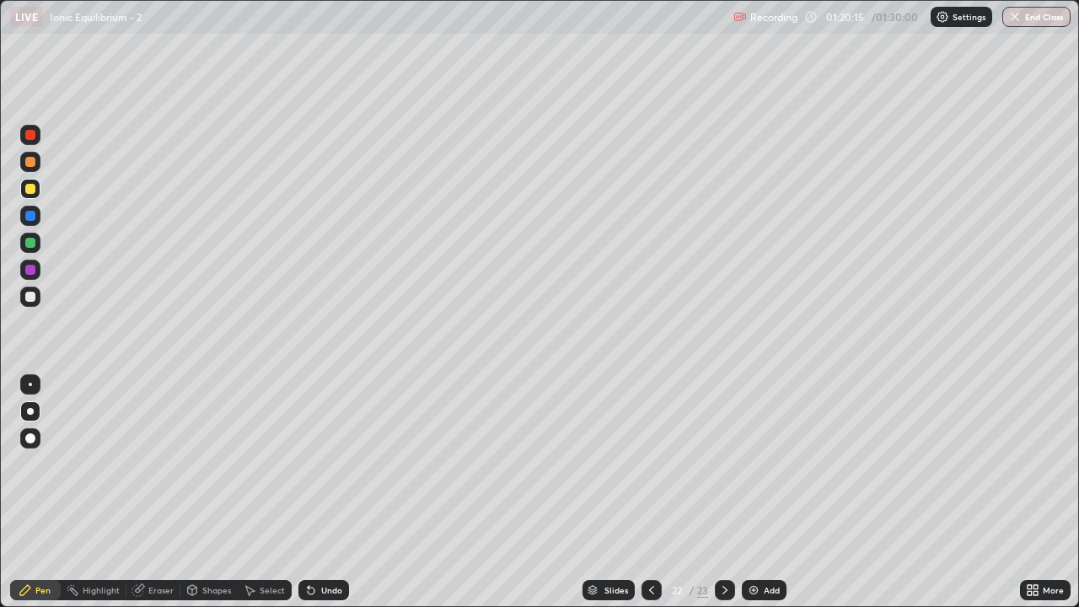
click at [161, 492] on div "Eraser" at bounding box center [160, 590] width 25 height 8
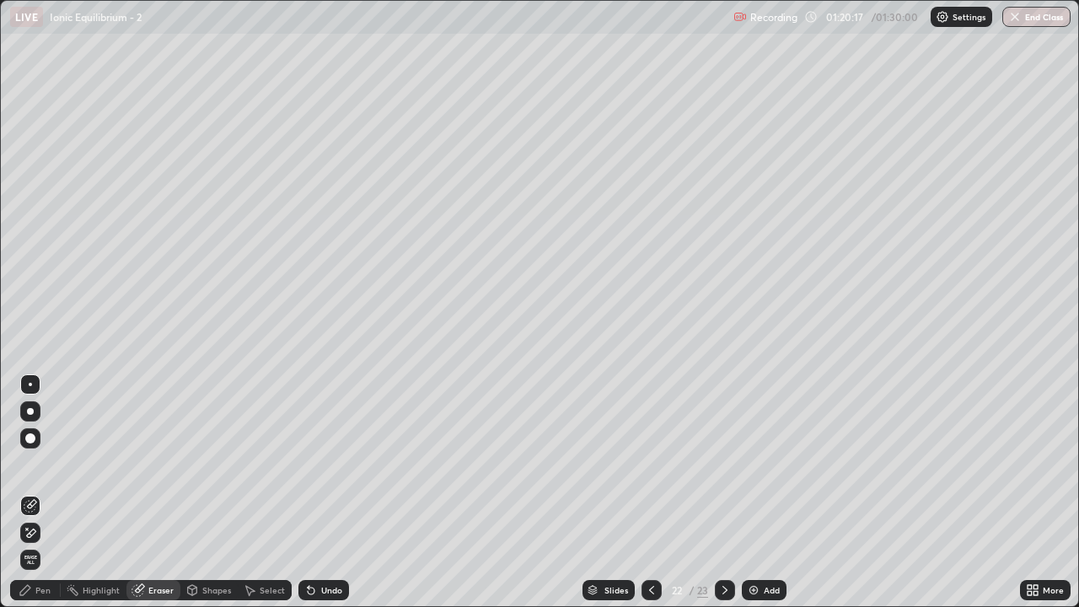
click at [51, 492] on div "Pen" at bounding box center [35, 590] width 51 height 20
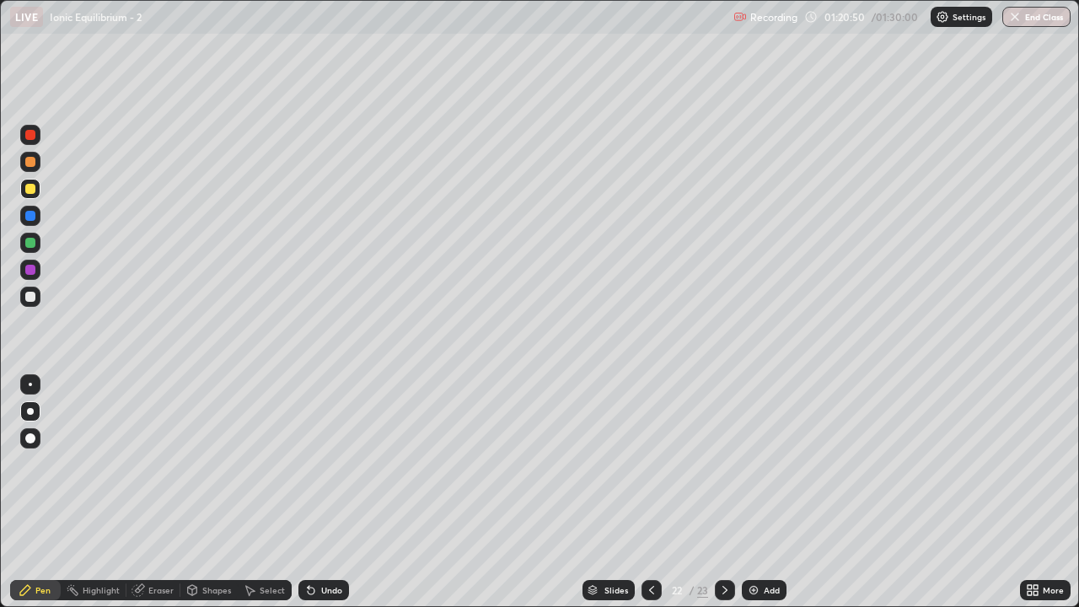
click at [727, 492] on div at bounding box center [725, 590] width 20 height 20
click at [650, 492] on icon at bounding box center [651, 589] width 13 height 13
click at [726, 492] on icon at bounding box center [724, 589] width 13 height 13
click at [153, 492] on div "Eraser" at bounding box center [160, 590] width 25 height 8
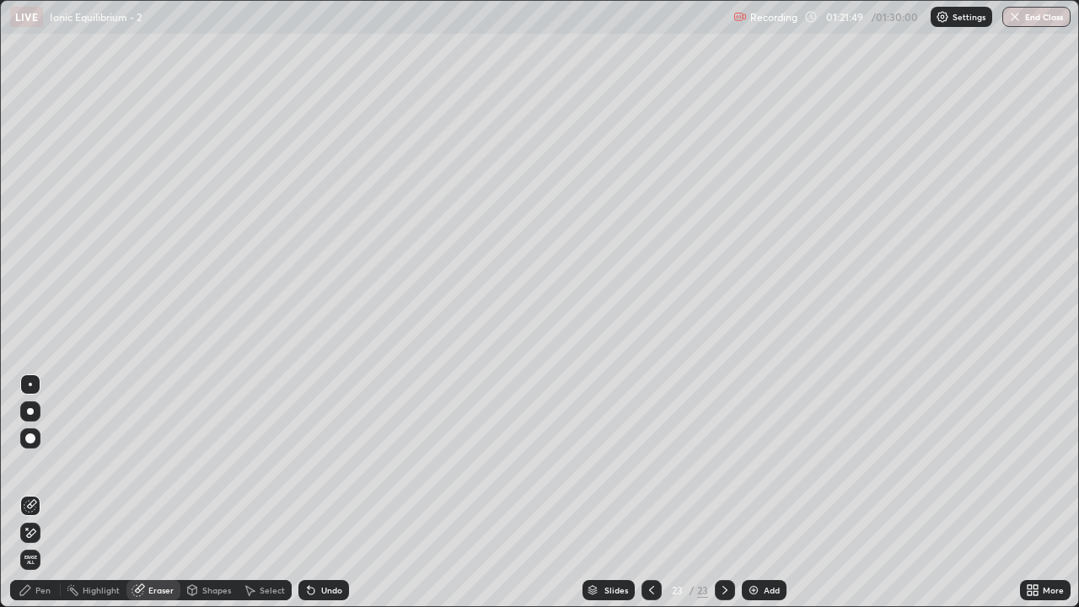
click at [47, 492] on div "Pen" at bounding box center [35, 590] width 51 height 20
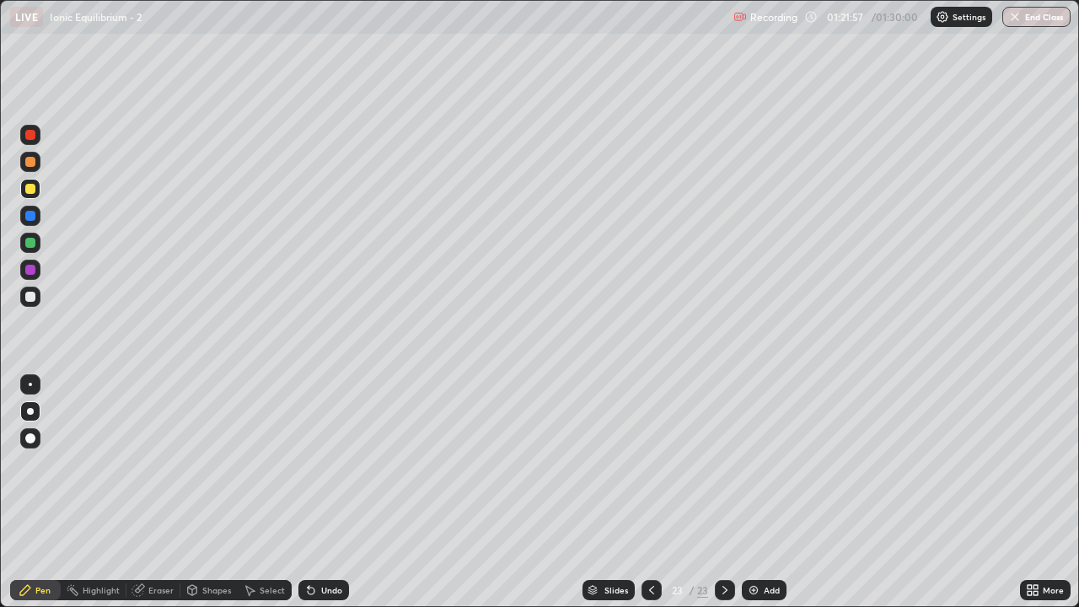
click at [48, 492] on div "Pen" at bounding box center [42, 590] width 15 height 8
click at [650, 492] on icon at bounding box center [651, 589] width 13 height 13
click at [721, 492] on icon at bounding box center [724, 589] width 13 height 13
click at [1028, 20] on button "End Class" at bounding box center [1037, 17] width 67 height 20
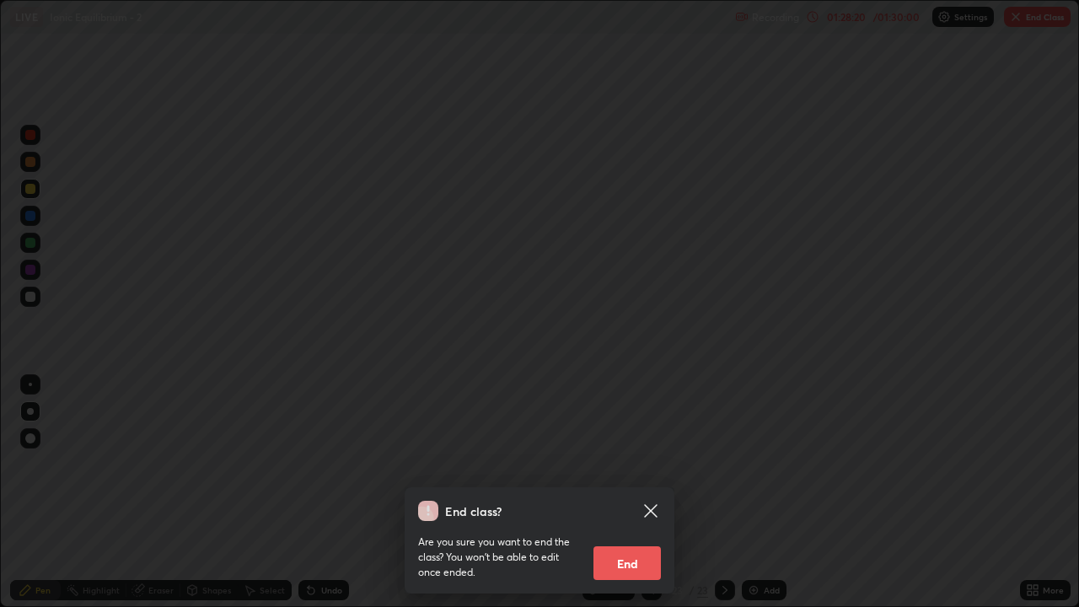
click at [625, 492] on button "End" at bounding box center [626, 563] width 67 height 34
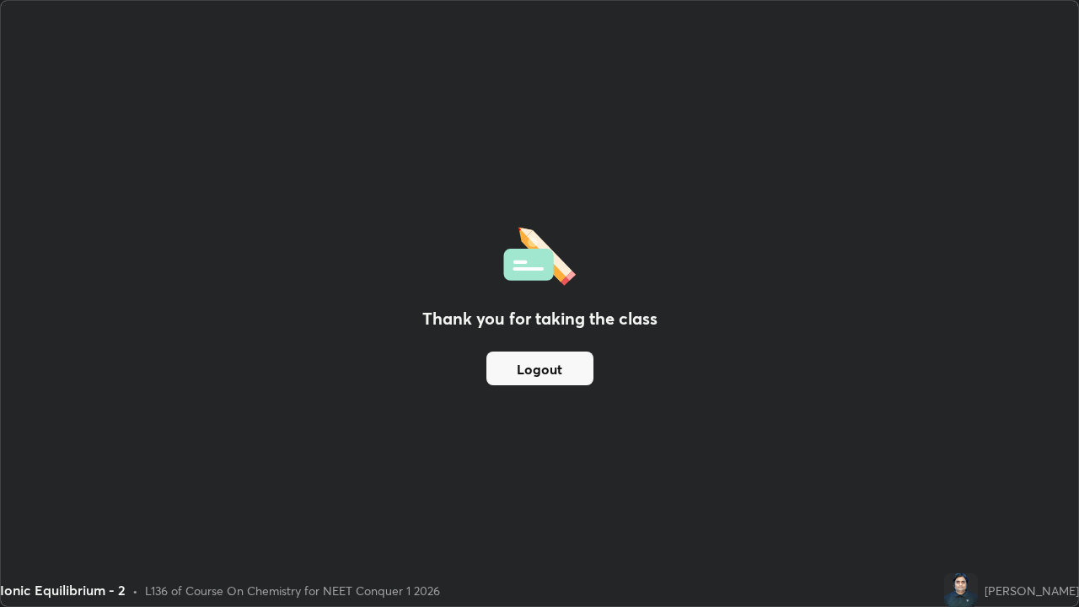
click at [568, 372] on button "Logout" at bounding box center [539, 368] width 107 height 34
